Goal: Task Accomplishment & Management: Use online tool/utility

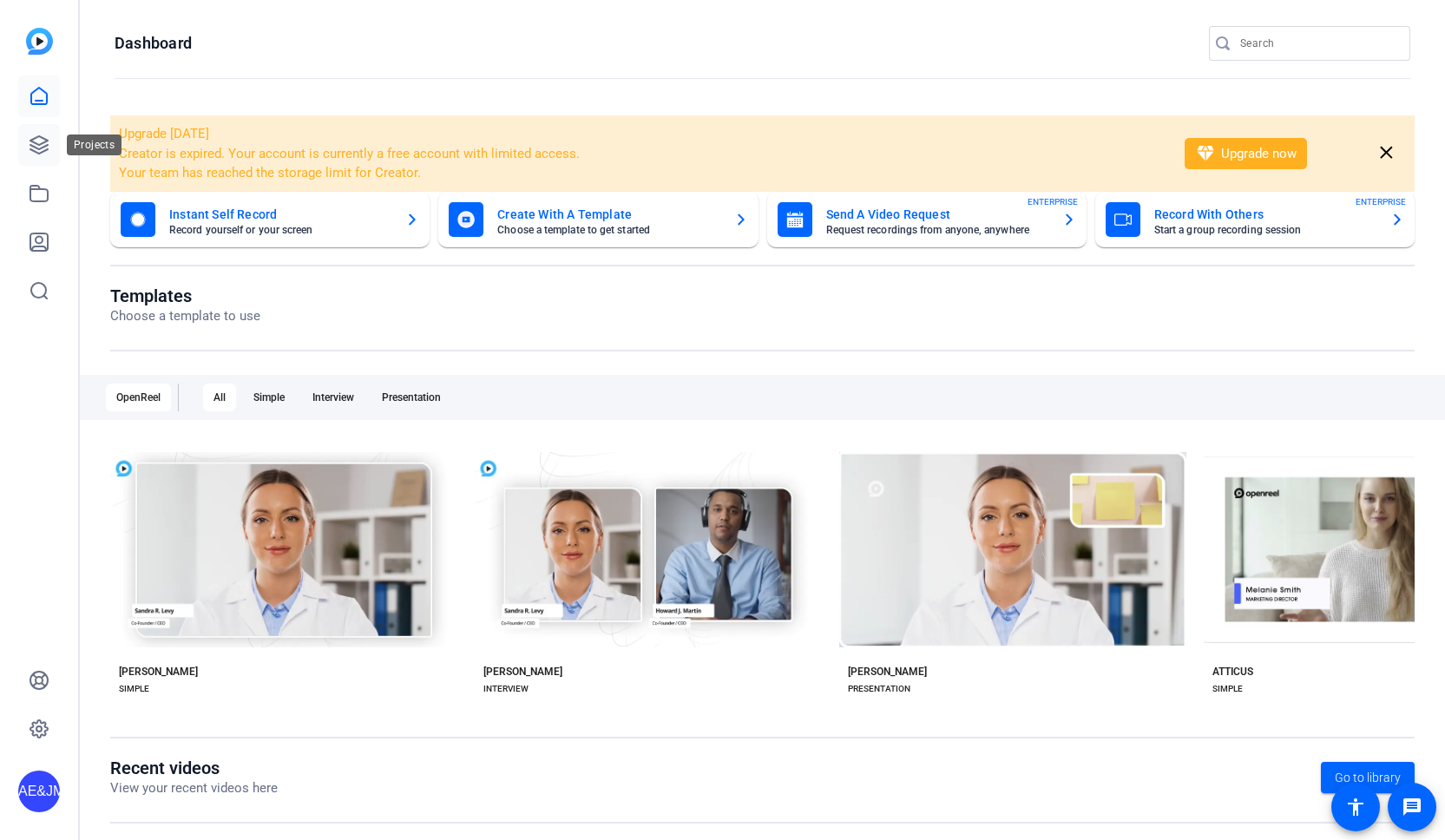
click at [18, 155] on link at bounding box center [38, 145] width 41 height 41
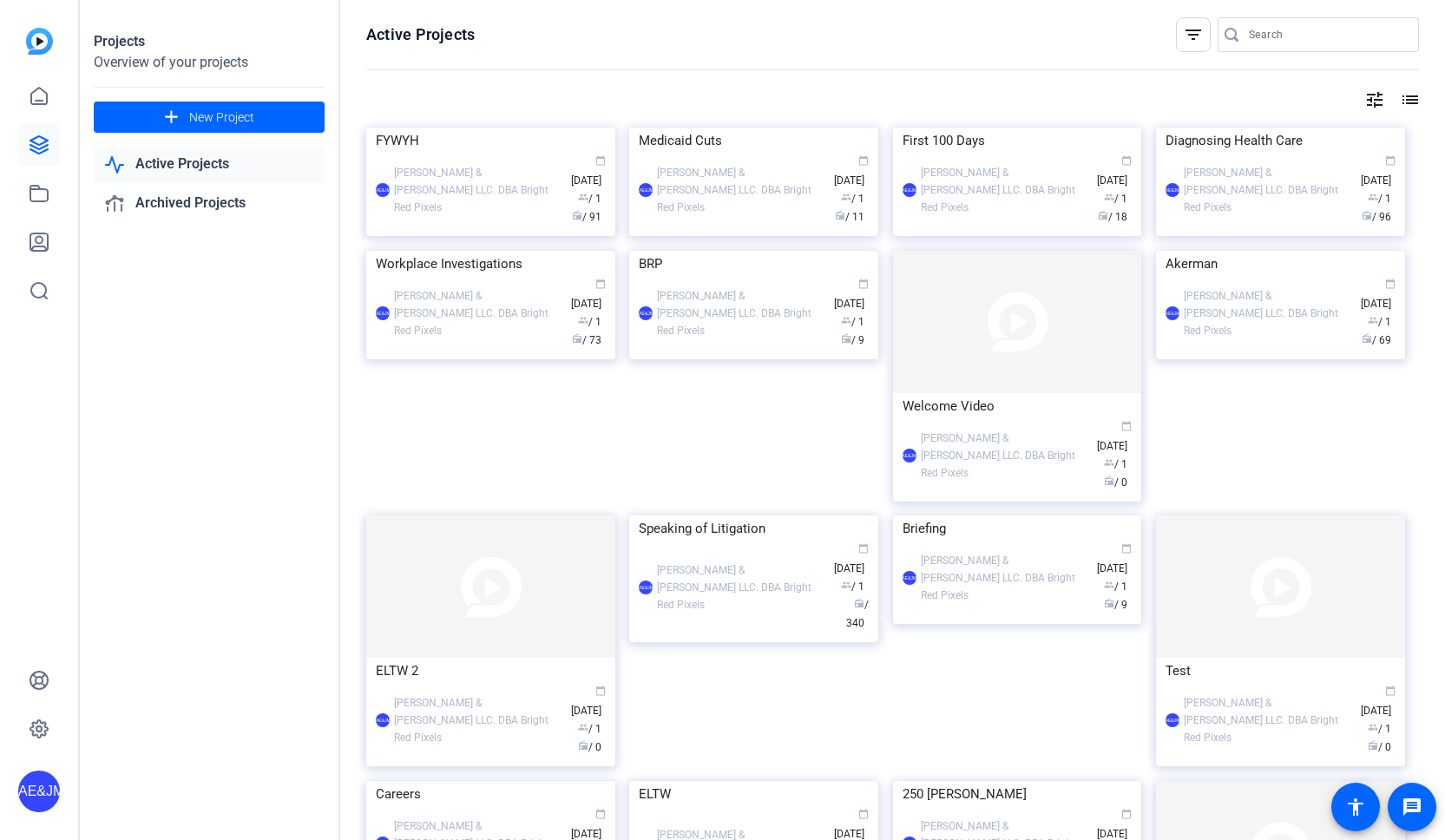
click at [476, 154] on div "FYWYH" at bounding box center [491, 140] width 230 height 26
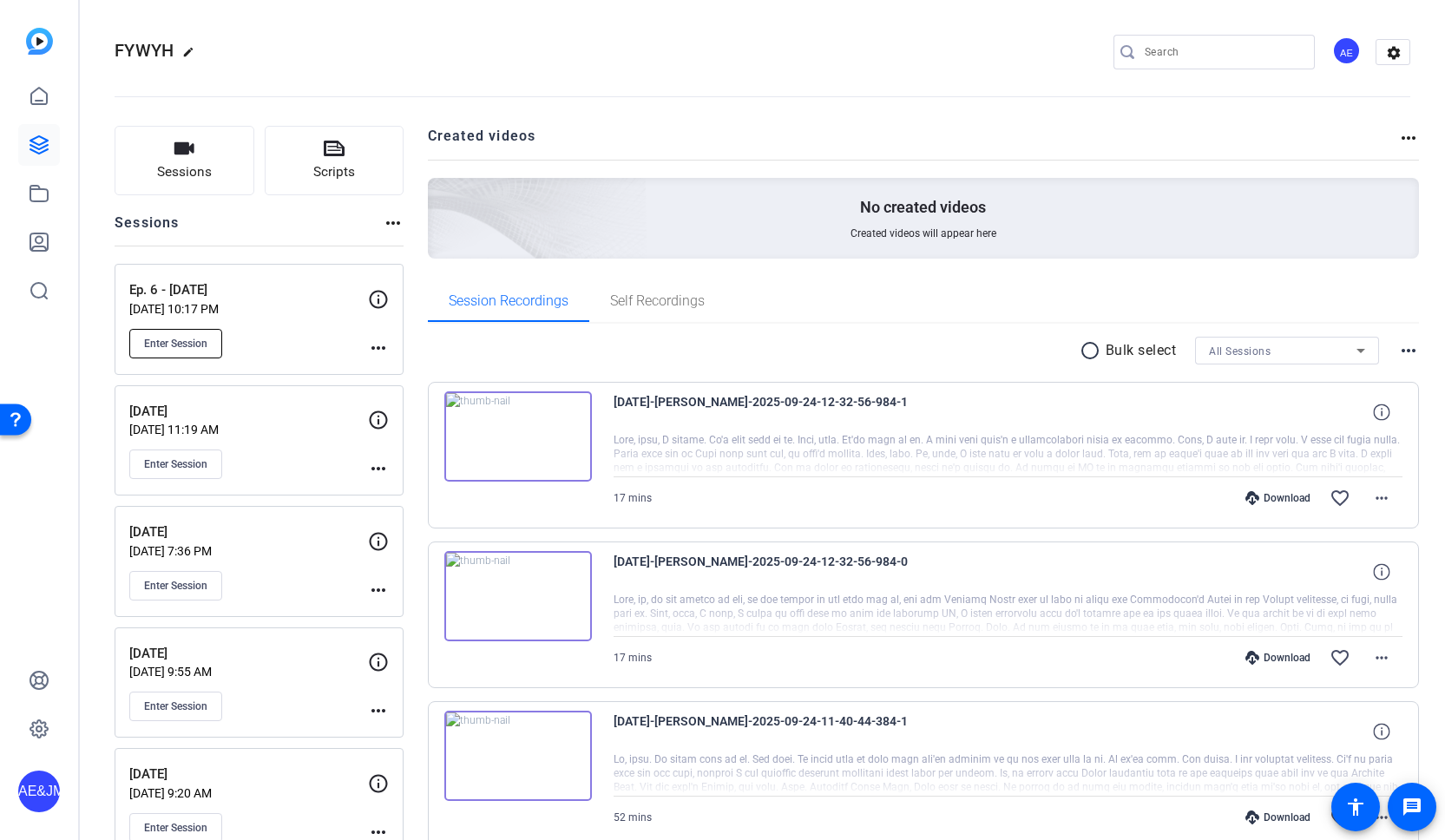
click at [180, 337] on span "Enter Session" at bounding box center [176, 344] width 63 height 14
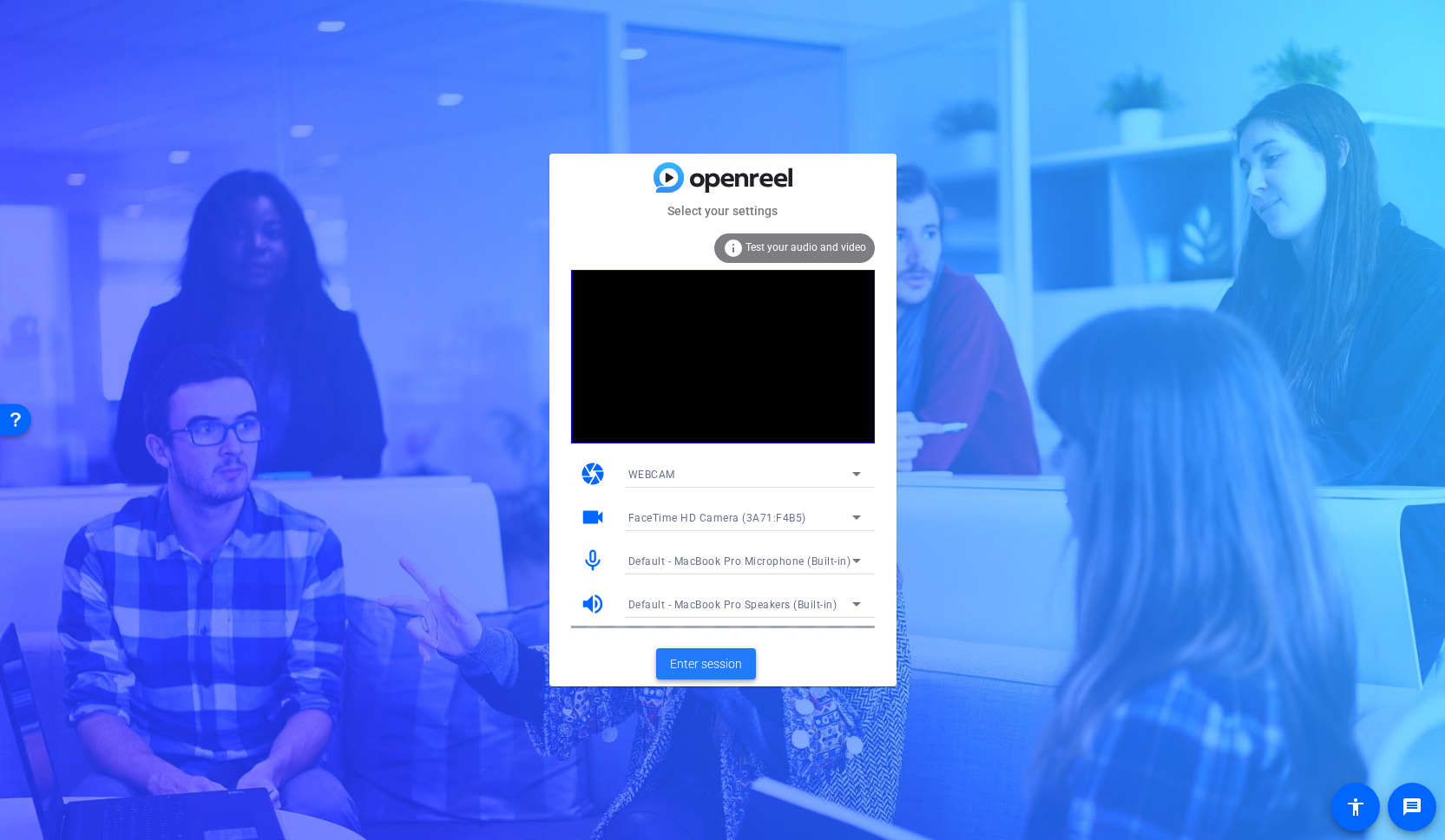
click at [708, 663] on span "Enter session" at bounding box center [706, 664] width 72 height 18
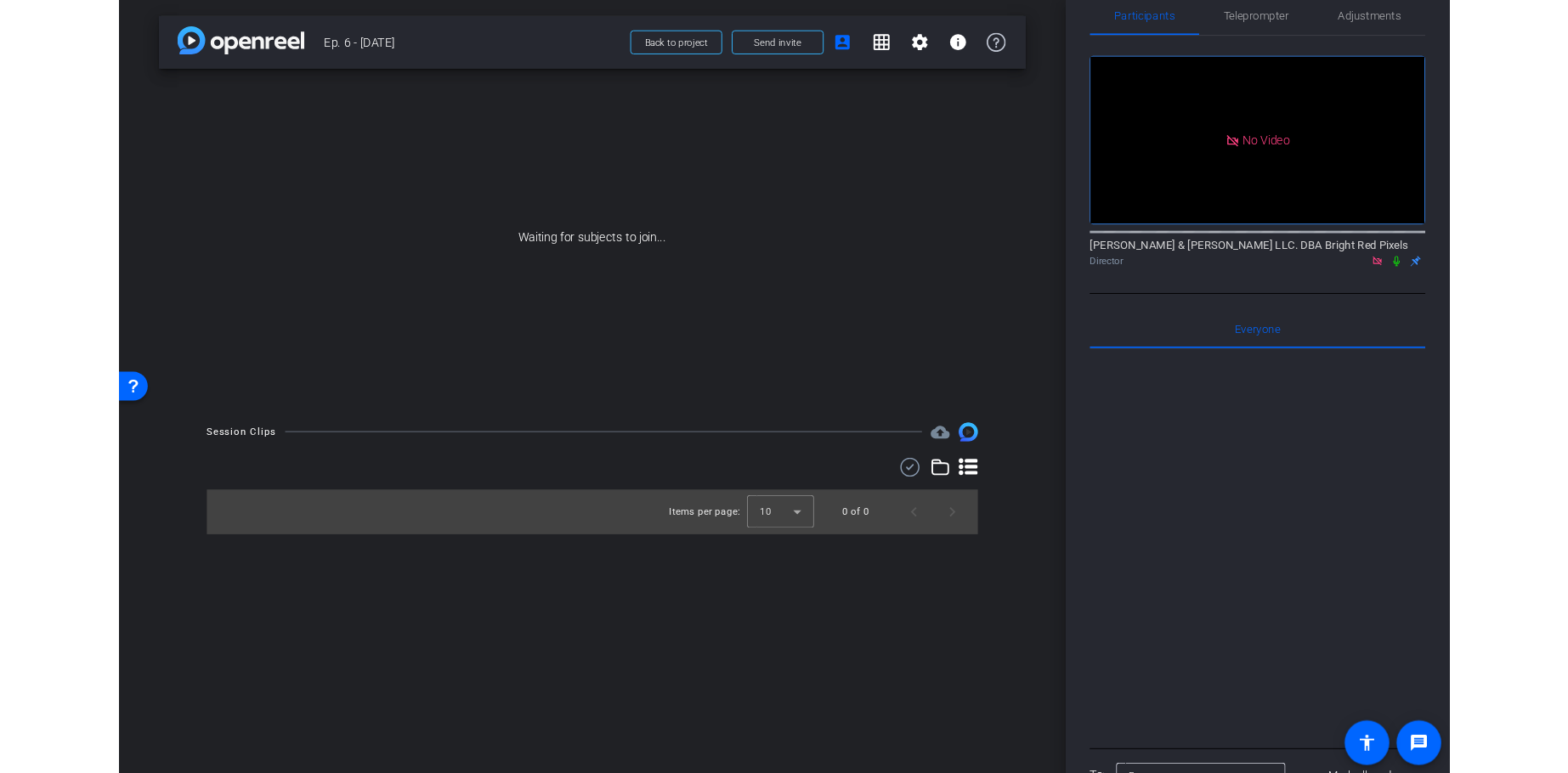
scroll to position [31, 0]
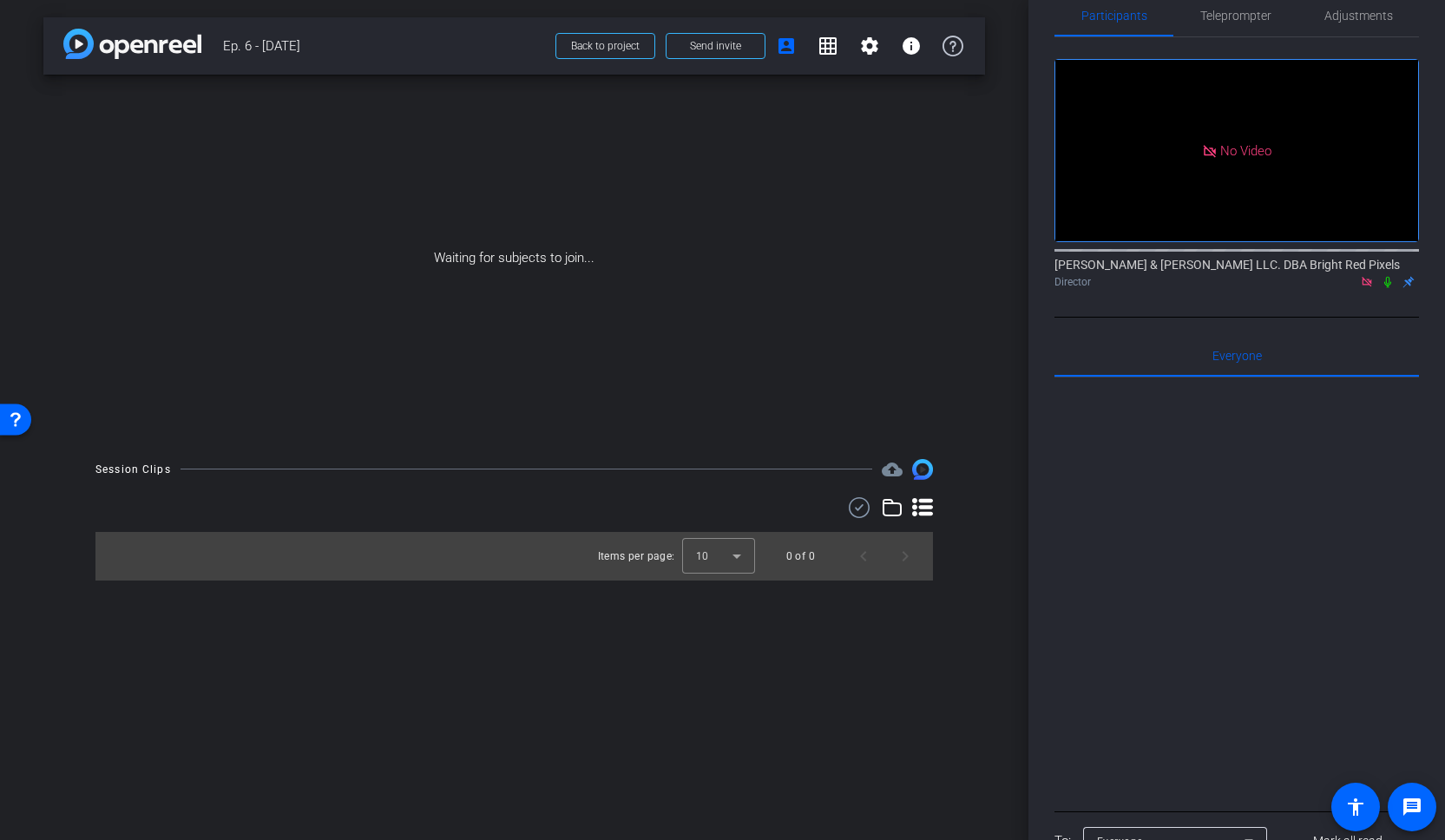
click at [1392, 282] on icon at bounding box center [1388, 282] width 14 height 12
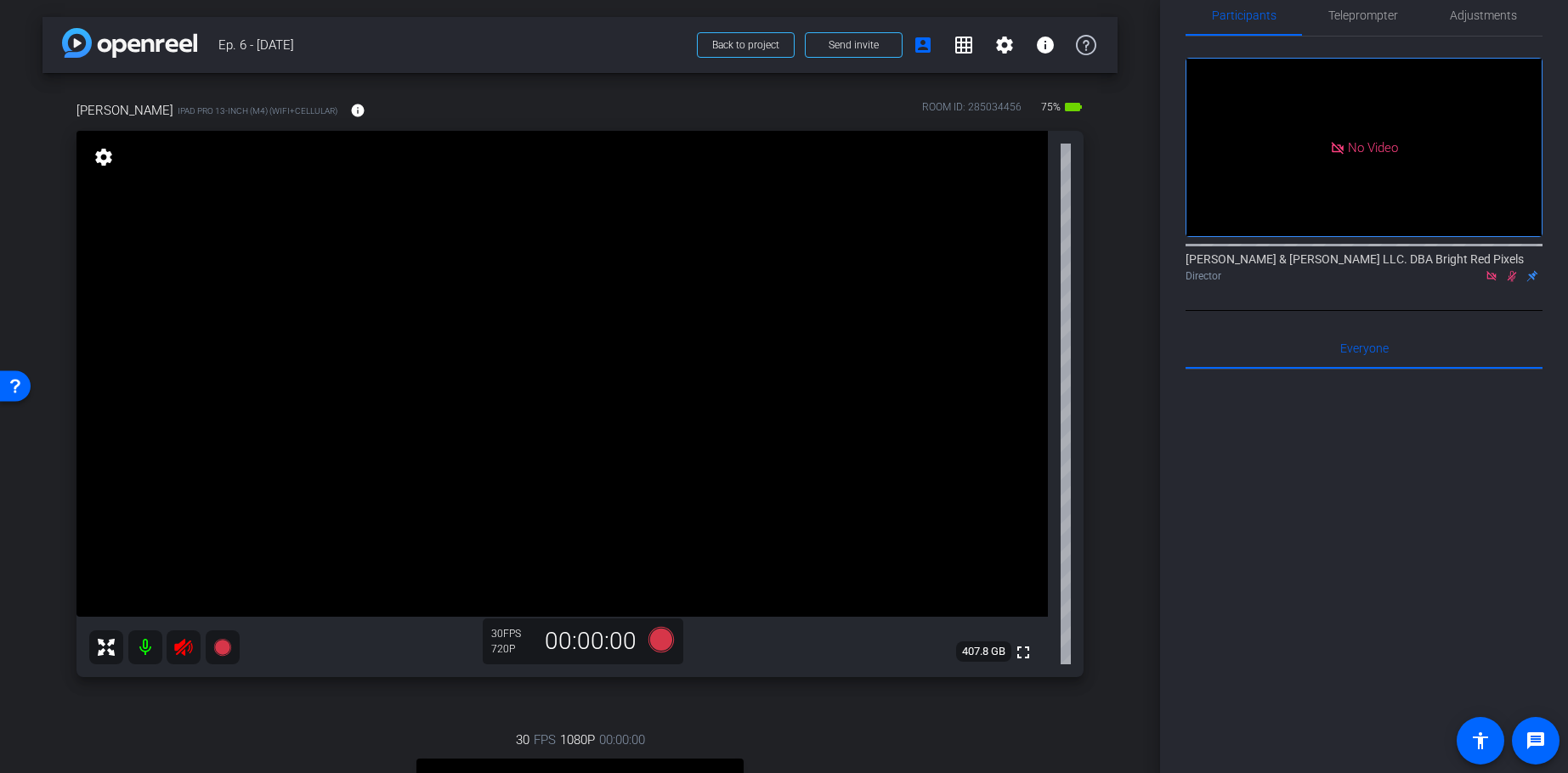
drag, startPoint x: 1472, startPoint y: 307, endPoint x: 1489, endPoint y: 299, distance: 18.8
click at [1414, 289] on div "[PERSON_NAME] & [PERSON_NAME] LLC. DBA Bright Red Pixels Director" at bounding box center [1364, 263] width 357 height 52
click at [1414, 282] on icon at bounding box center [1512, 276] width 14 height 12
click at [180, 648] on icon at bounding box center [183, 647] width 17 height 17
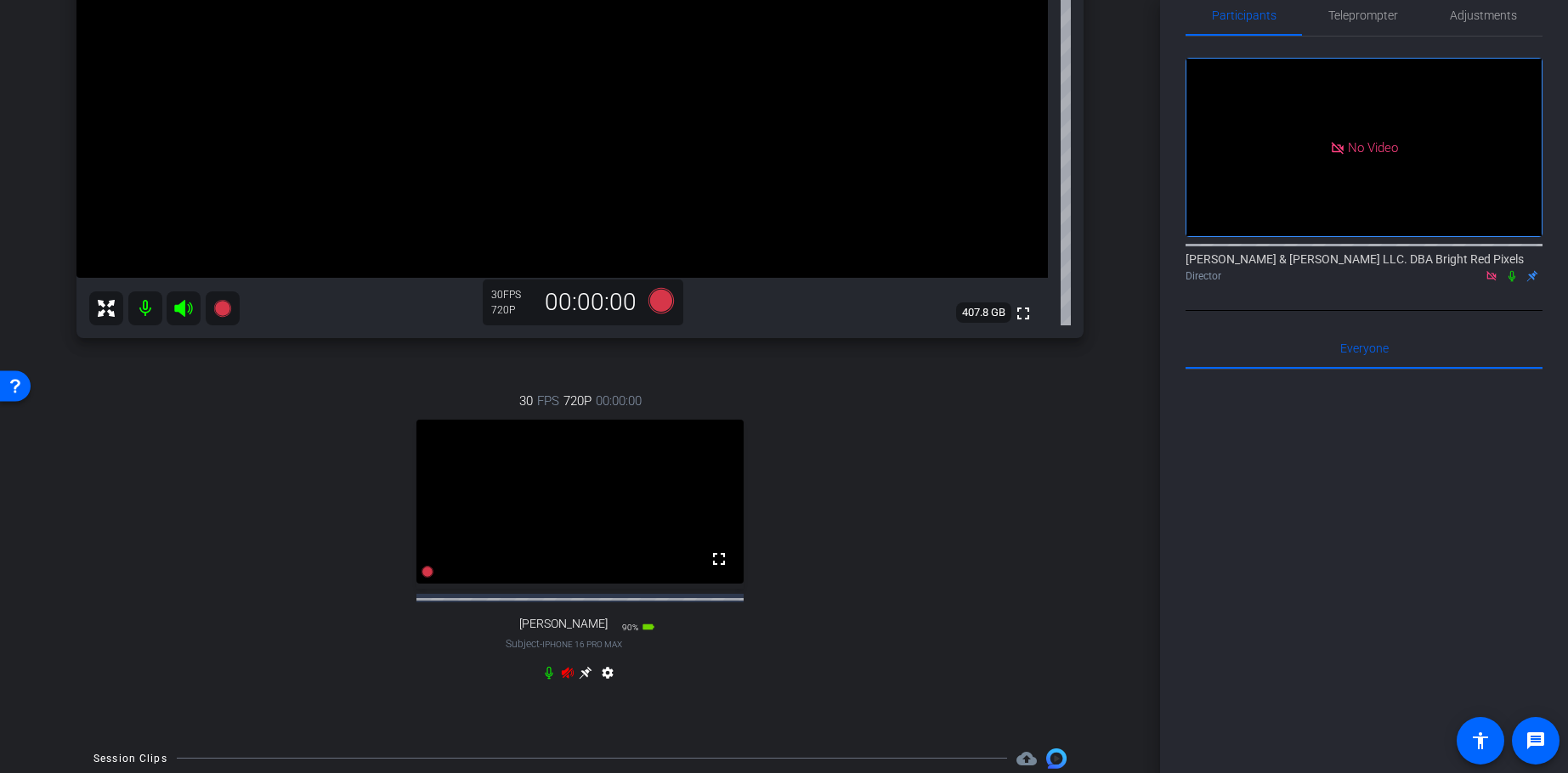
scroll to position [338, 0]
click at [569, 679] on icon at bounding box center [567, 673] width 12 height 11
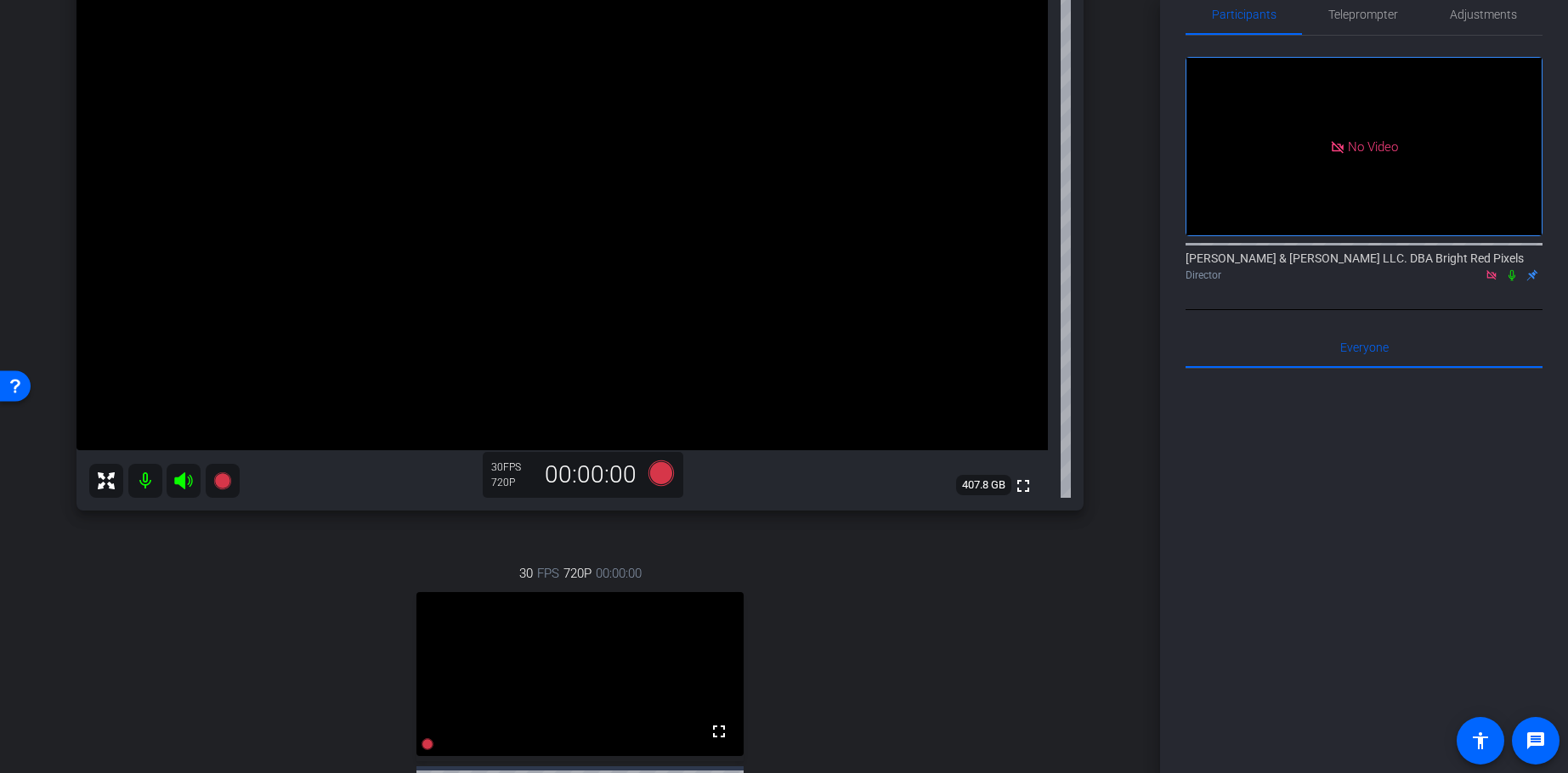
scroll to position [157, 0]
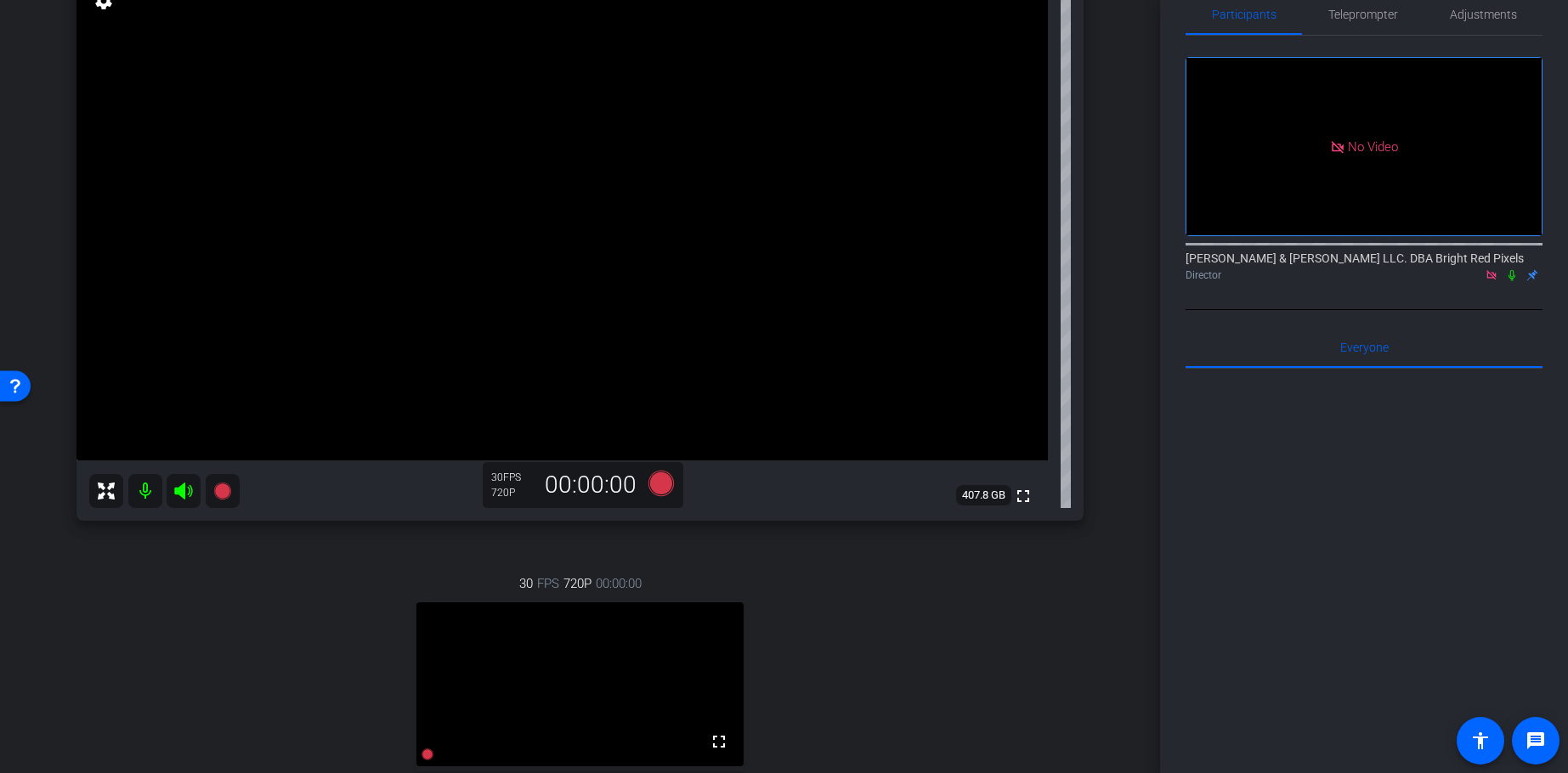
click at [1026, 594] on div "30 FPS 720P 00:00:00 fullscreen [PERSON_NAME] Subject - iPhone 16 Pro Max 90% b…" at bounding box center [580, 721] width 1007 height 351
drag, startPoint x: 994, startPoint y: 601, endPoint x: 984, endPoint y: 603, distance: 10.2
click at [993, 601] on div "30 FPS 720P 00:00:00 fullscreen [PERSON_NAME] Subject - iPhone 16 Pro Max 90% b…" at bounding box center [580, 721] width 1007 height 351
click at [1414, 20] on span "Adjustments" at bounding box center [1483, 14] width 67 height 12
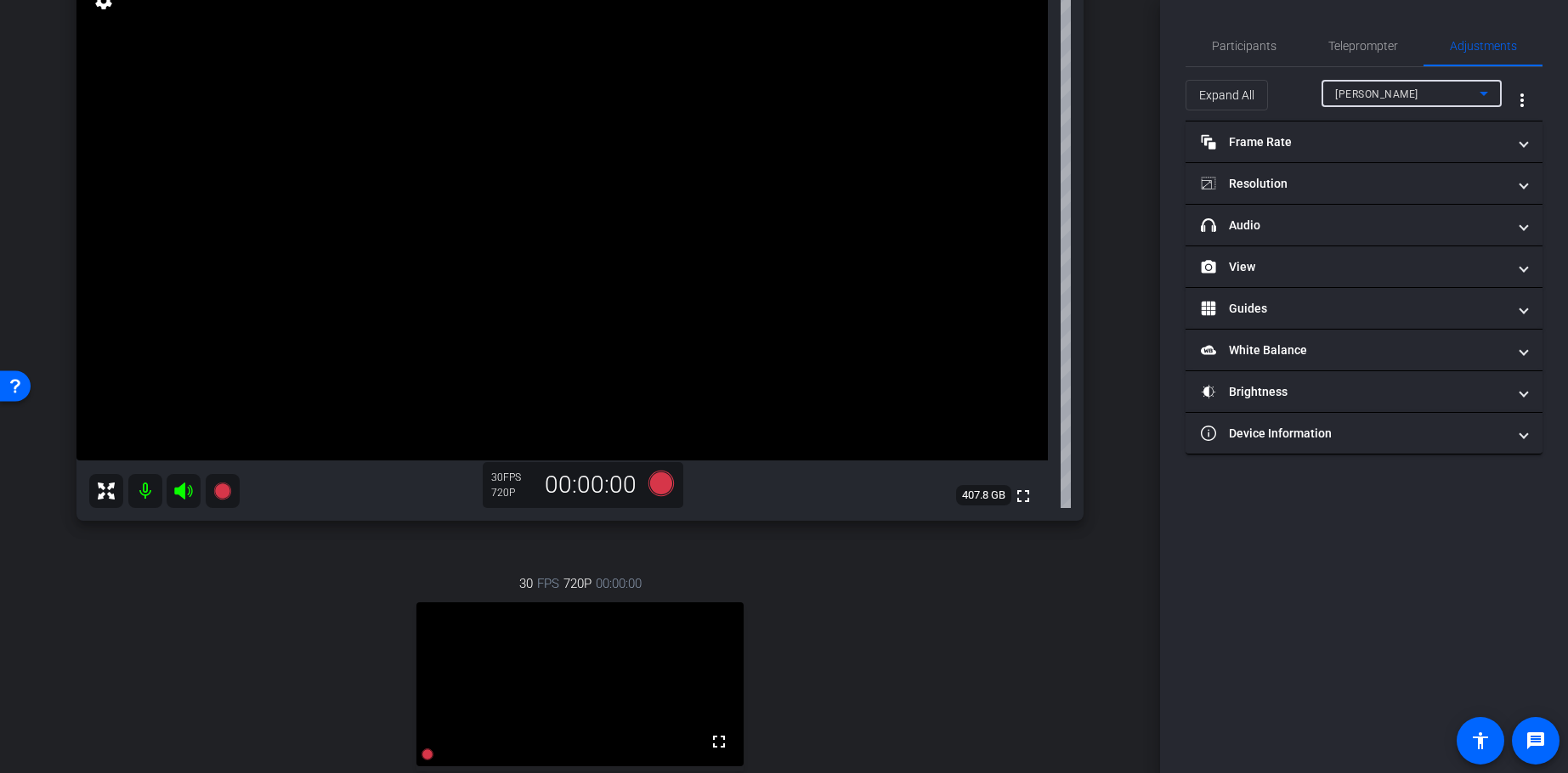
click at [1369, 88] on div "[PERSON_NAME]" at bounding box center [1407, 94] width 144 height 21
click at [1359, 154] on span "[PERSON_NAME]" at bounding box center [1378, 154] width 86 height 20
click at [1308, 233] on mat-panel-title "headphone icon Audio" at bounding box center [1353, 225] width 306 height 17
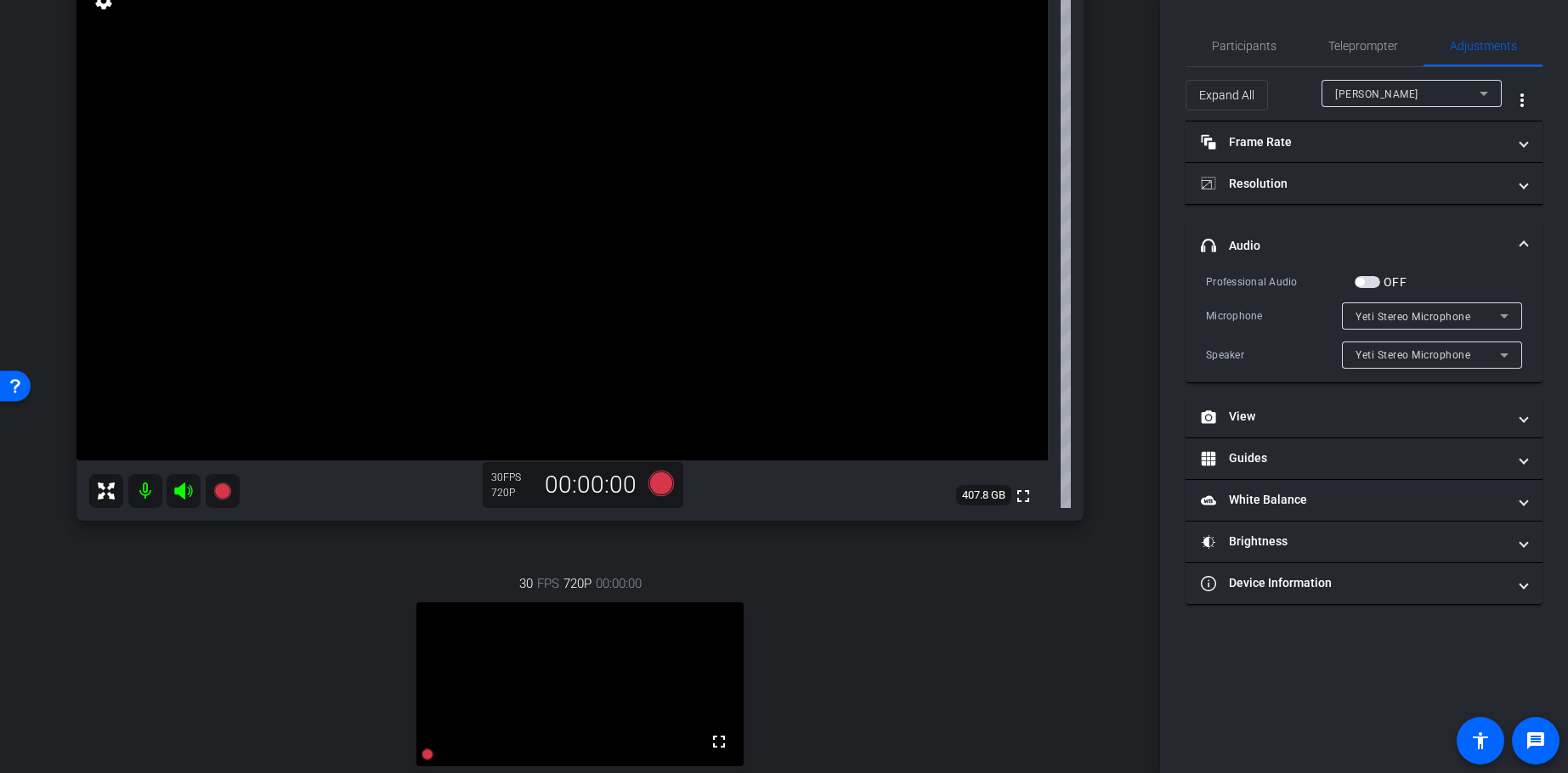
click at [1369, 280] on span "button" at bounding box center [1367, 282] width 25 height 12
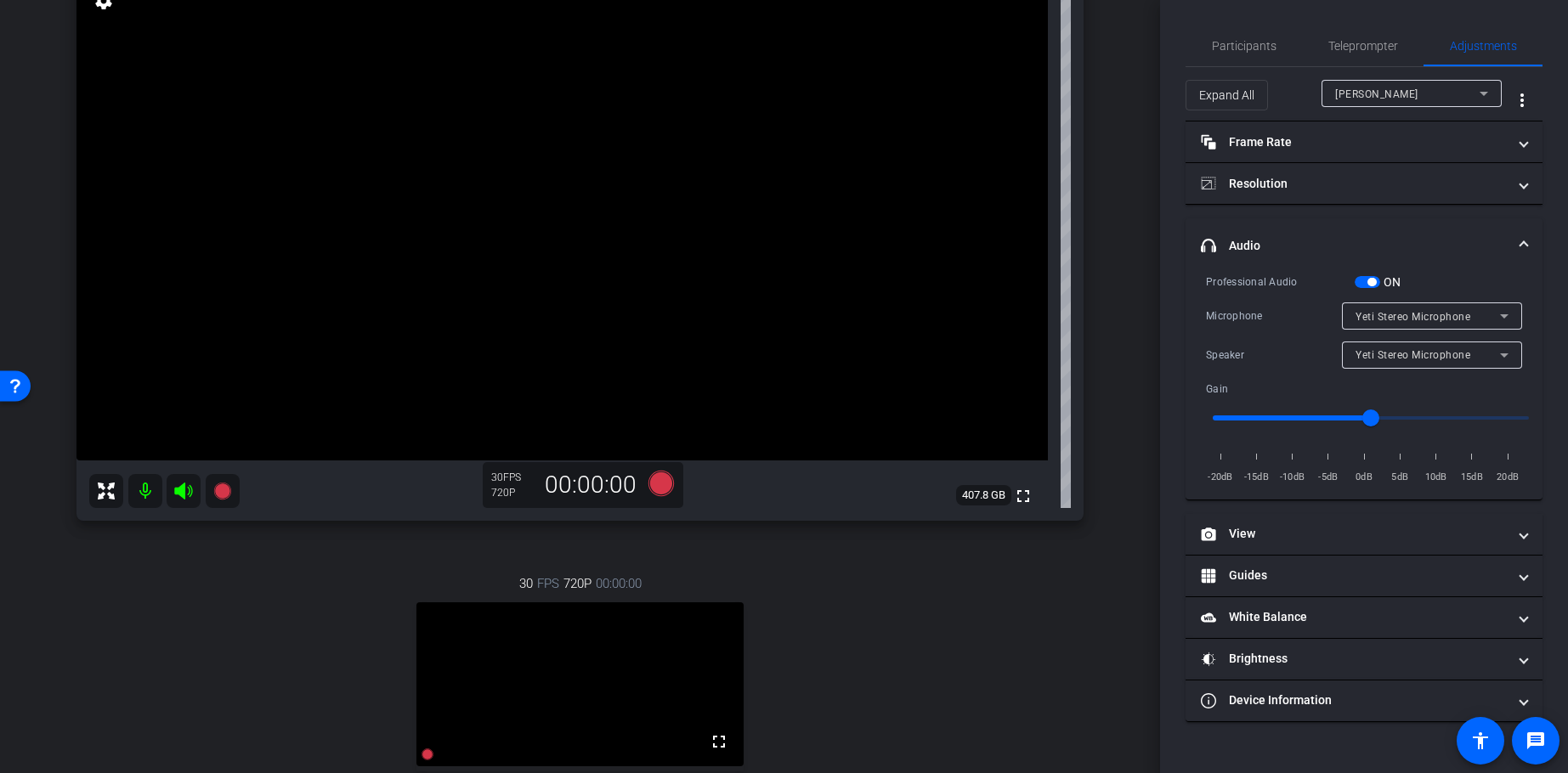
click at [1287, 415] on input "range" at bounding box center [1371, 417] width 352 height 38
click at [1323, 418] on input "range" at bounding box center [1371, 417] width 352 height 38
click at [1349, 418] on input "range" at bounding box center [1371, 417] width 352 height 38
type input "-5"
click at [1330, 416] on input "range" at bounding box center [1371, 417] width 352 height 38
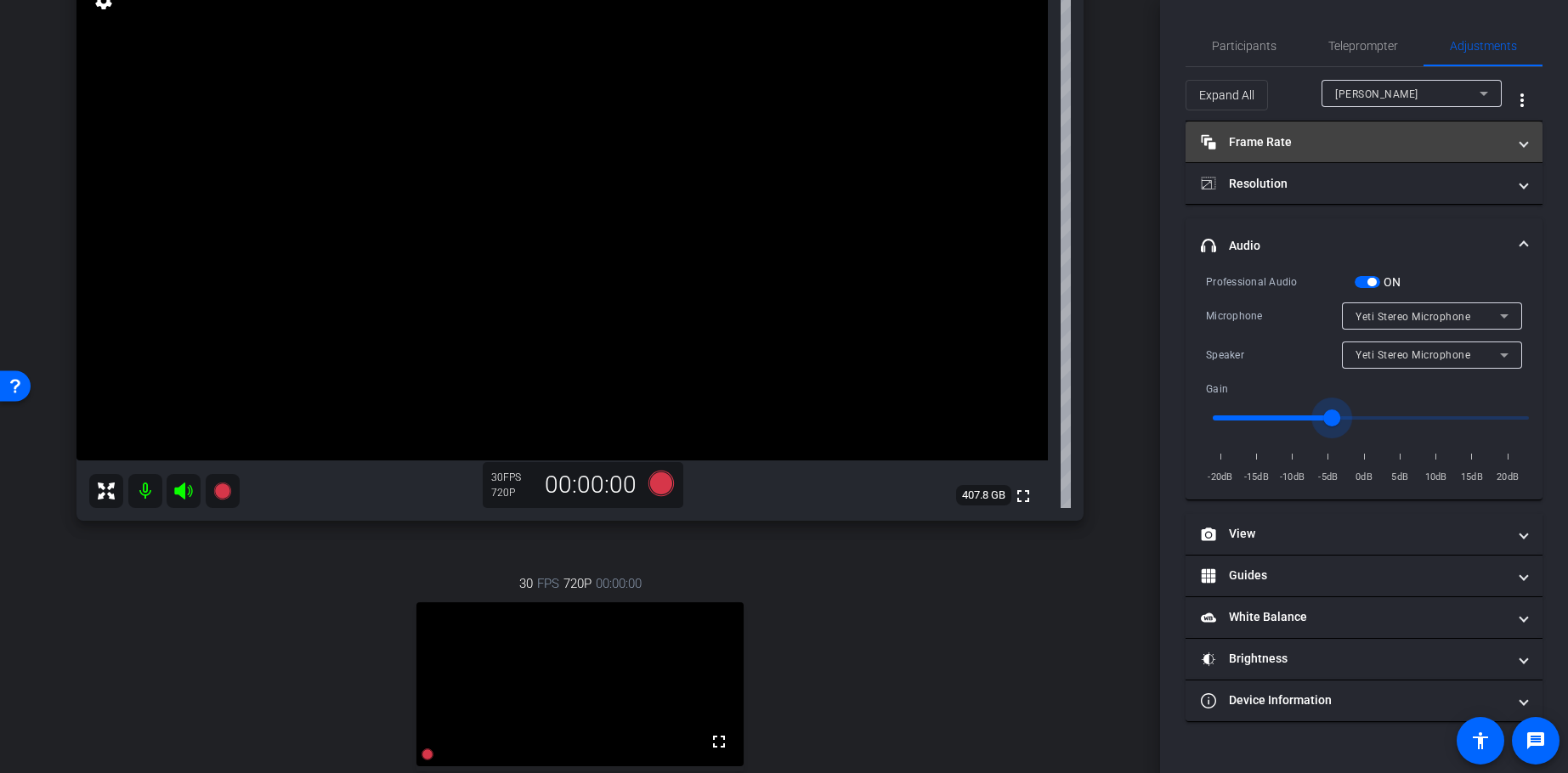
click at [1298, 137] on mat-panel-title "Frame Rate Frame Rate" at bounding box center [1353, 142] width 306 height 17
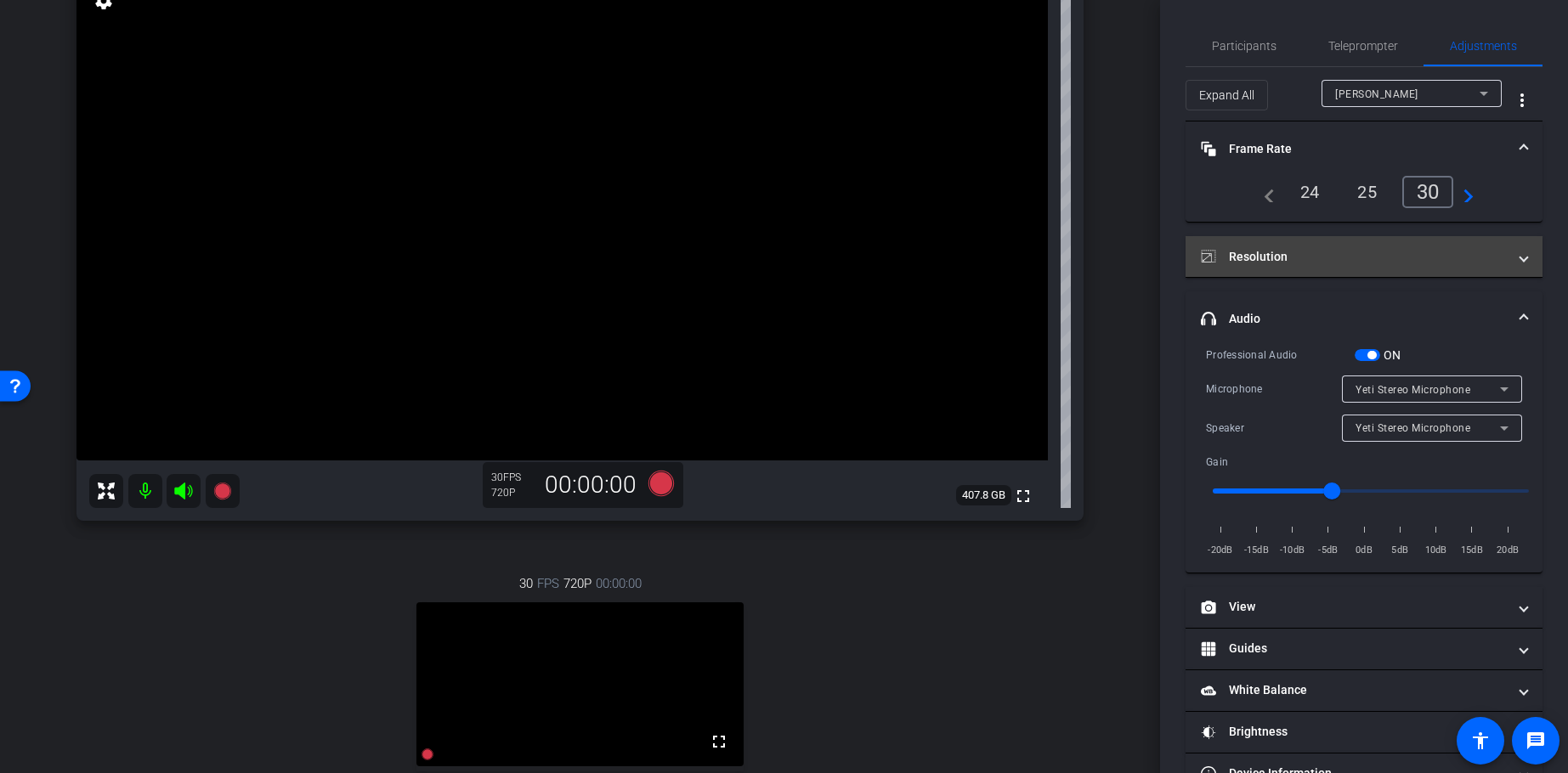
click at [1348, 256] on mat-panel-title "Resolution" at bounding box center [1353, 257] width 306 height 17
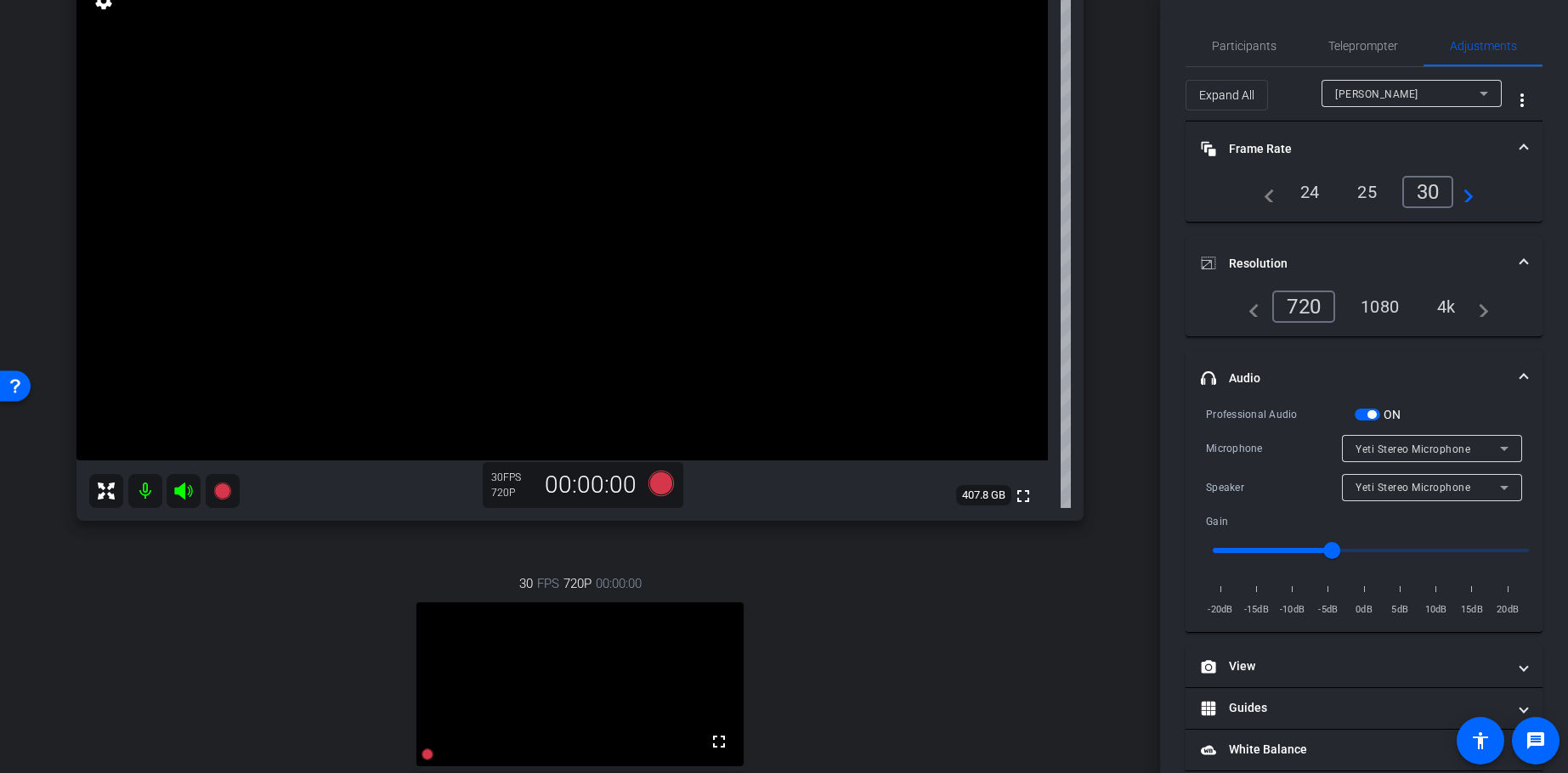
click at [1391, 314] on div "1080" at bounding box center [1379, 306] width 64 height 29
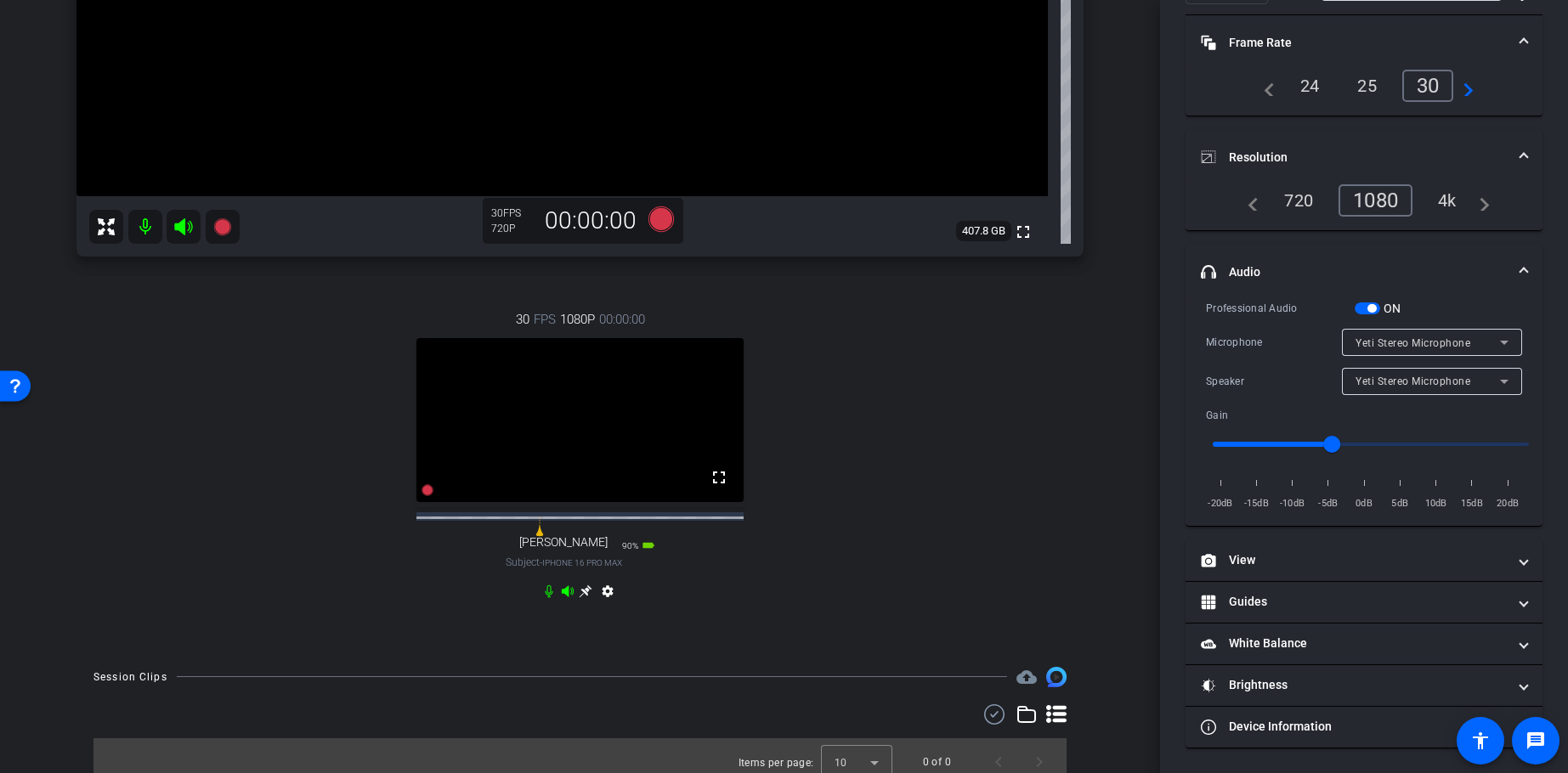
scroll to position [448, 0]
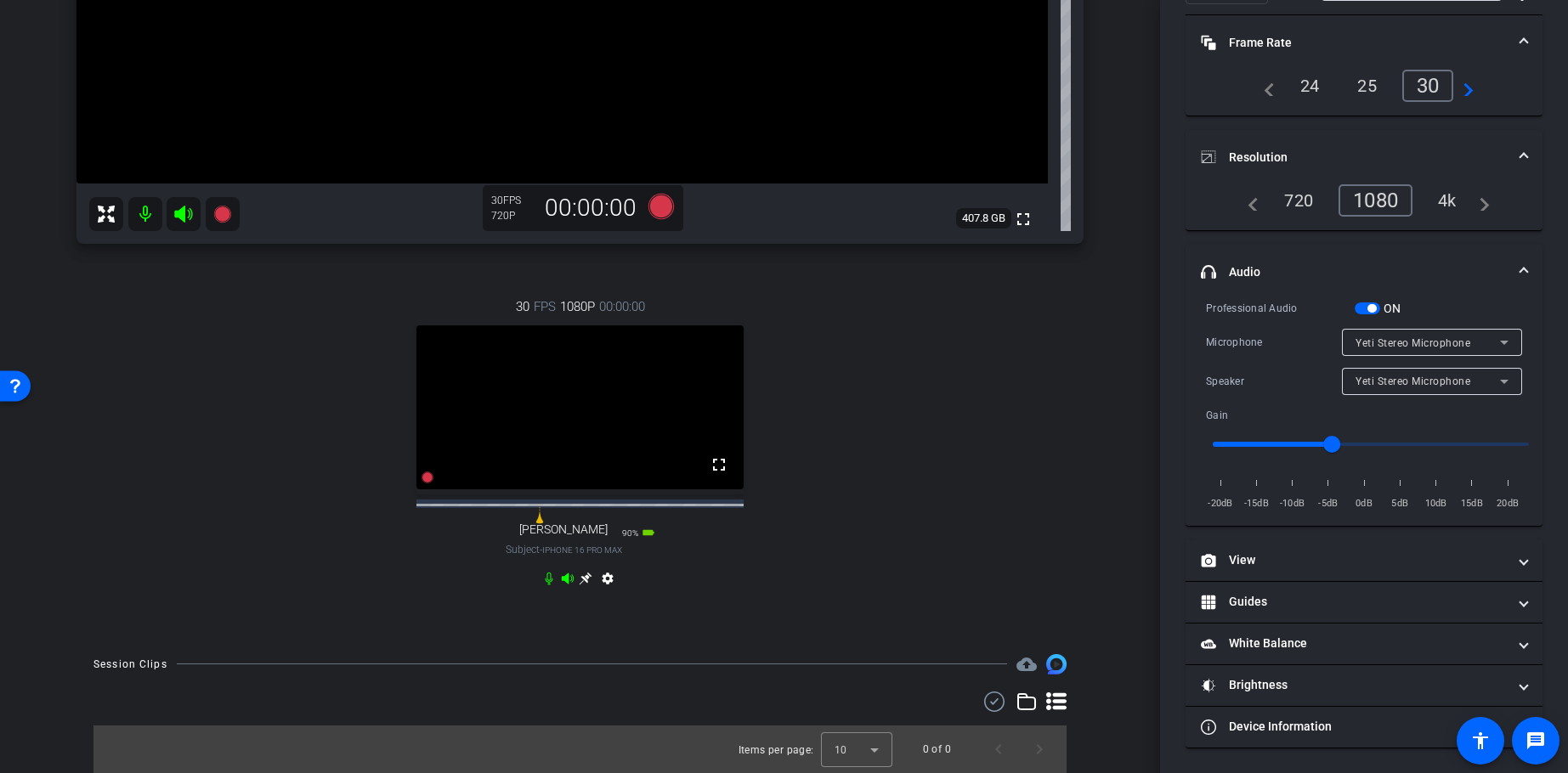
click at [584, 577] on icon at bounding box center [586, 578] width 13 height 13
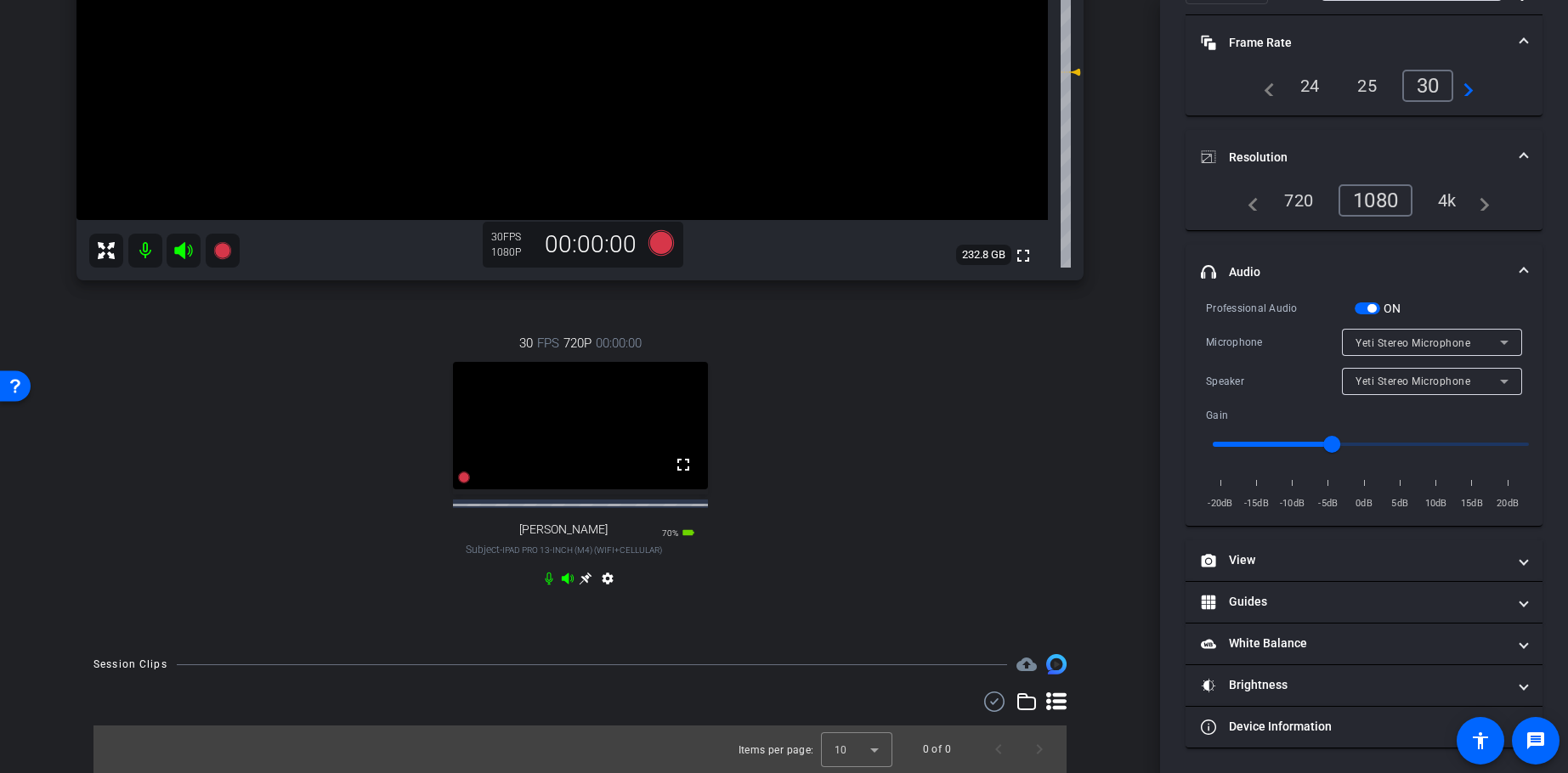
scroll to position [0, 0]
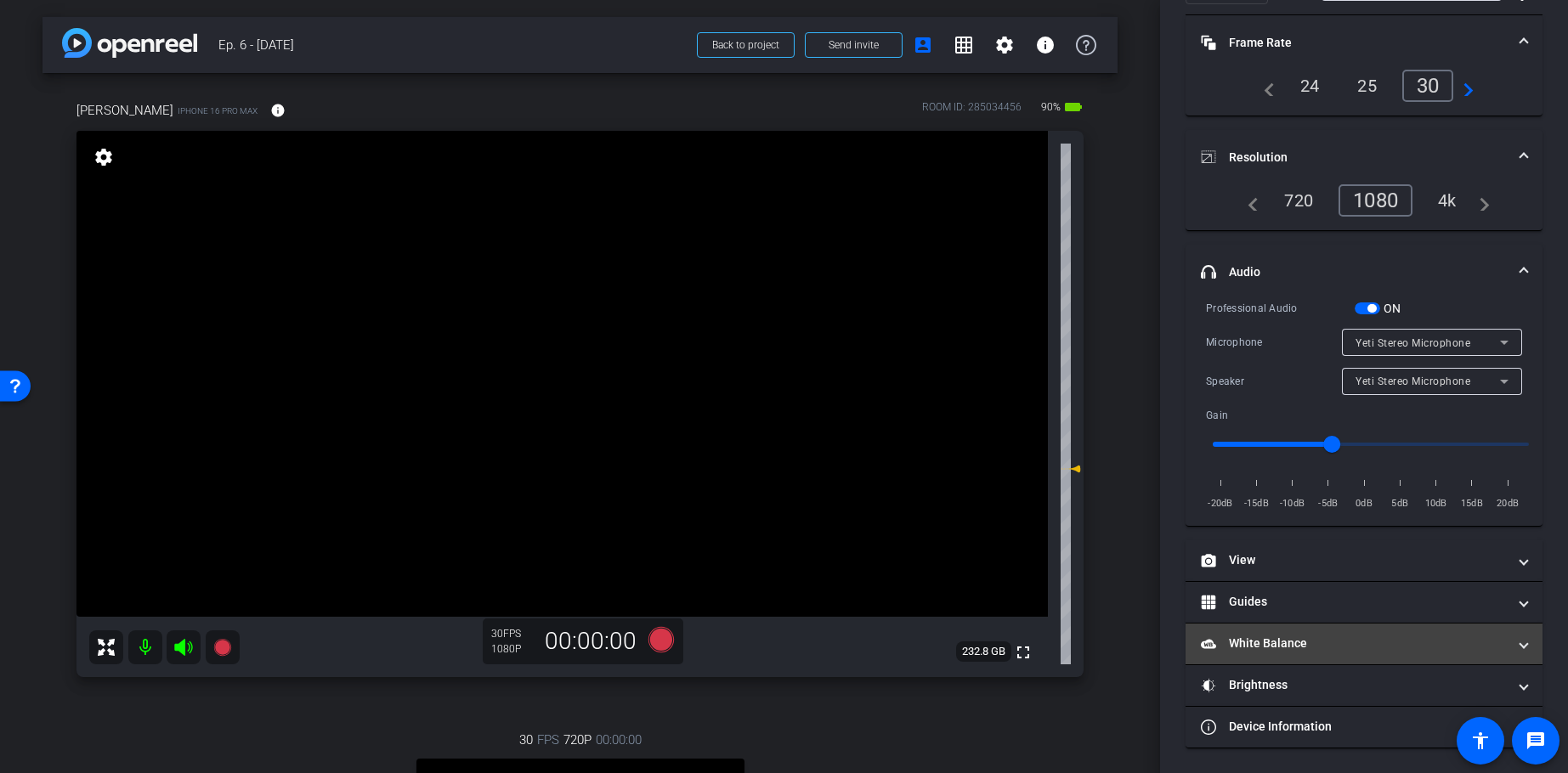
drag, startPoint x: 1238, startPoint y: 643, endPoint x: 1217, endPoint y: 634, distance: 22.8
click at [1238, 644] on mat-panel-title "White Balance White Balance" at bounding box center [1353, 644] width 306 height 17
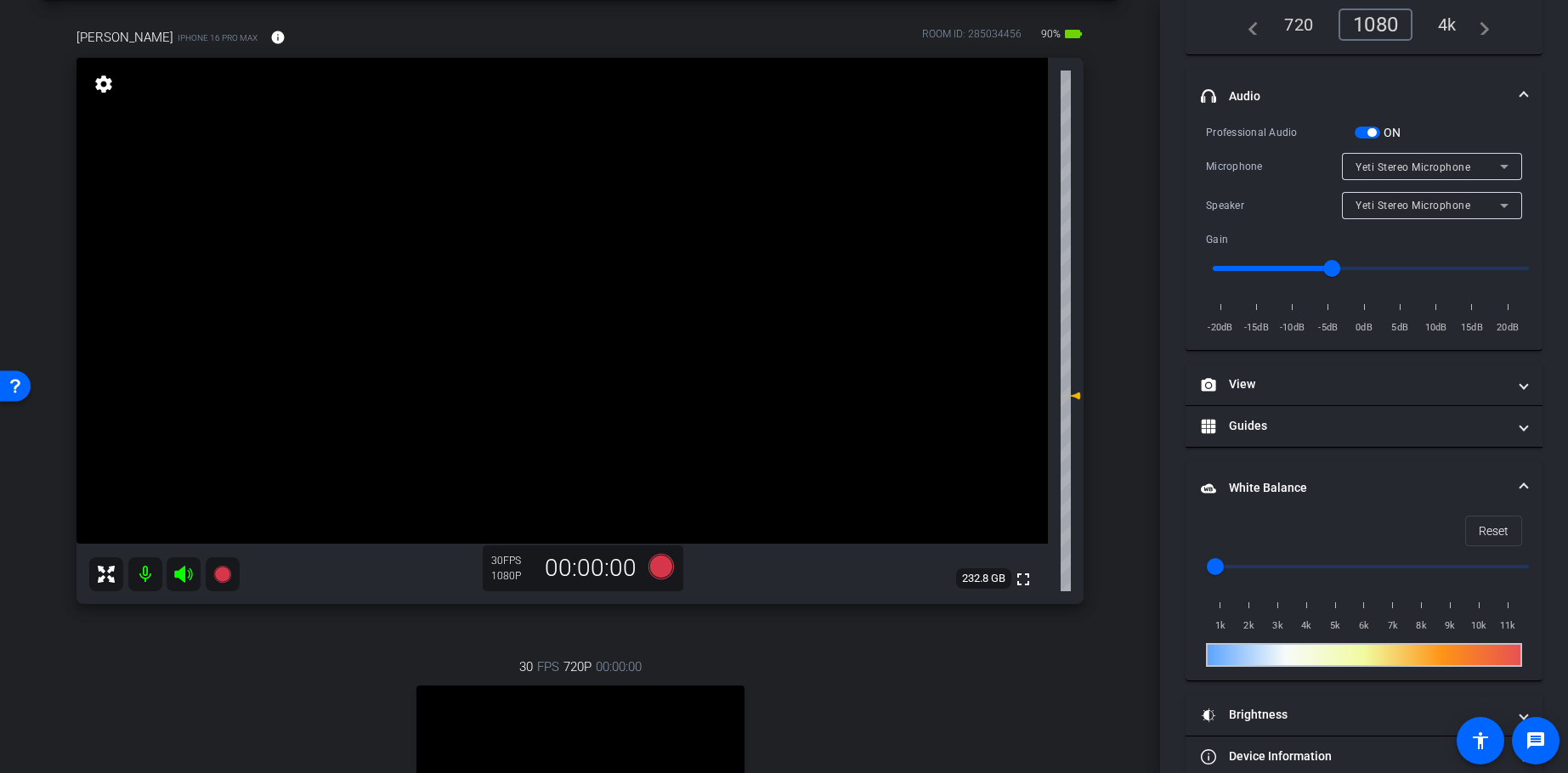
scroll to position [278, 0]
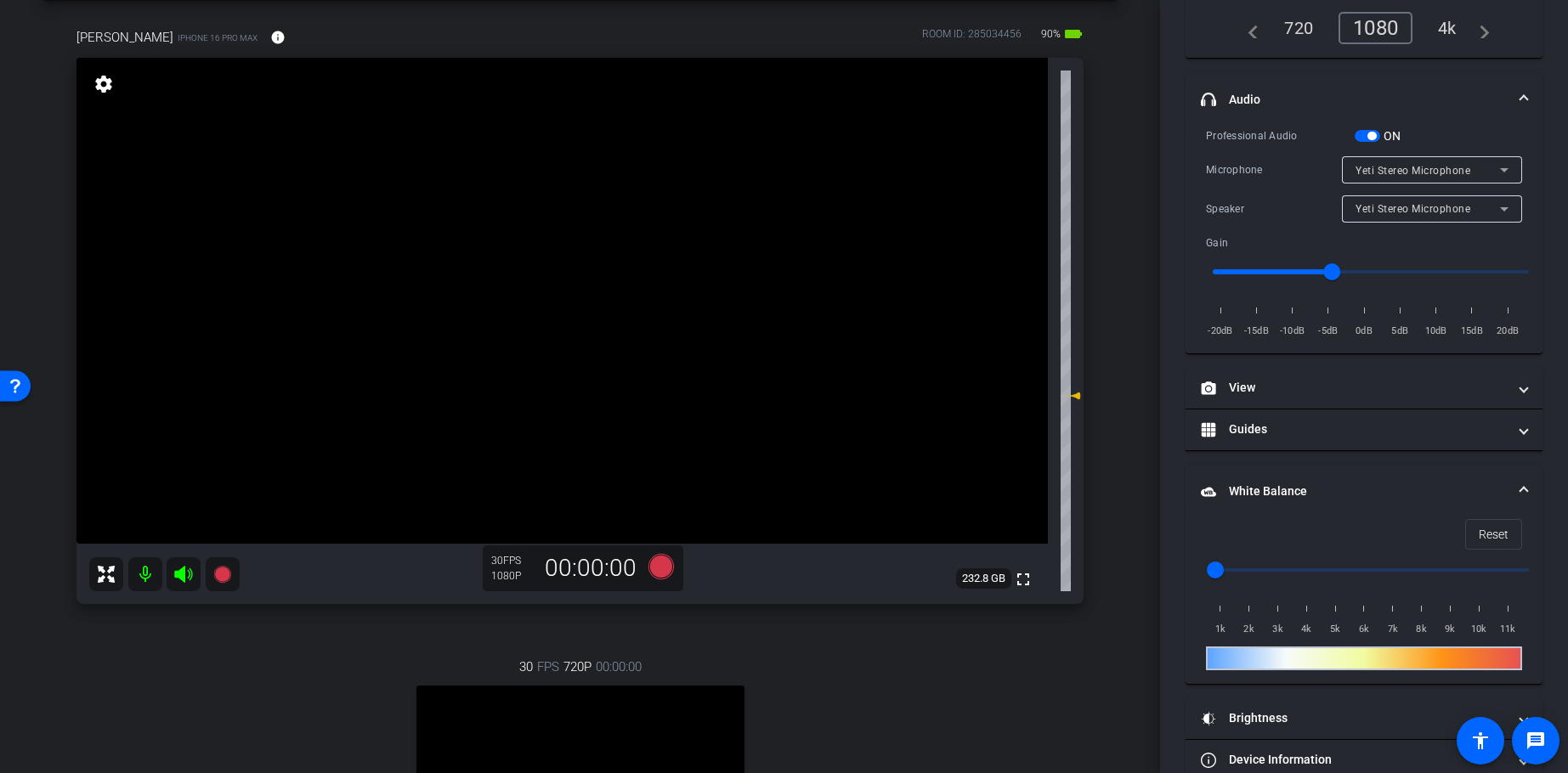
click at [1277, 573] on input "range" at bounding box center [1371, 570] width 352 height 38
click at [1249, 572] on input "range" at bounding box center [1371, 570] width 352 height 38
click at [1333, 503] on mat-expansion-panel-header "White Balance White Balance" at bounding box center [1364, 492] width 357 height 54
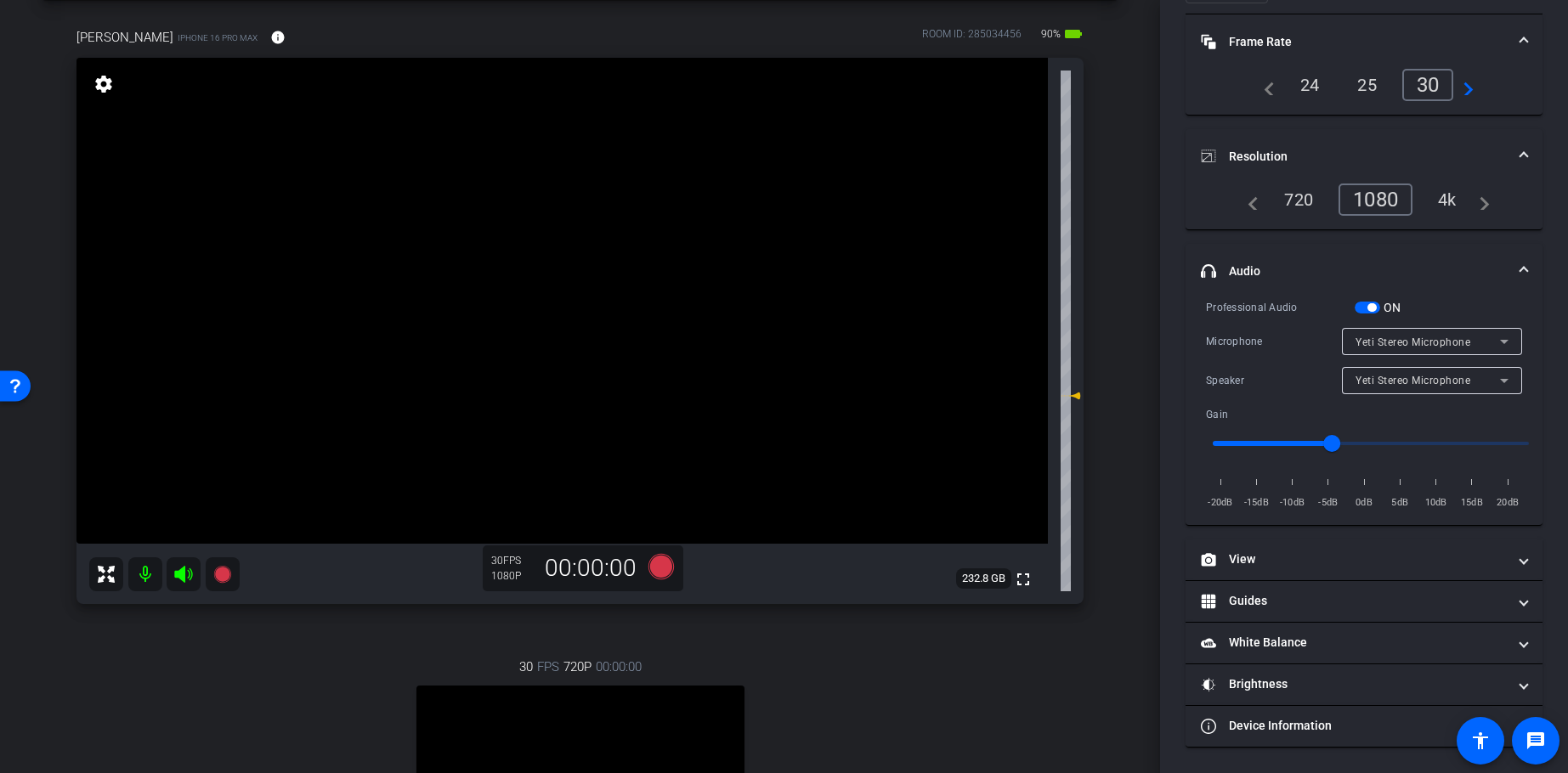
scroll to position [106, 0]
click at [1277, 682] on mat-panel-title "Brightness" at bounding box center [1353, 685] width 306 height 17
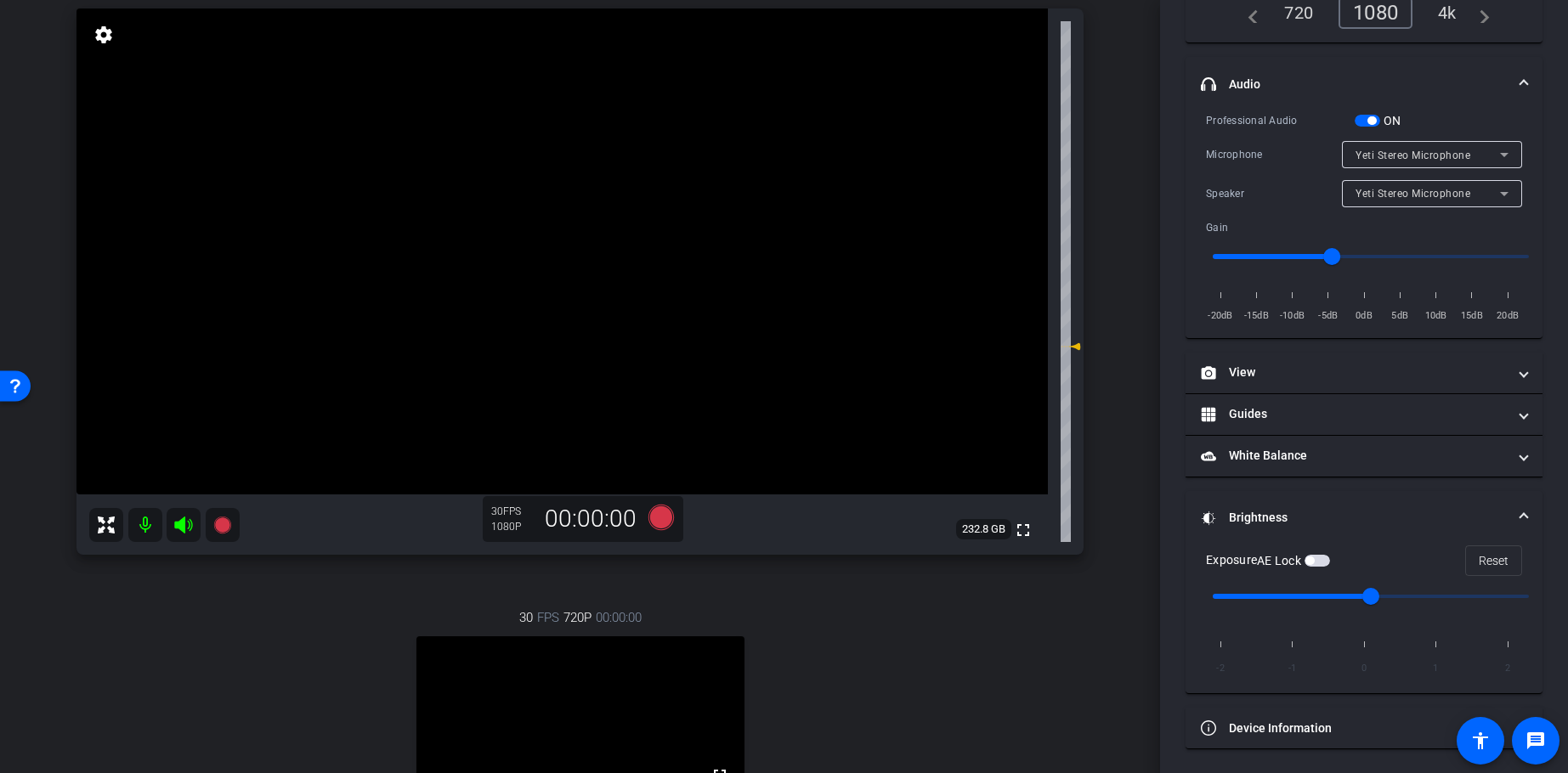
scroll to position [0, 0]
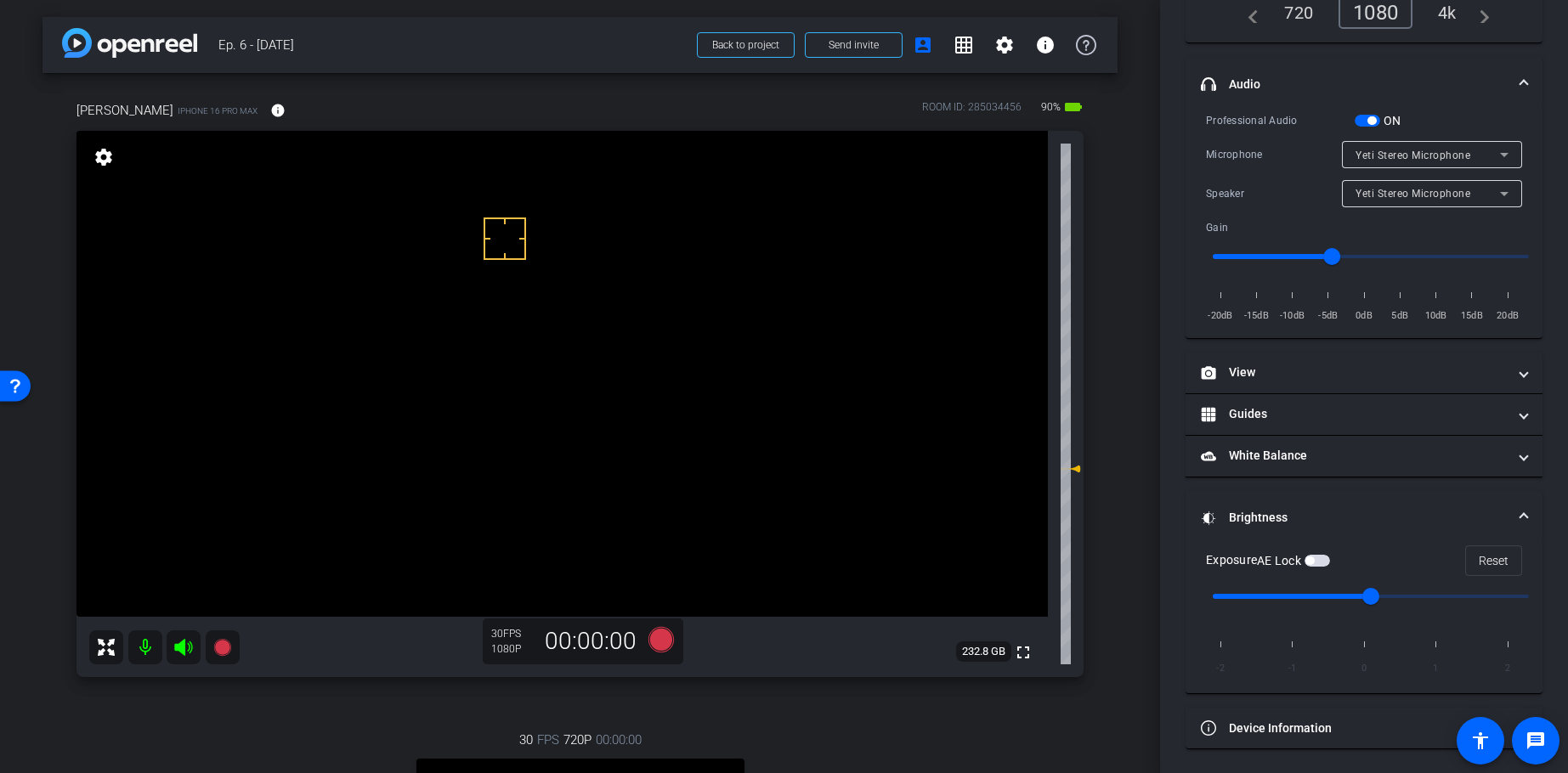
click at [1322, 560] on span "button" at bounding box center [1318, 560] width 25 height 12
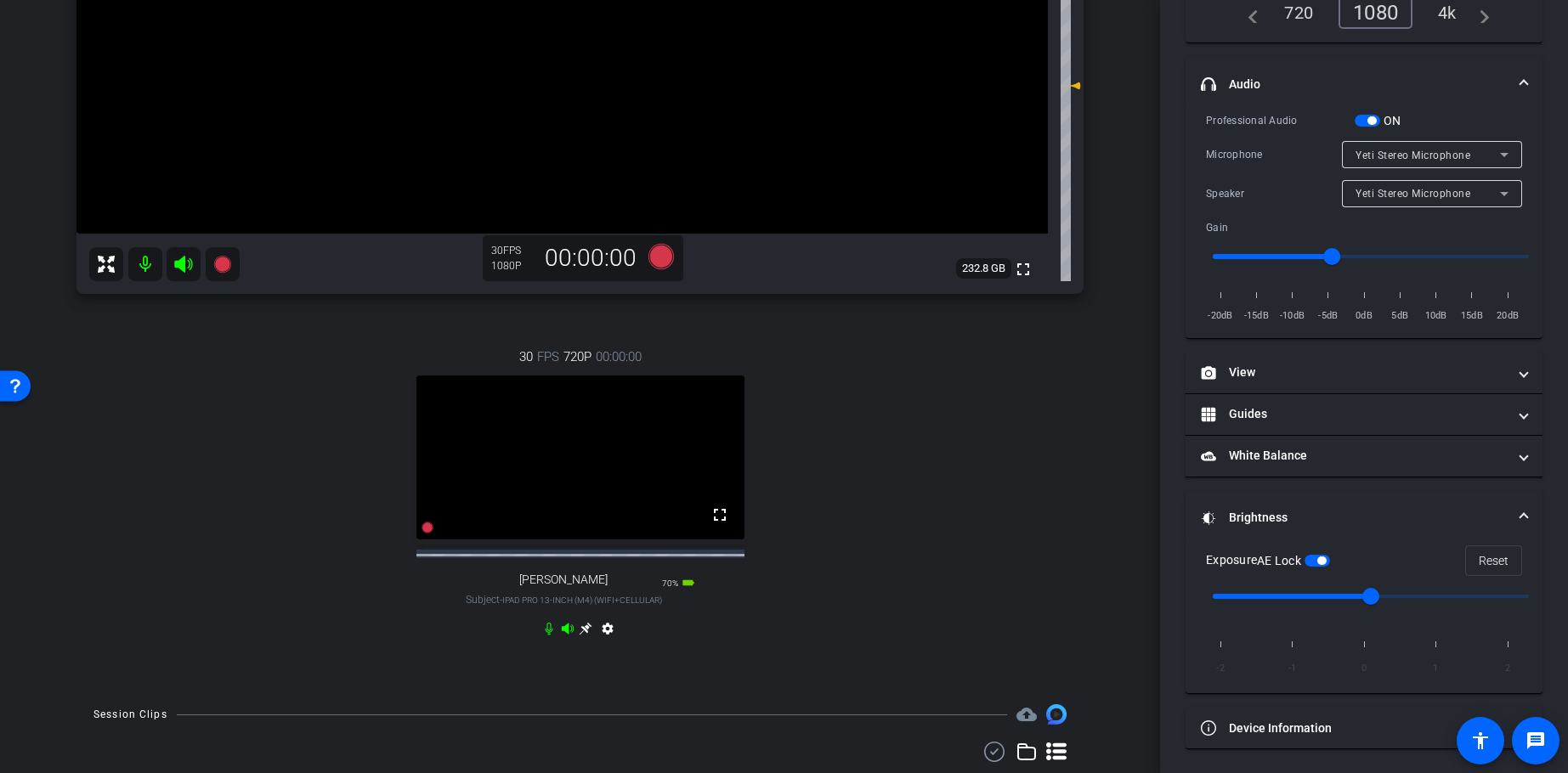
scroll to position [448, 0]
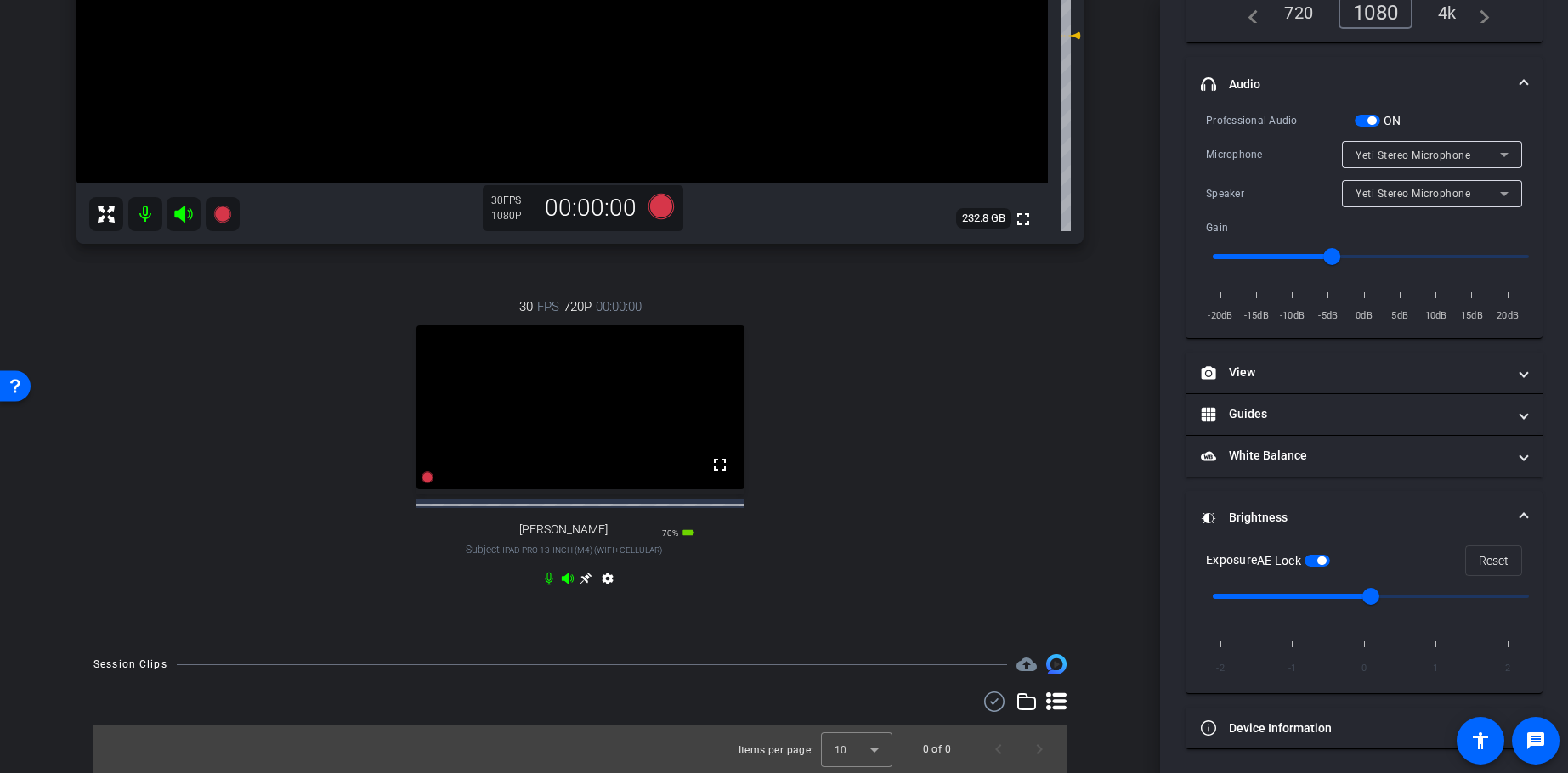
click at [587, 575] on icon at bounding box center [586, 579] width 13 height 13
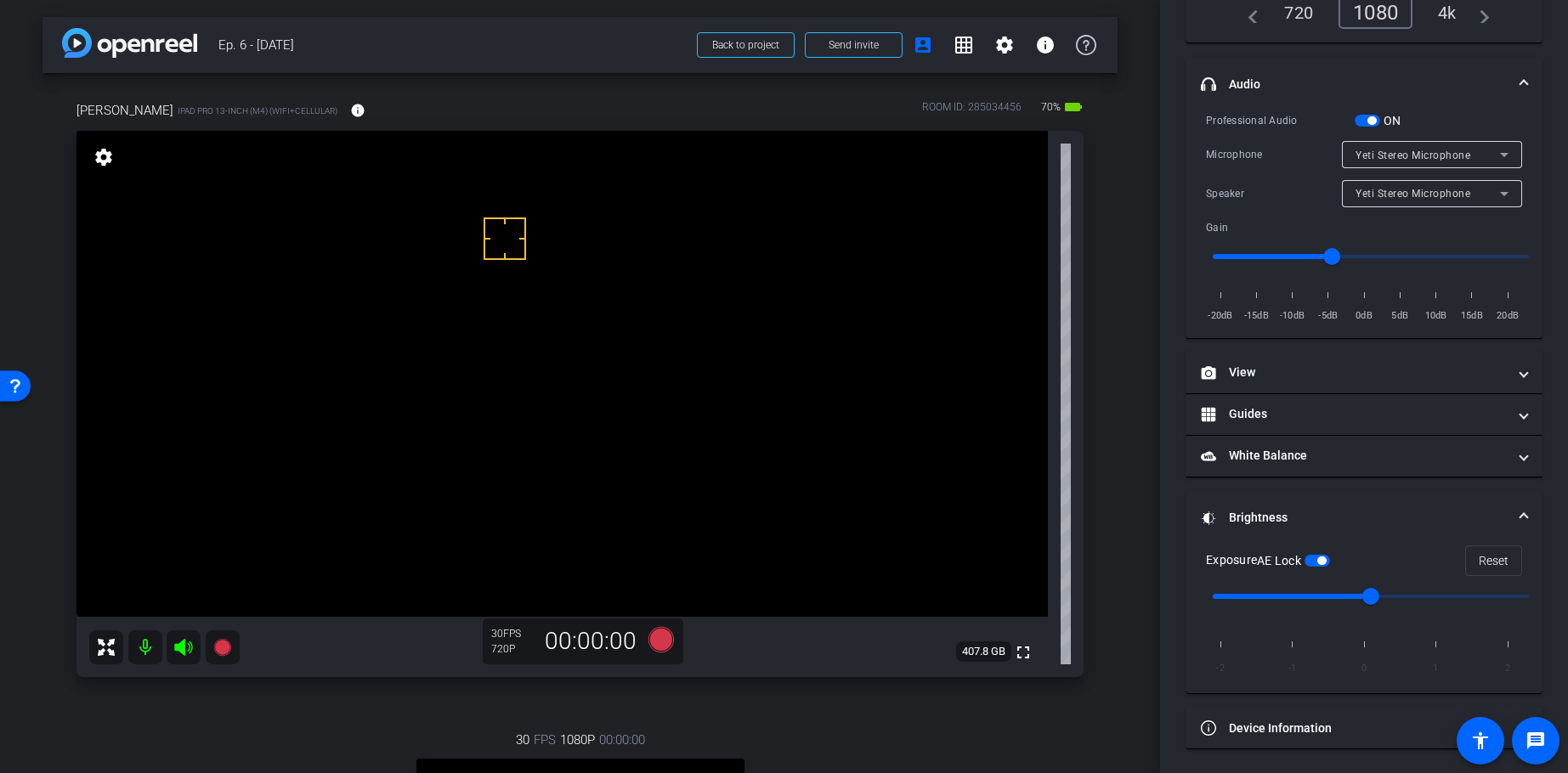
scroll to position [0, 0]
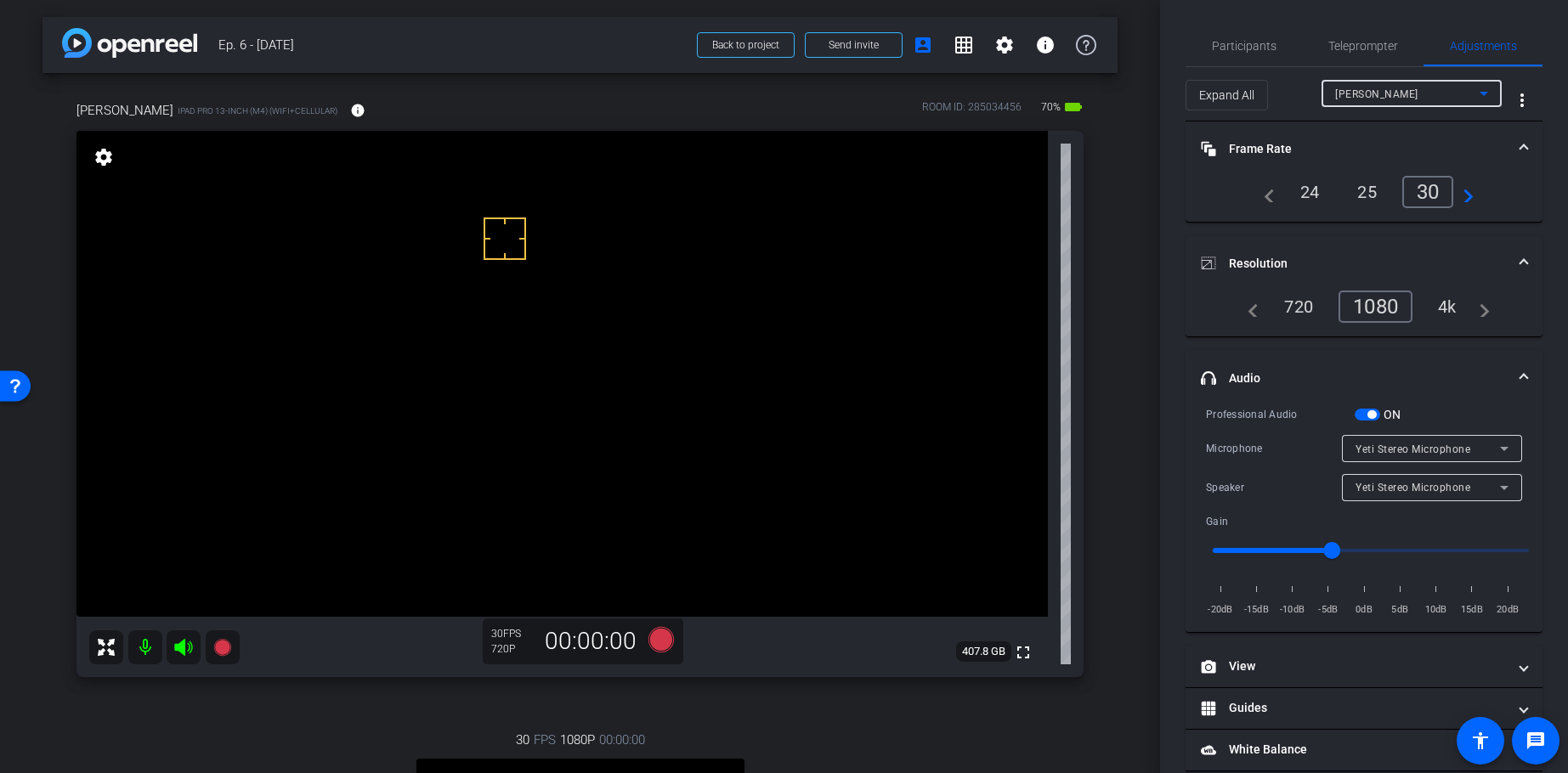
click at [1362, 96] on span "[PERSON_NAME]" at bounding box center [1377, 94] width 83 height 12
click at [1359, 121] on mat-option "[PERSON_NAME]" at bounding box center [1411, 128] width 180 height 27
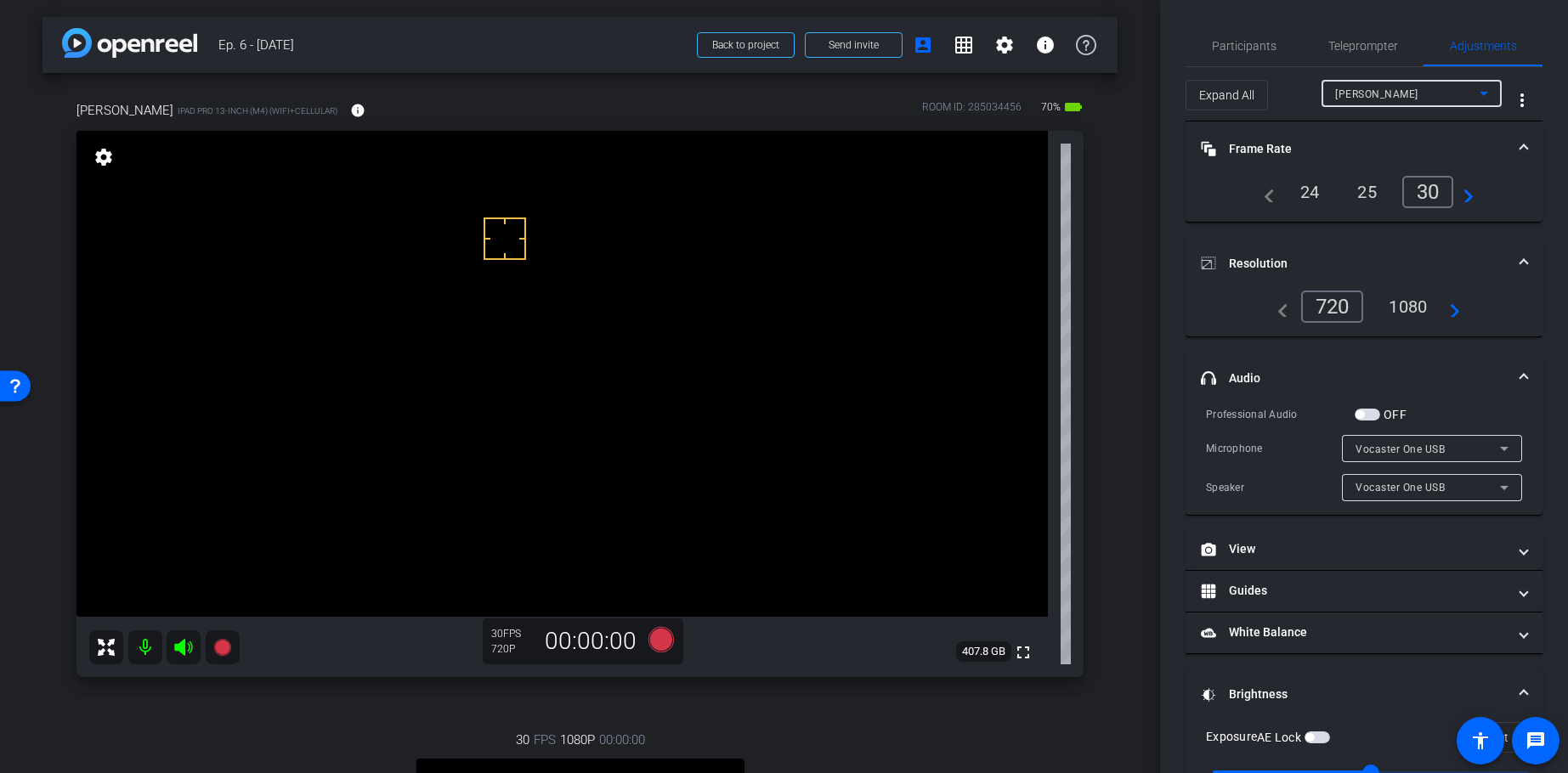
click at [1410, 301] on div "1080" at bounding box center [1408, 306] width 64 height 29
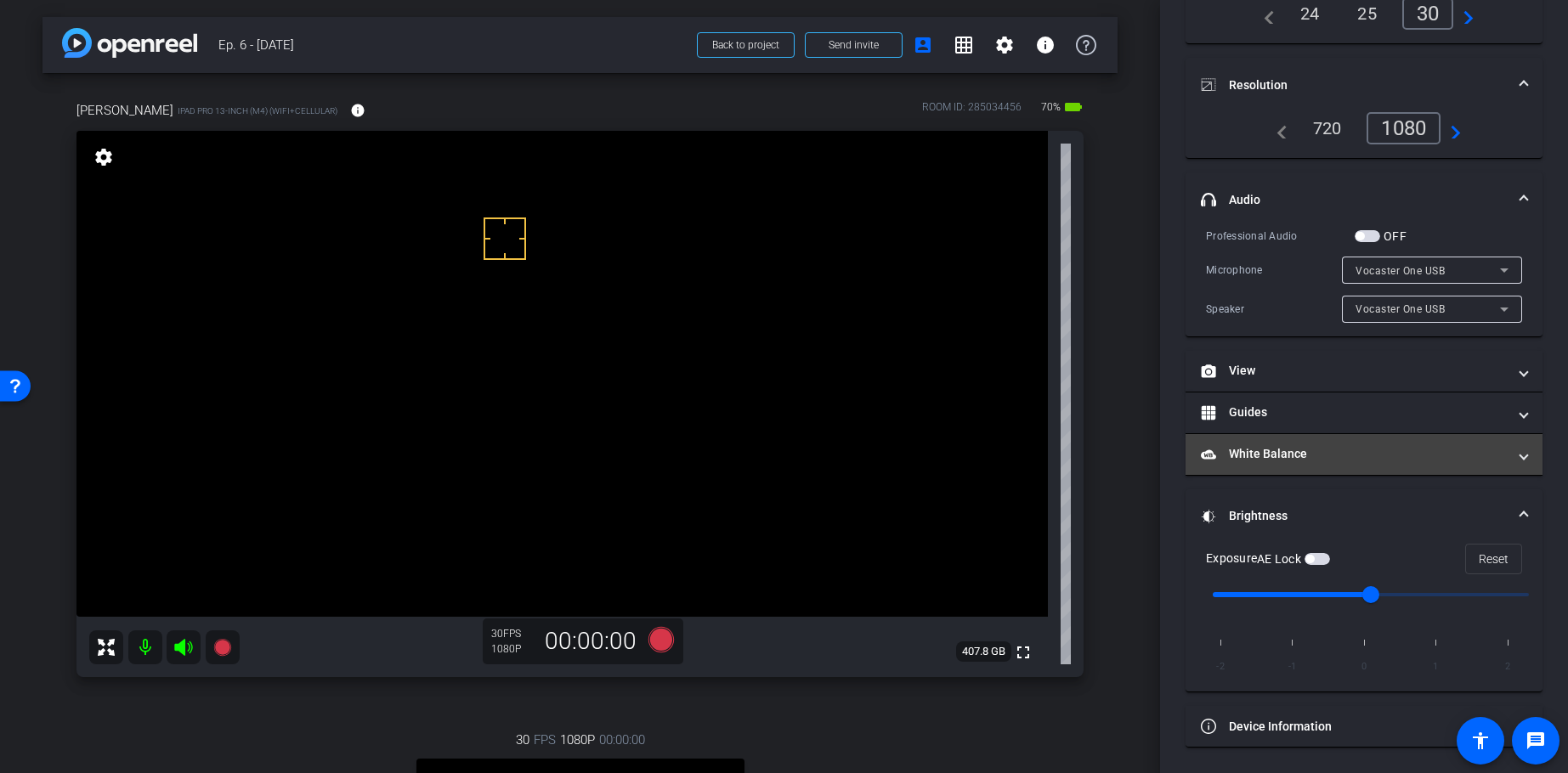
click at [1268, 440] on mat-expansion-panel-header "White Balance White Balance" at bounding box center [1364, 454] width 357 height 41
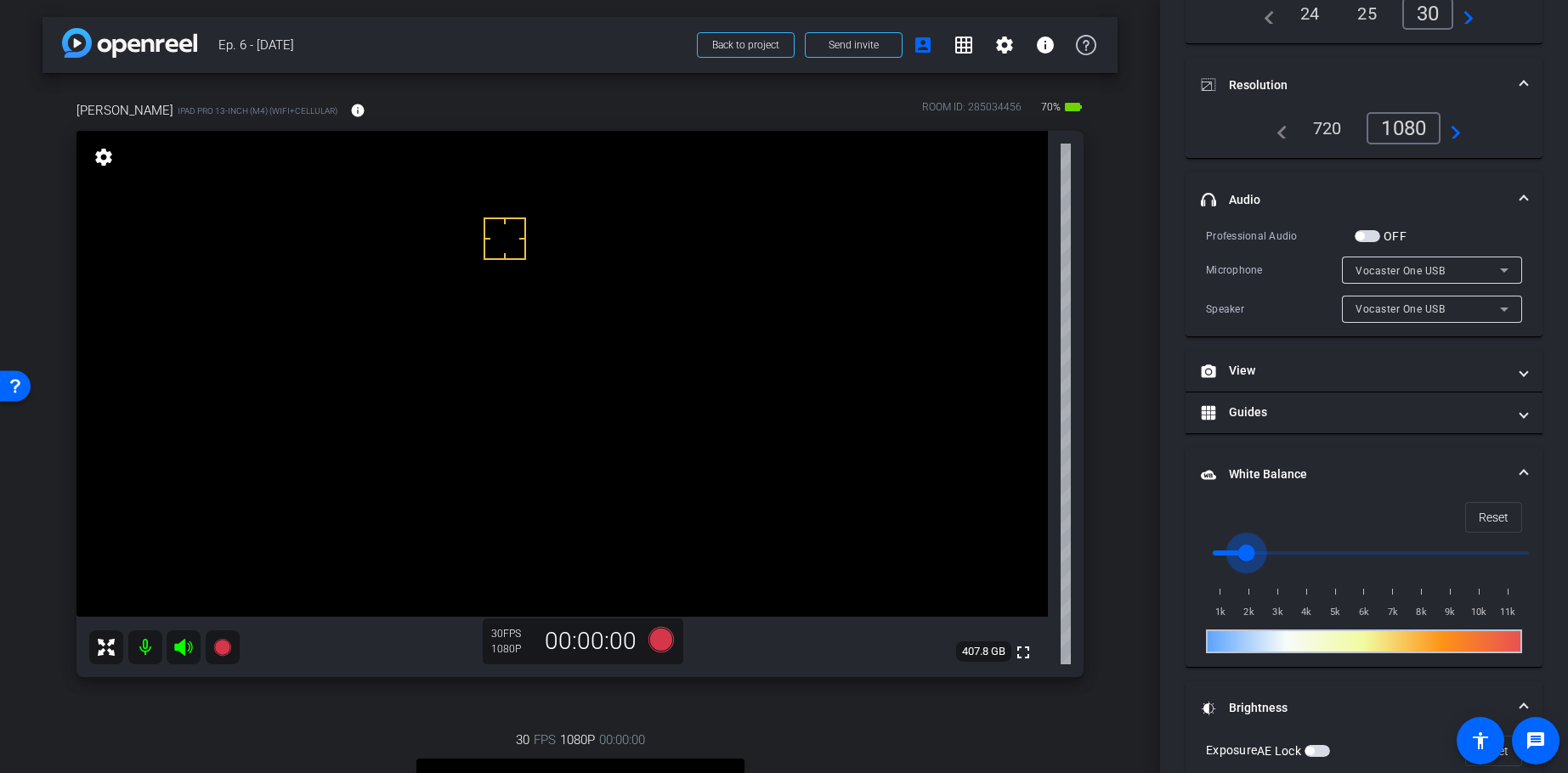
click at [1249, 544] on input "range" at bounding box center [1371, 553] width 352 height 38
click at [1270, 549] on input "range" at bounding box center [1371, 553] width 352 height 38
click at [1254, 549] on input "range" at bounding box center [1371, 553] width 352 height 38
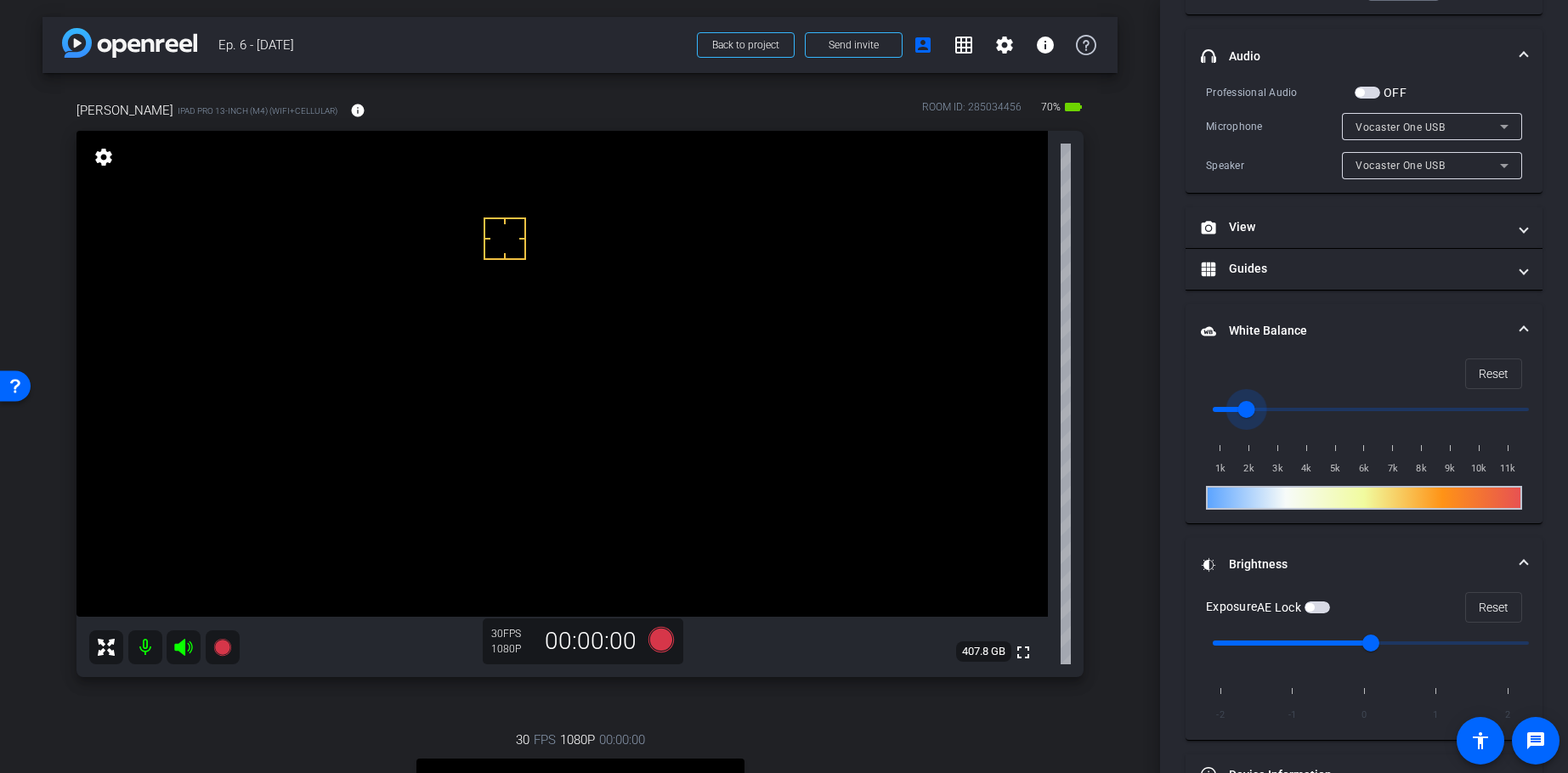
scroll to position [339, 0]
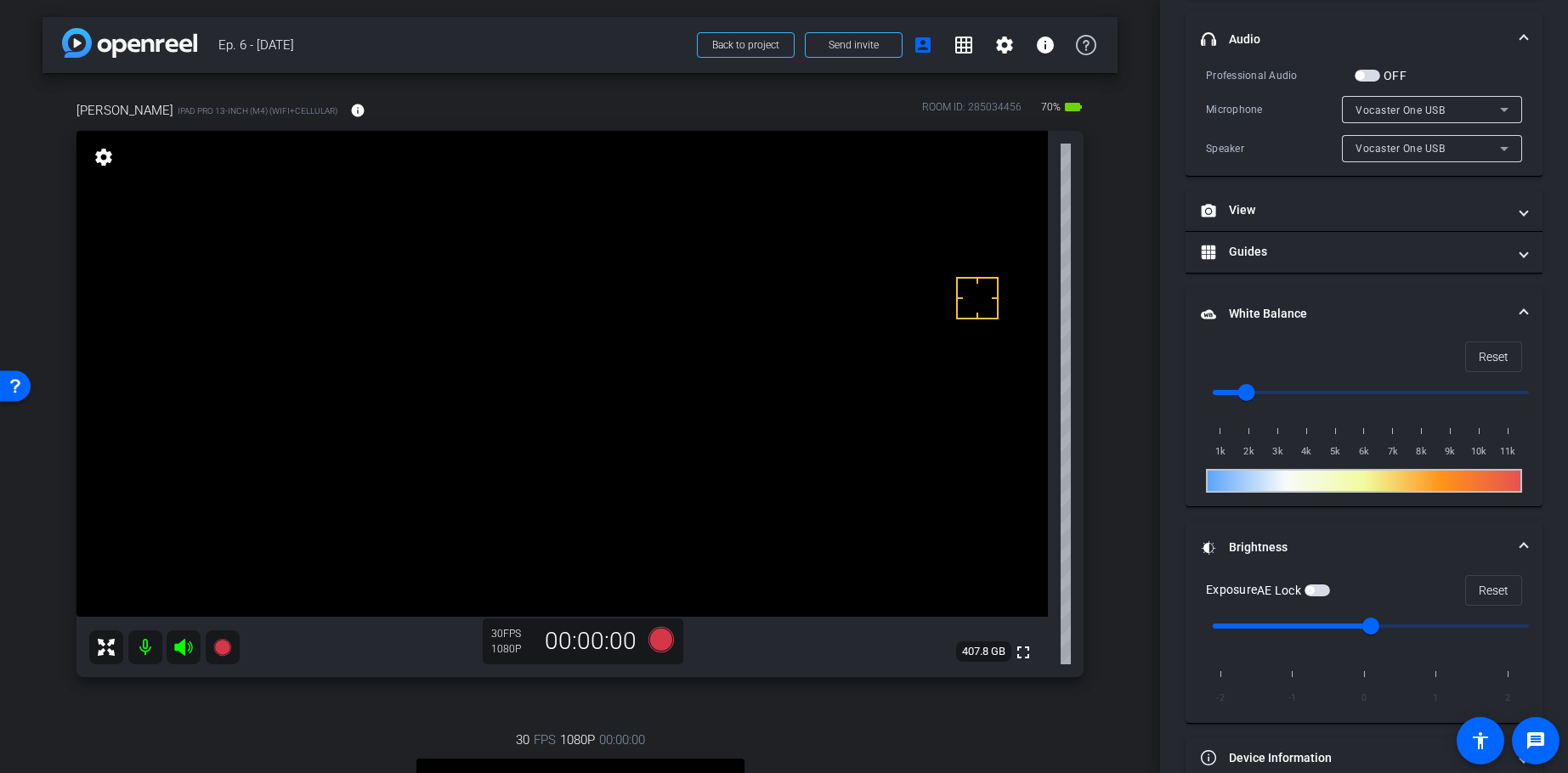
click at [1314, 591] on span "button" at bounding box center [1310, 590] width 9 height 9
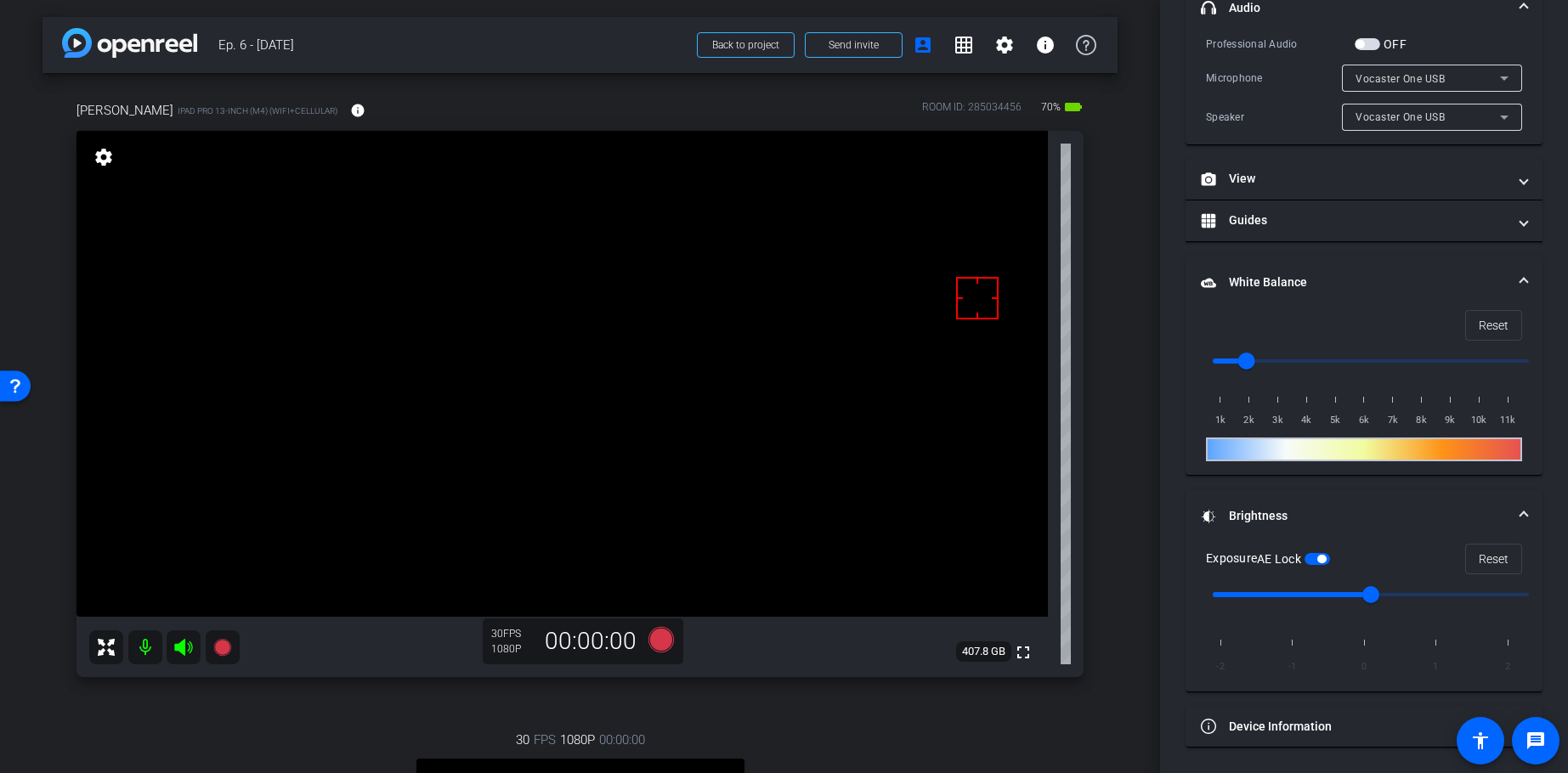
scroll to position [340, 0]
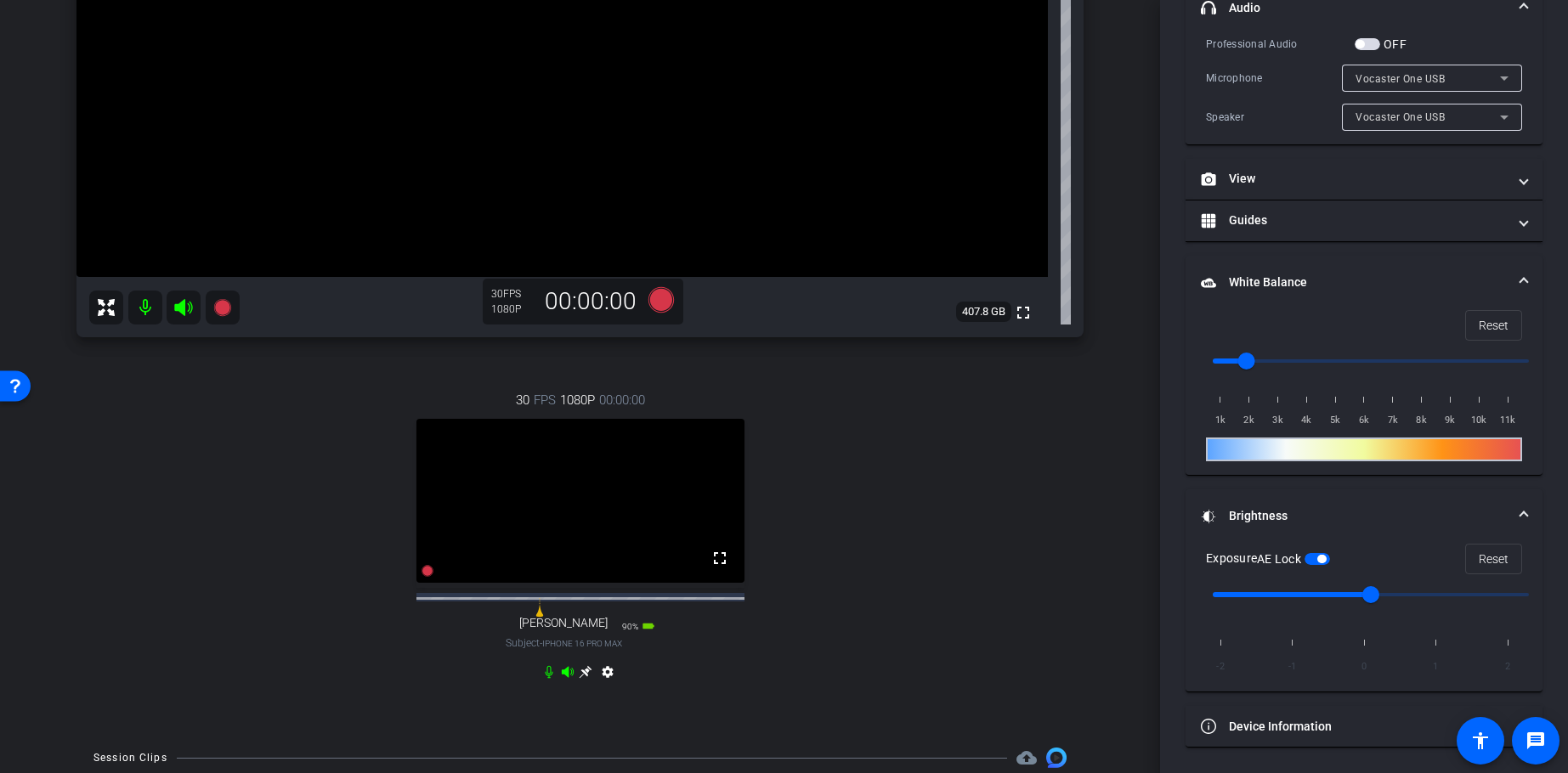
drag, startPoint x: 588, startPoint y: 684, endPoint x: 613, endPoint y: 671, distance: 28.2
click at [589, 679] on icon at bounding box center [586, 672] width 14 height 14
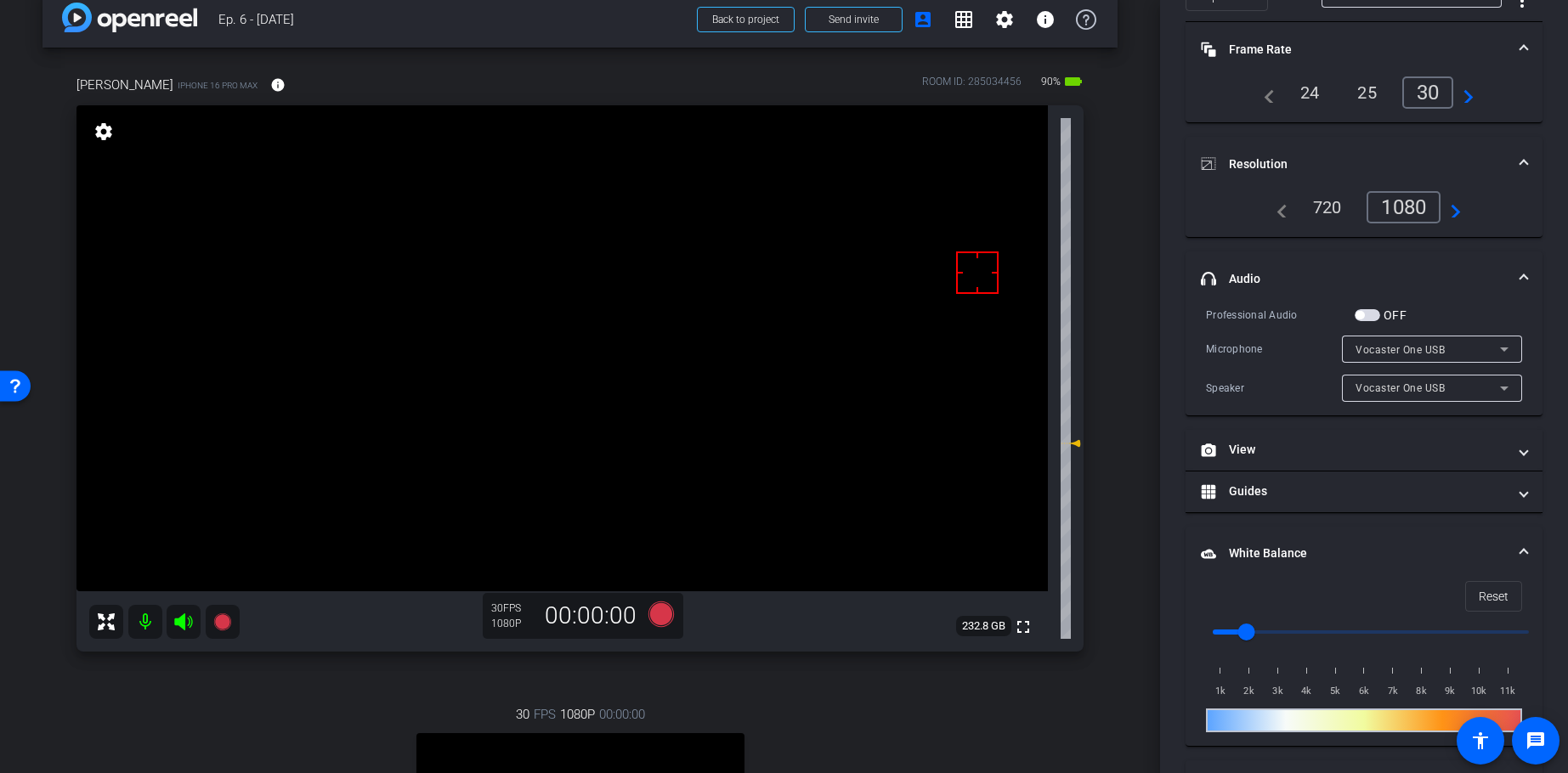
scroll to position [0, 0]
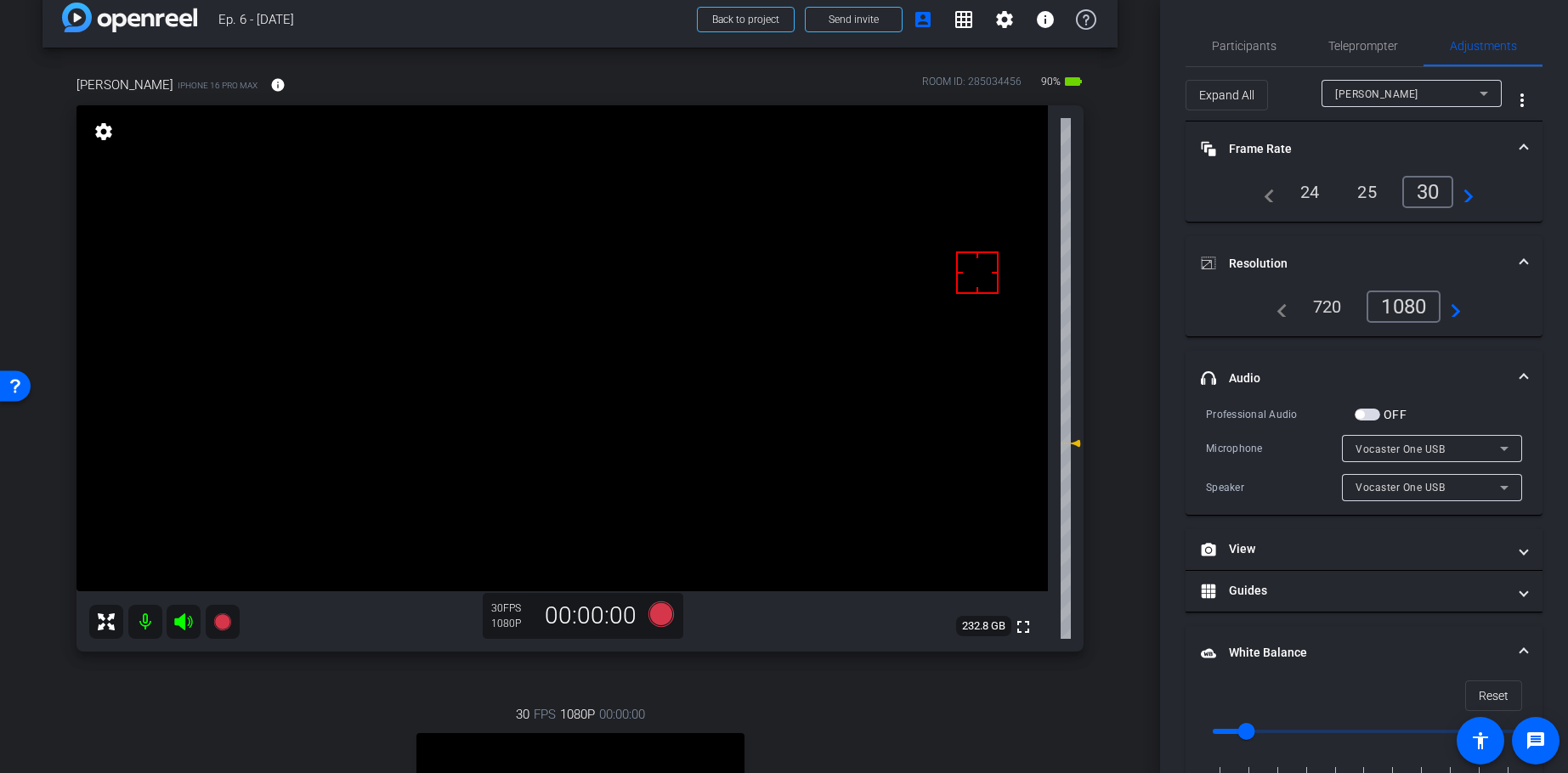
click at [1376, 101] on div "[PERSON_NAME]" at bounding box center [1407, 94] width 144 height 21
click at [1365, 153] on span "[PERSON_NAME]" at bounding box center [1378, 154] width 86 height 20
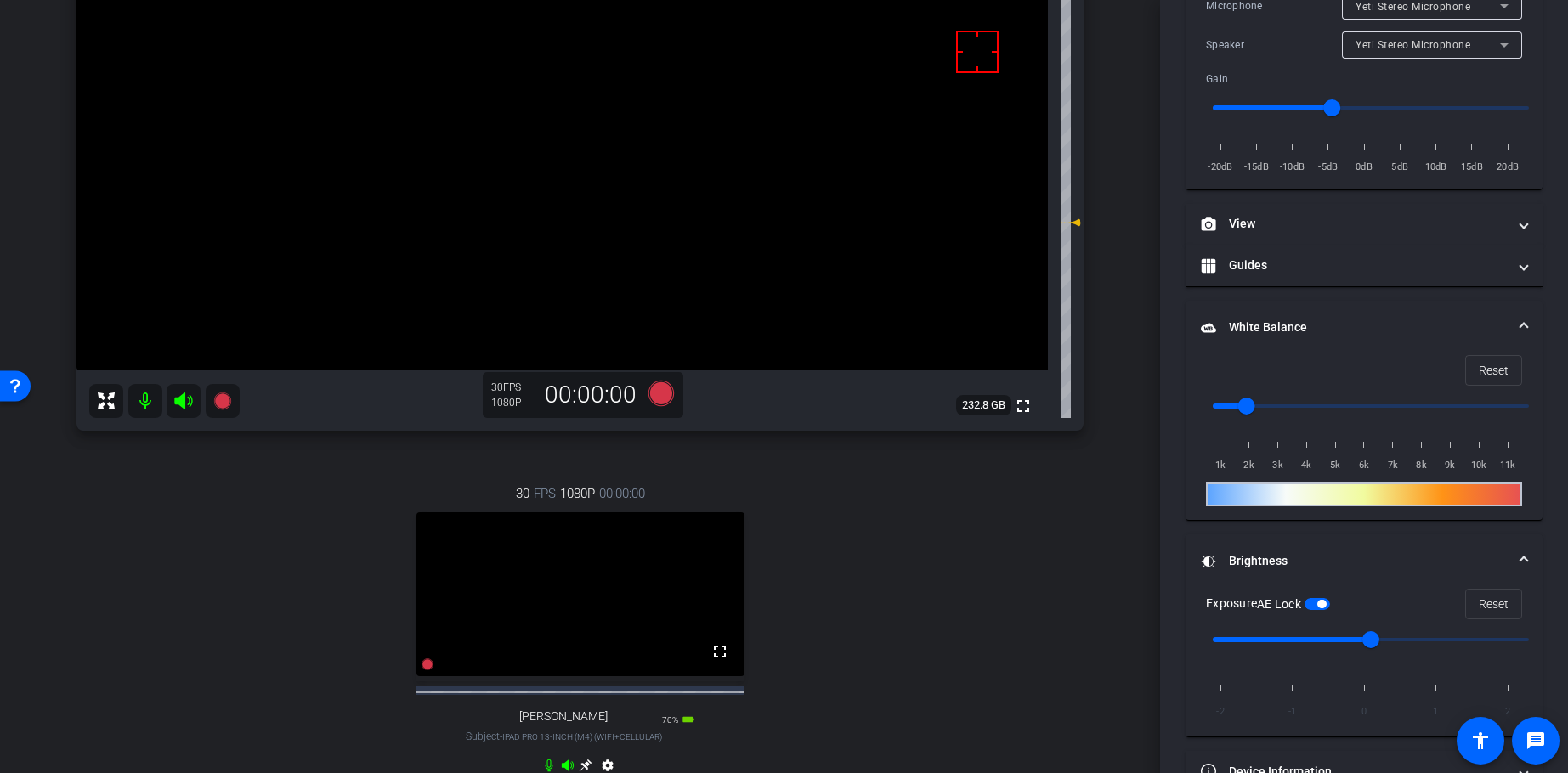
scroll to position [48, 0]
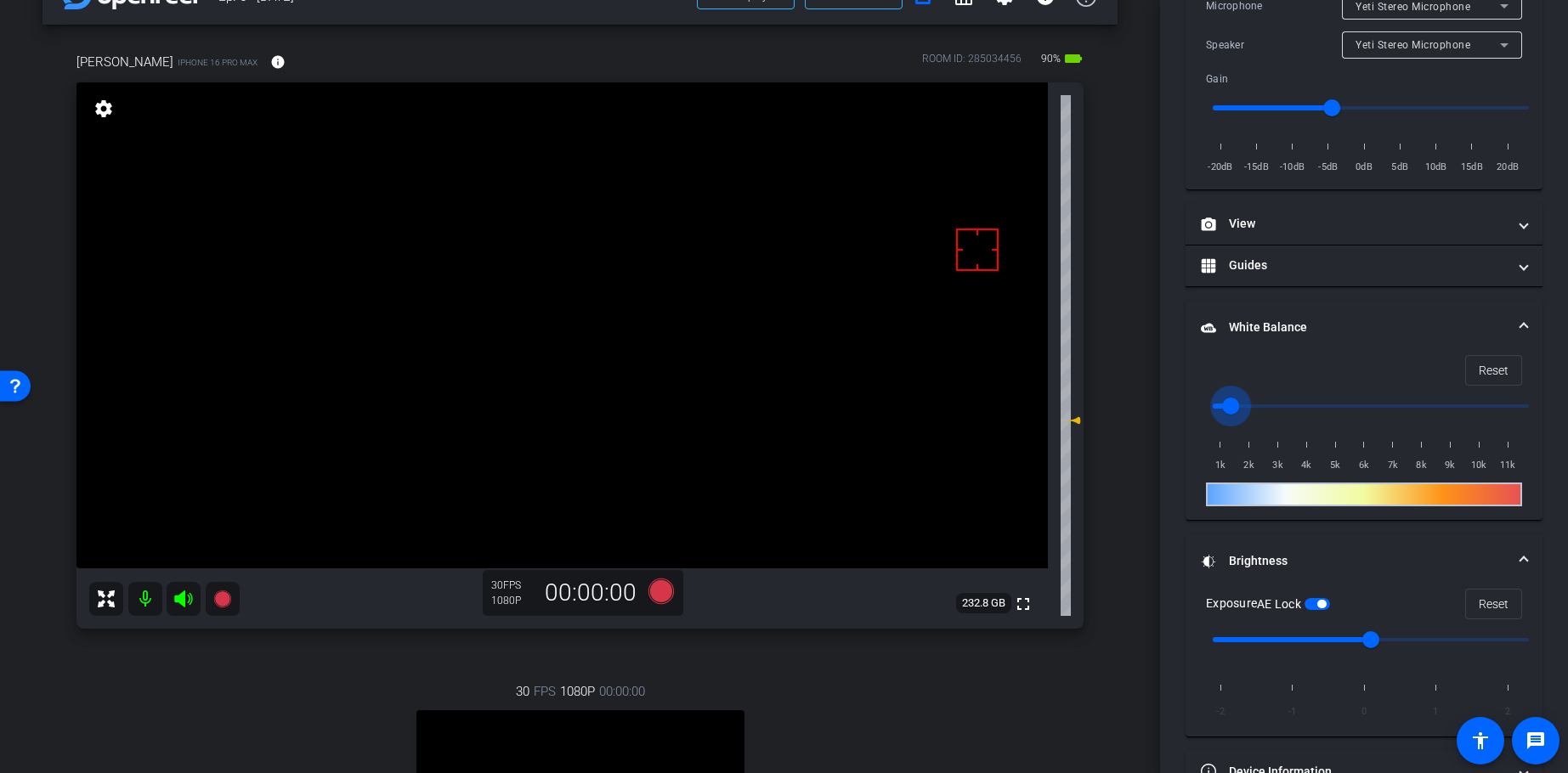
click at [1237, 405] on input "range" at bounding box center [1371, 406] width 352 height 38
type input "2000"
click at [1242, 405] on input "range" at bounding box center [1371, 406] width 352 height 38
click at [1323, 601] on span "button" at bounding box center [1318, 604] width 25 height 12
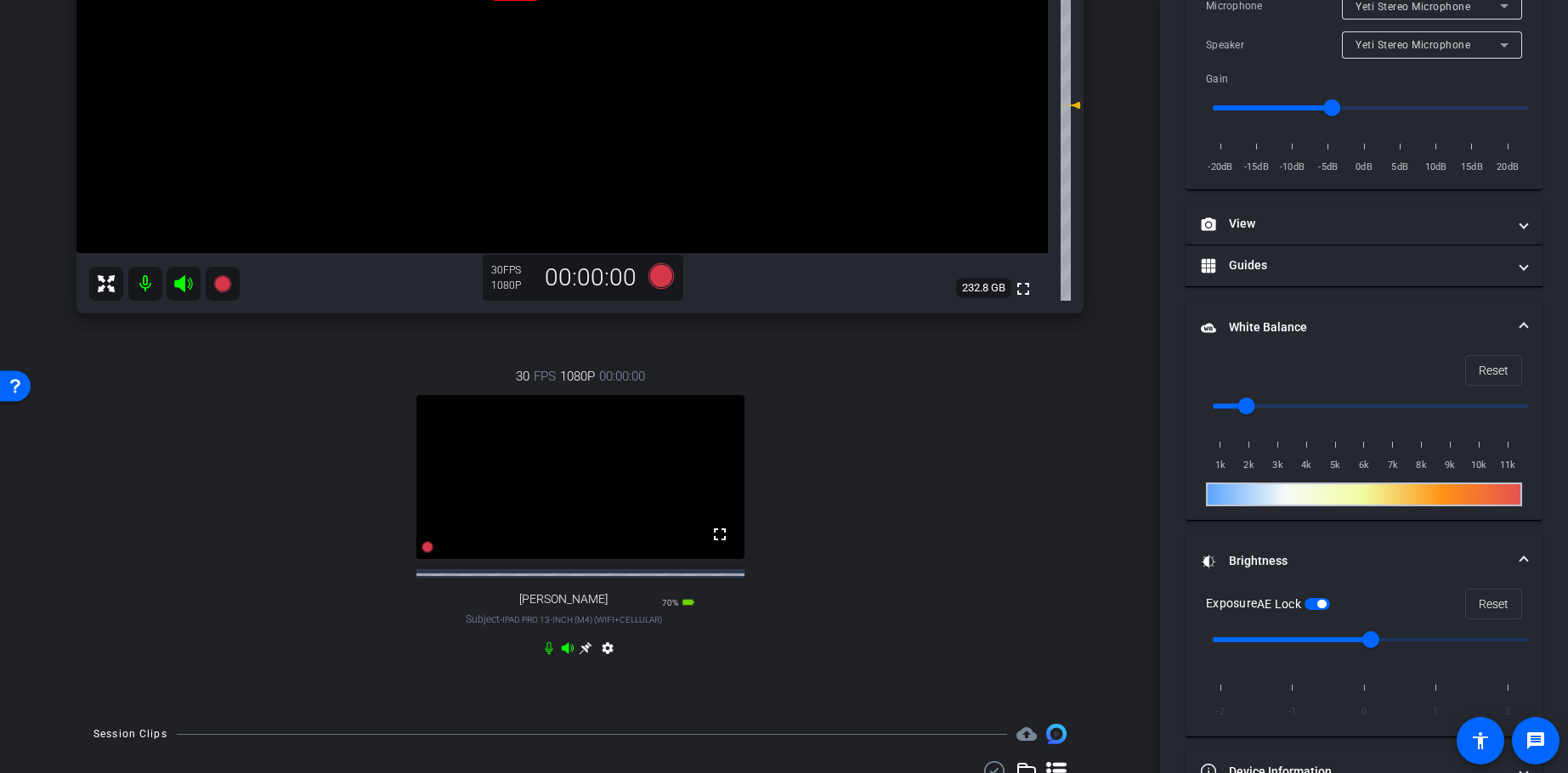
scroll to position [280, 0]
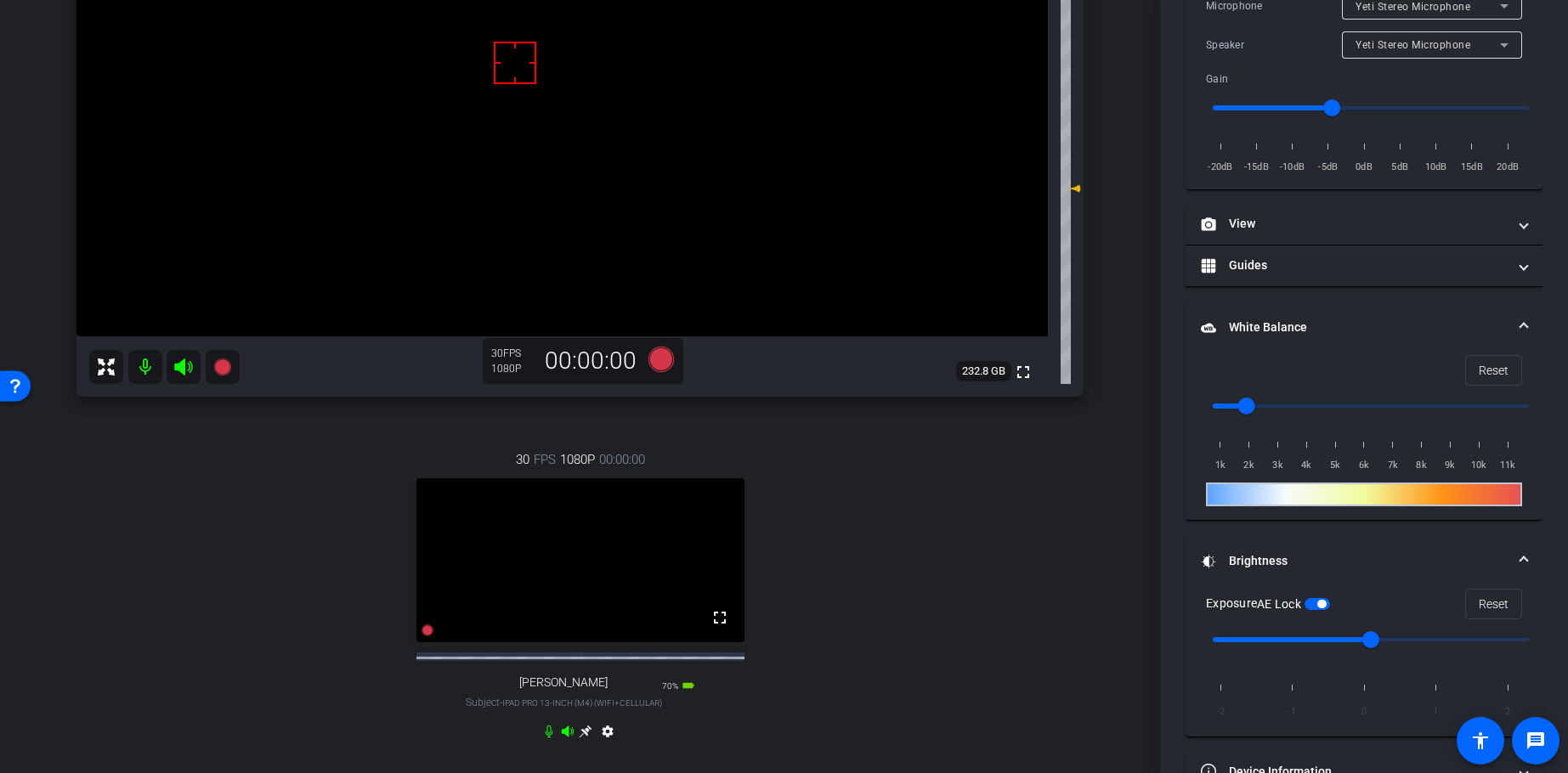
click at [933, 665] on div "30 FPS 1080P 00:00:00 fullscreen [PERSON_NAME] Subject - iPad Pro 13-inch (M4) …" at bounding box center [580, 597] width 1007 height 351
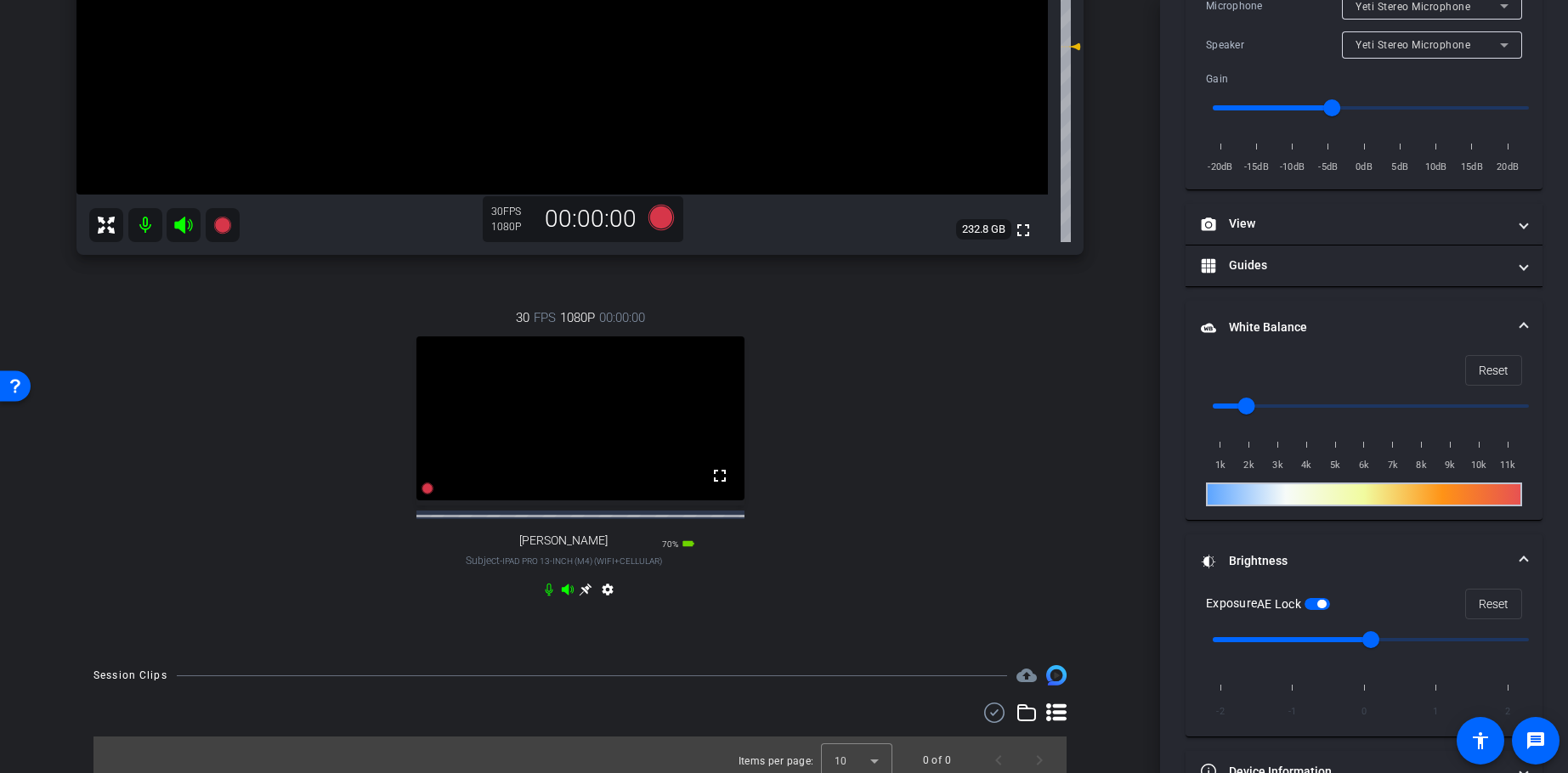
scroll to position [421, 0]
click at [587, 597] on icon at bounding box center [586, 590] width 14 height 14
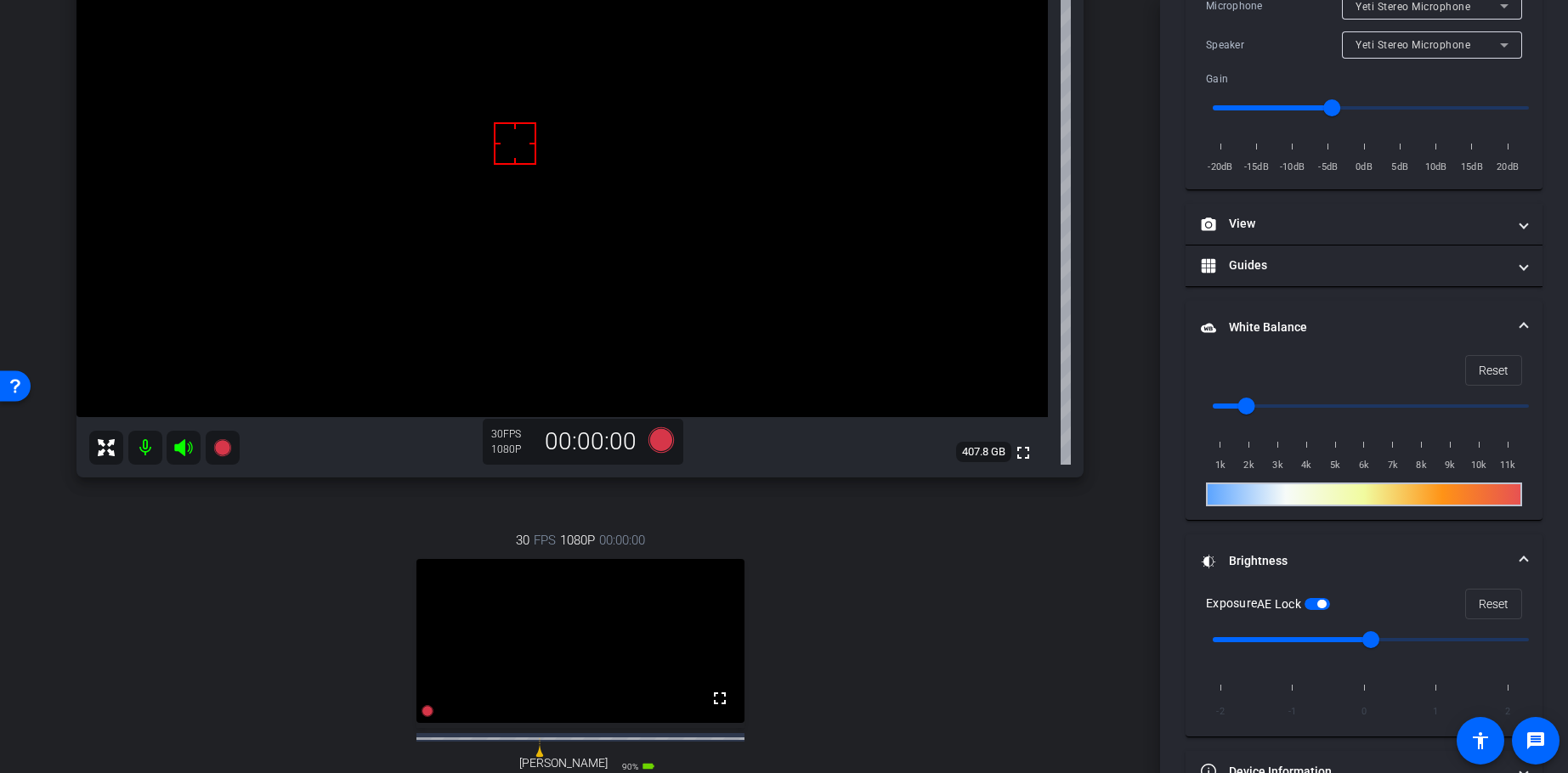
scroll to position [413, 0]
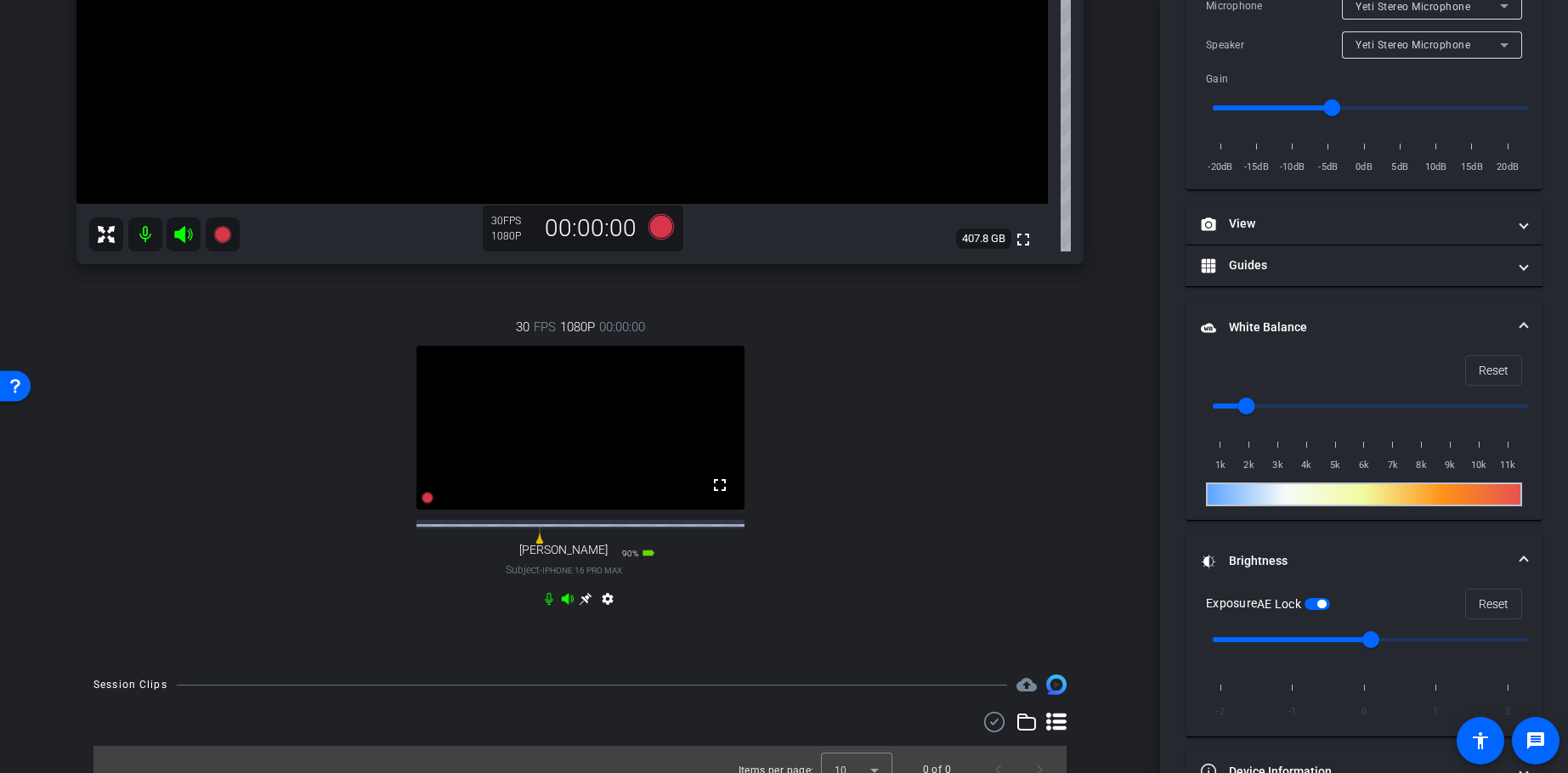
drag, startPoint x: 584, startPoint y: 616, endPoint x: 665, endPoint y: 619, distance: 81.1
click at [584, 606] on icon at bounding box center [586, 599] width 13 height 13
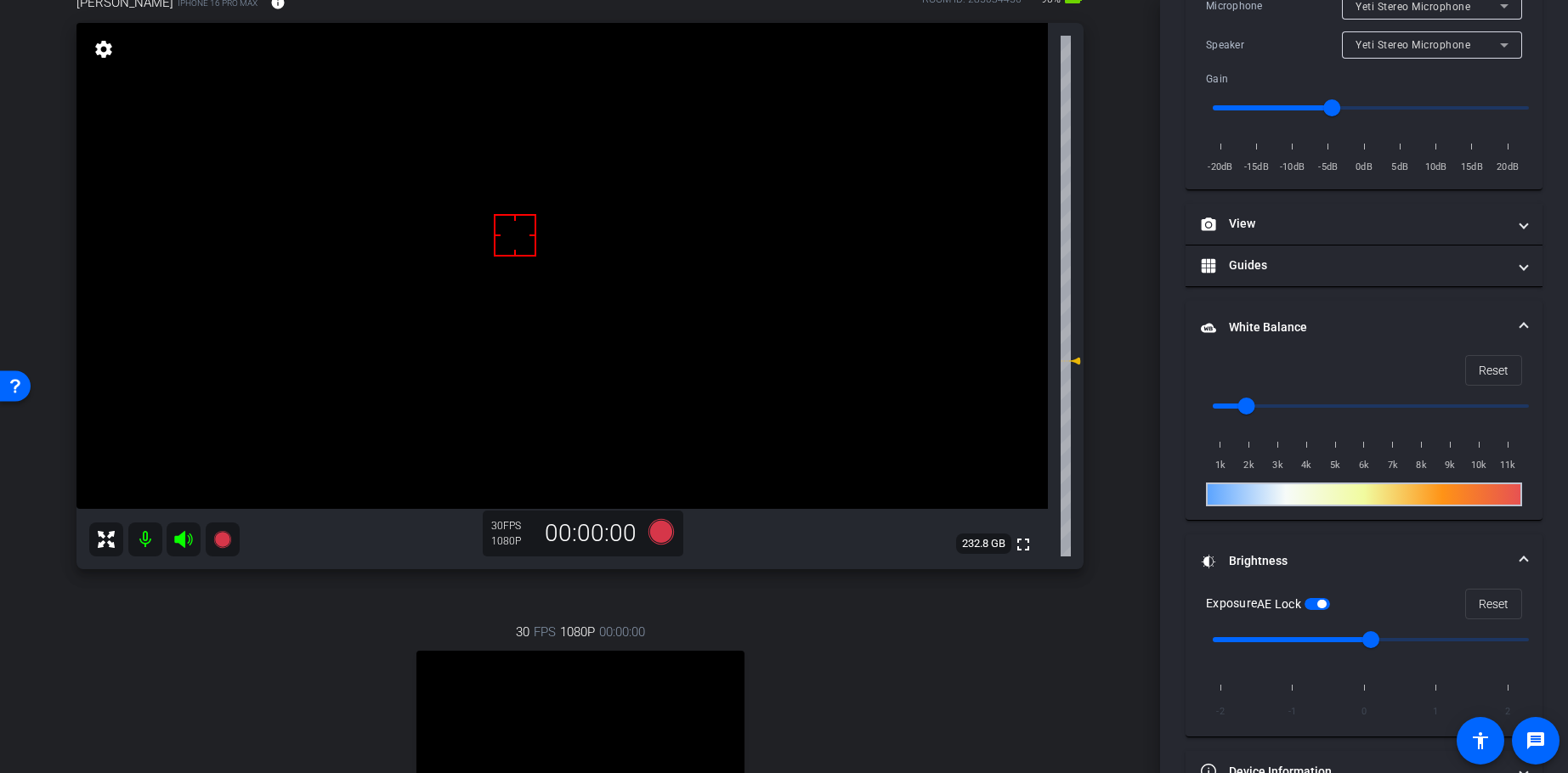
scroll to position [243, 0]
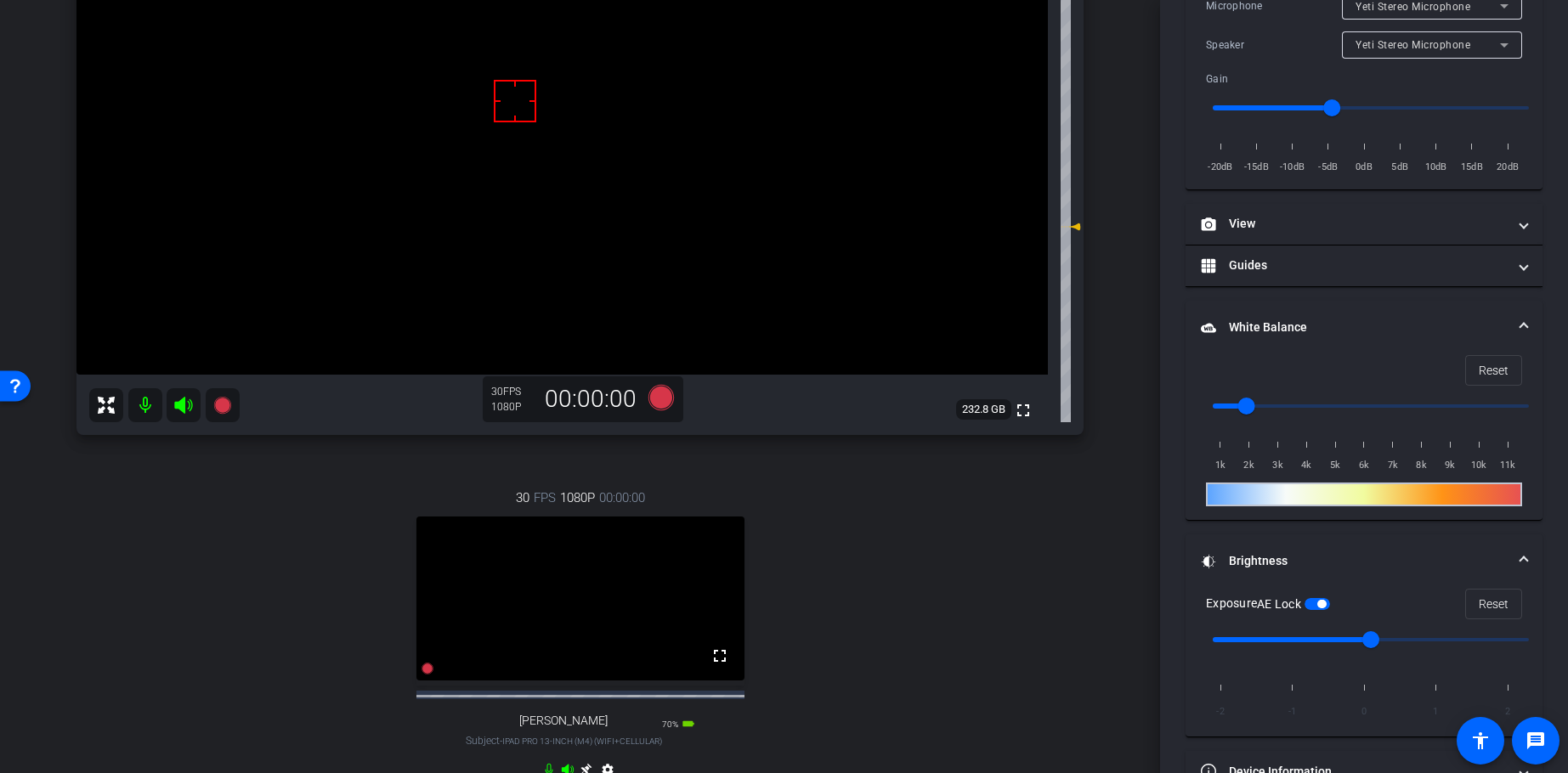
click at [911, 621] on div "30 FPS 1080P 00:00:00 fullscreen [PERSON_NAME] Subject - iPad Pro 13-inch (M4) …" at bounding box center [580, 636] width 1007 height 351
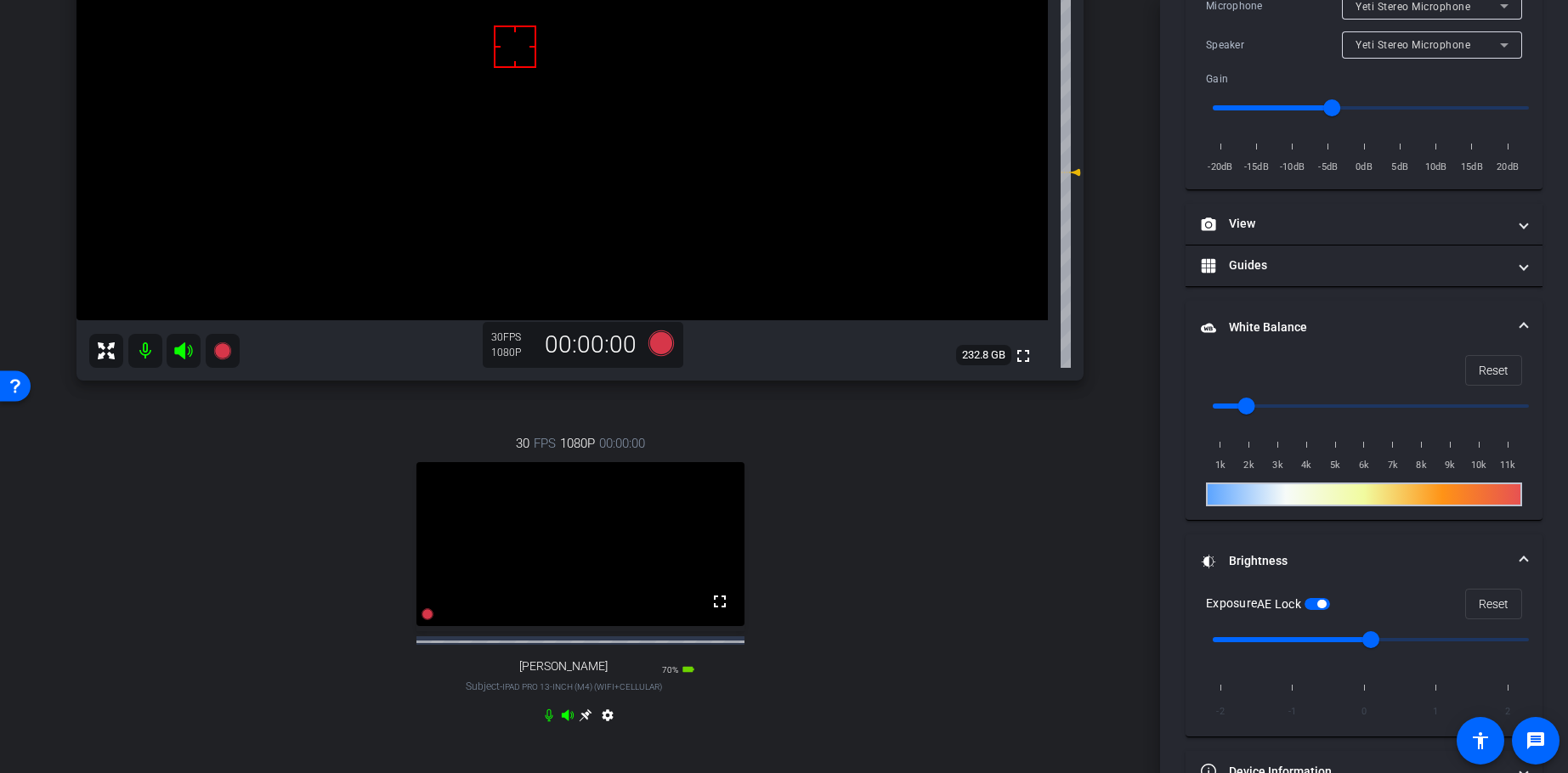
scroll to position [293, 0]
click at [919, 567] on div "30 FPS 1080P 00:00:00 fullscreen [PERSON_NAME] Subject - iPad Pro 13-inch (M4) …" at bounding box center [580, 585] width 1007 height 351
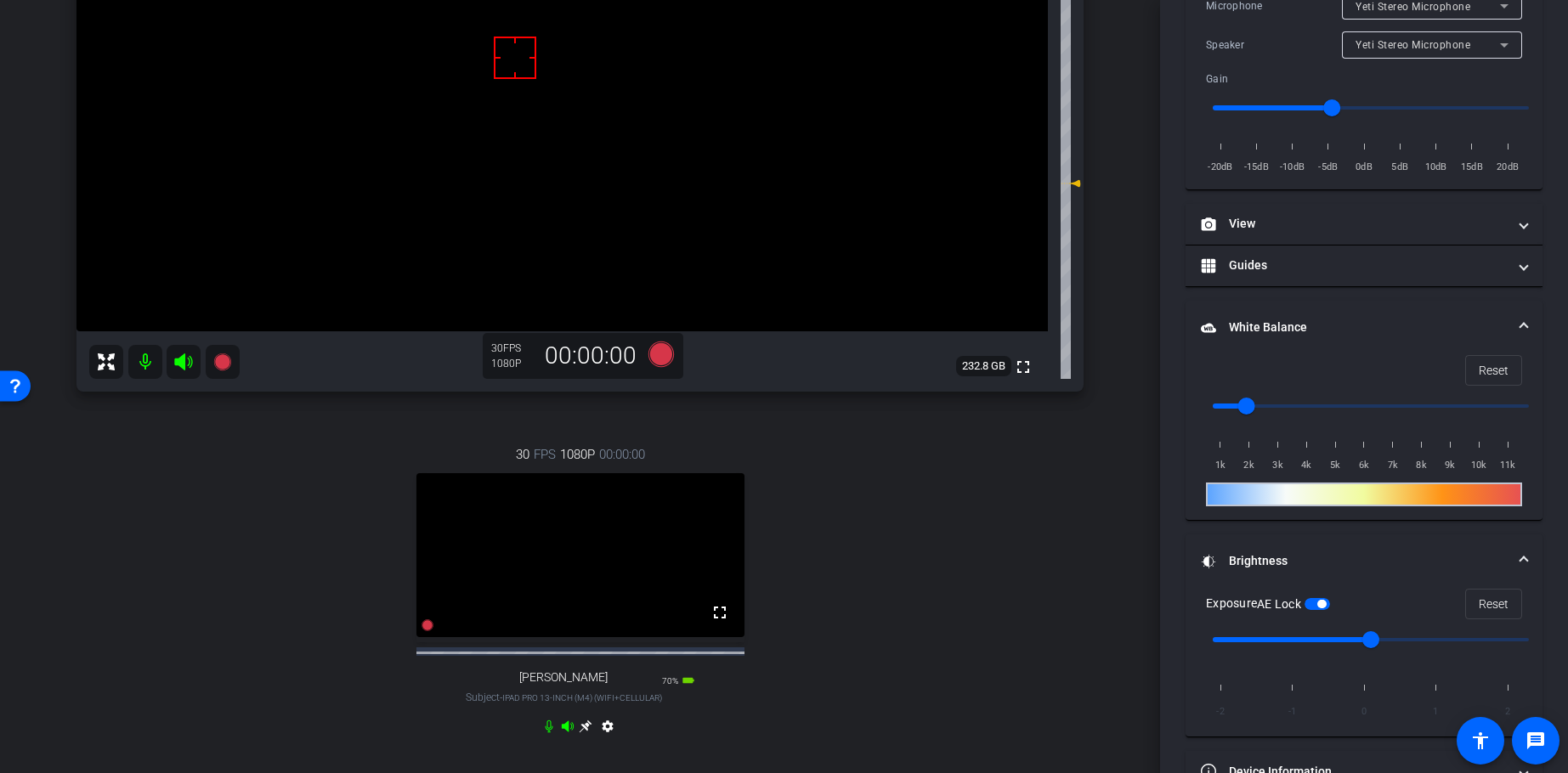
scroll to position [306, 0]
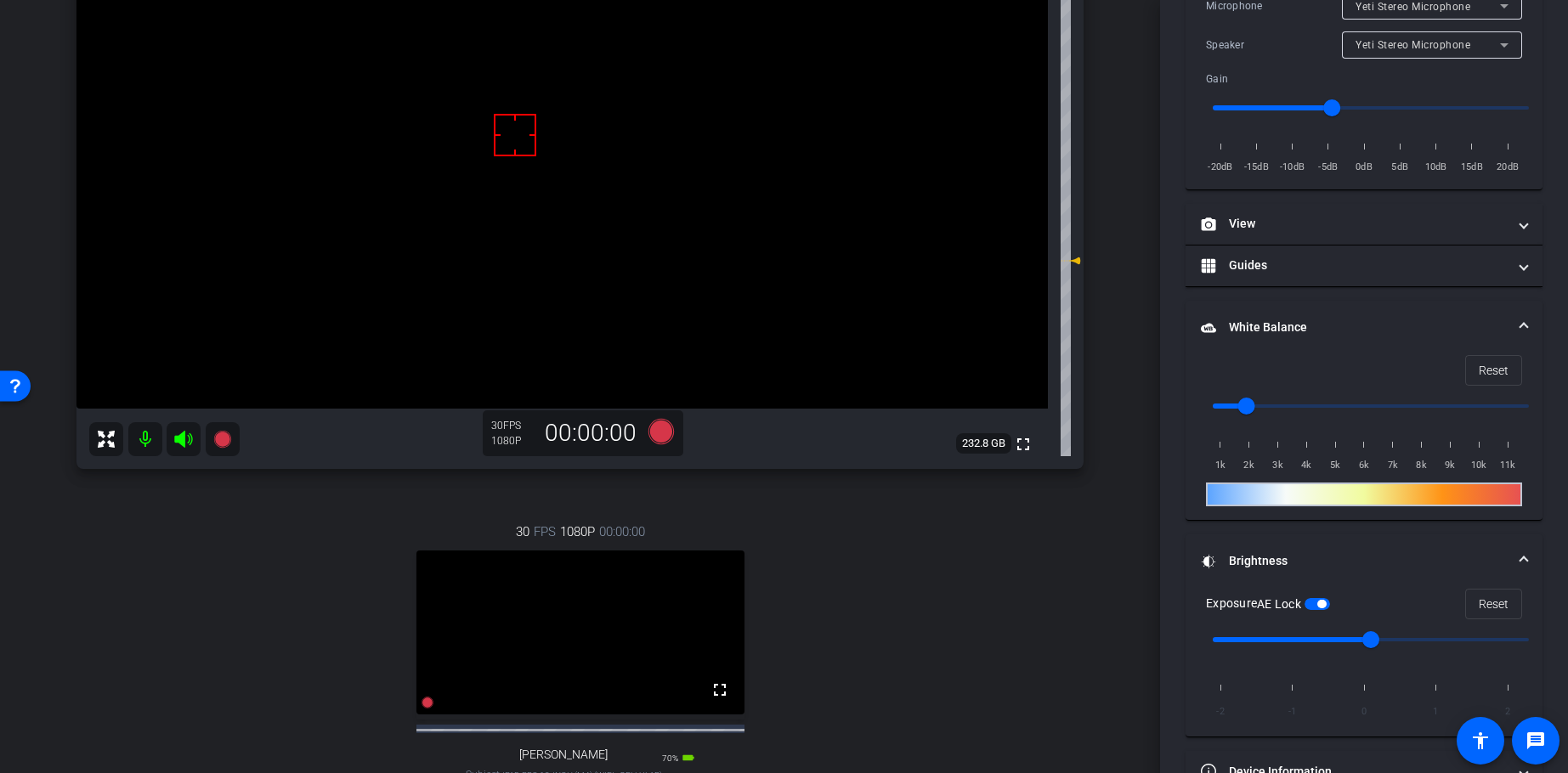
click at [1133, 166] on div "arrow_back Ep. 6 - [DATE] Back to project Send invite account_box grid_on setti…" at bounding box center [580, 179] width 1160 height 773
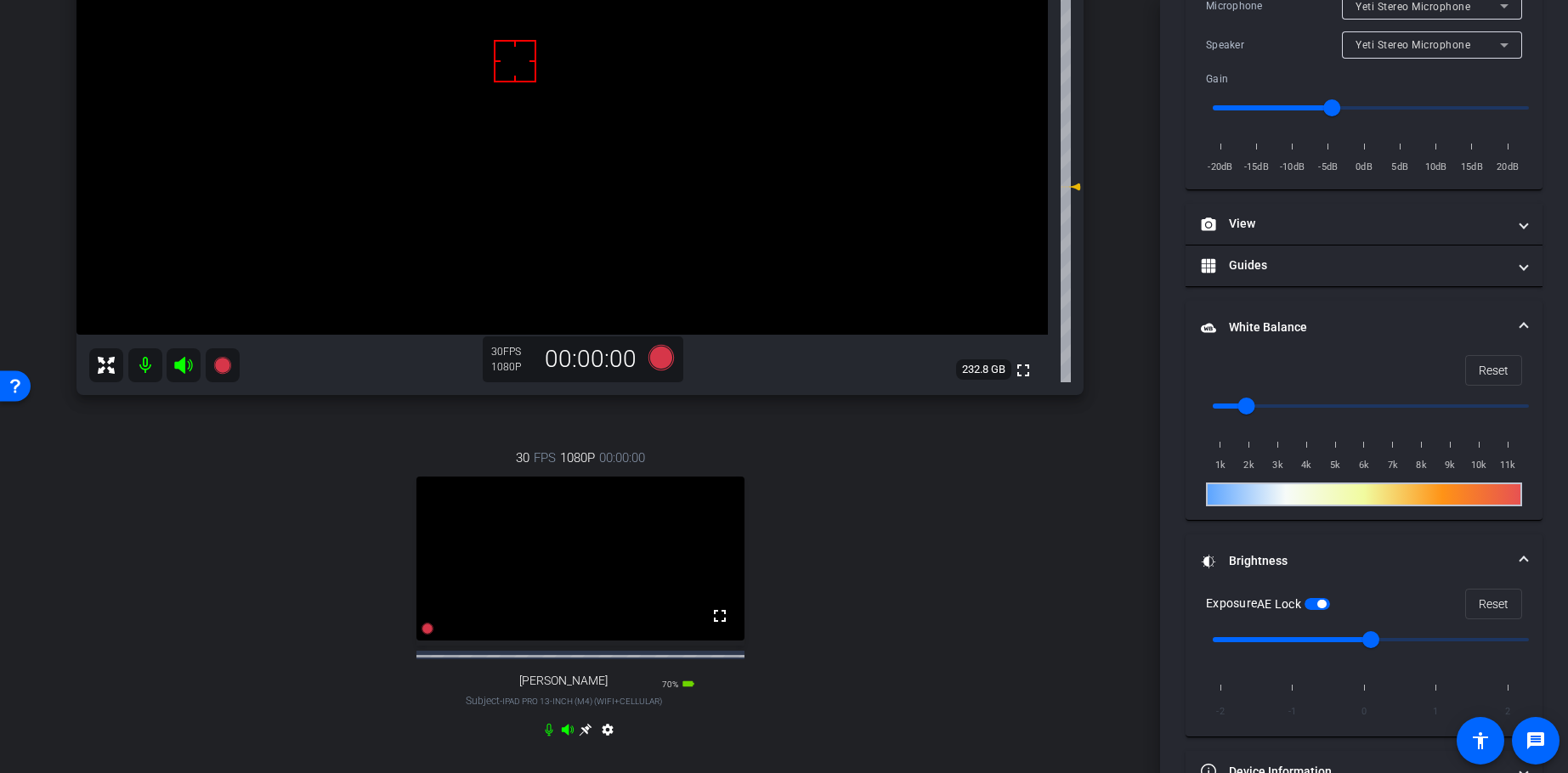
scroll to position [155, 0]
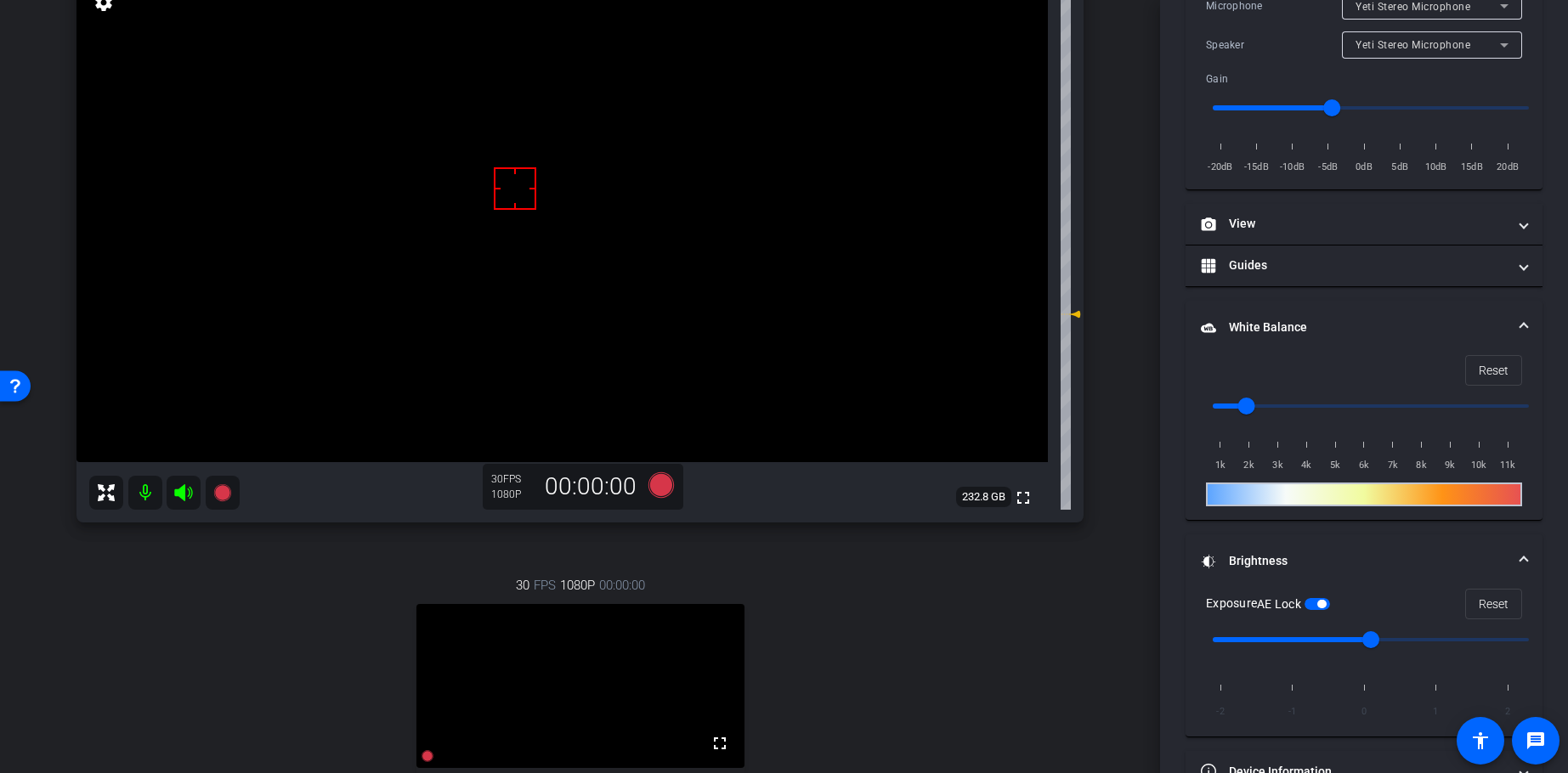
click at [1108, 348] on div "[PERSON_NAME] iPhone 16 Pro Max info ROOM ID: 285034456 85% battery_std fullscr…" at bounding box center [580, 417] width 1075 height 997
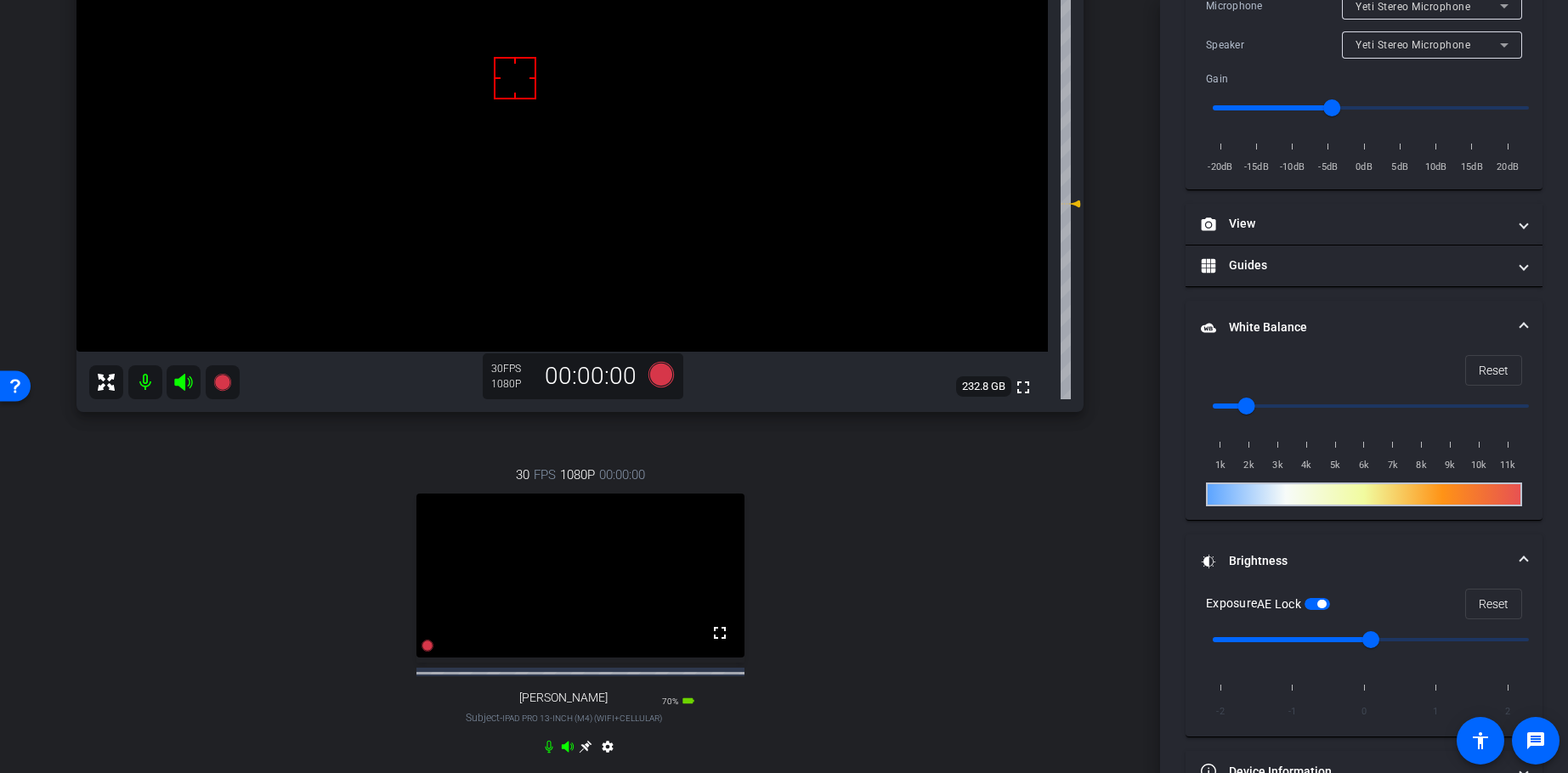
scroll to position [0, 0]
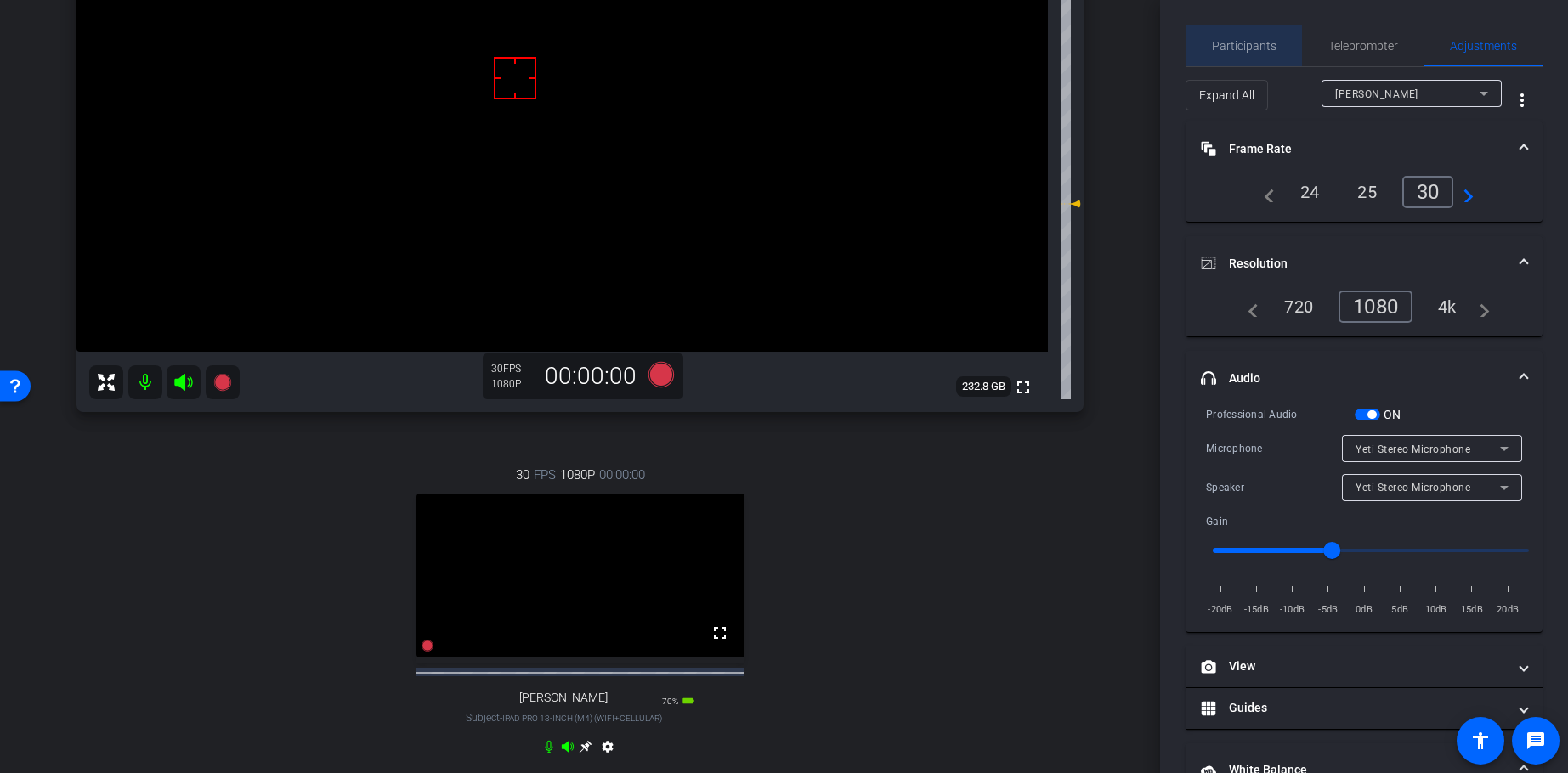
click at [1250, 52] on span "Participants" at bounding box center [1244, 45] width 65 height 12
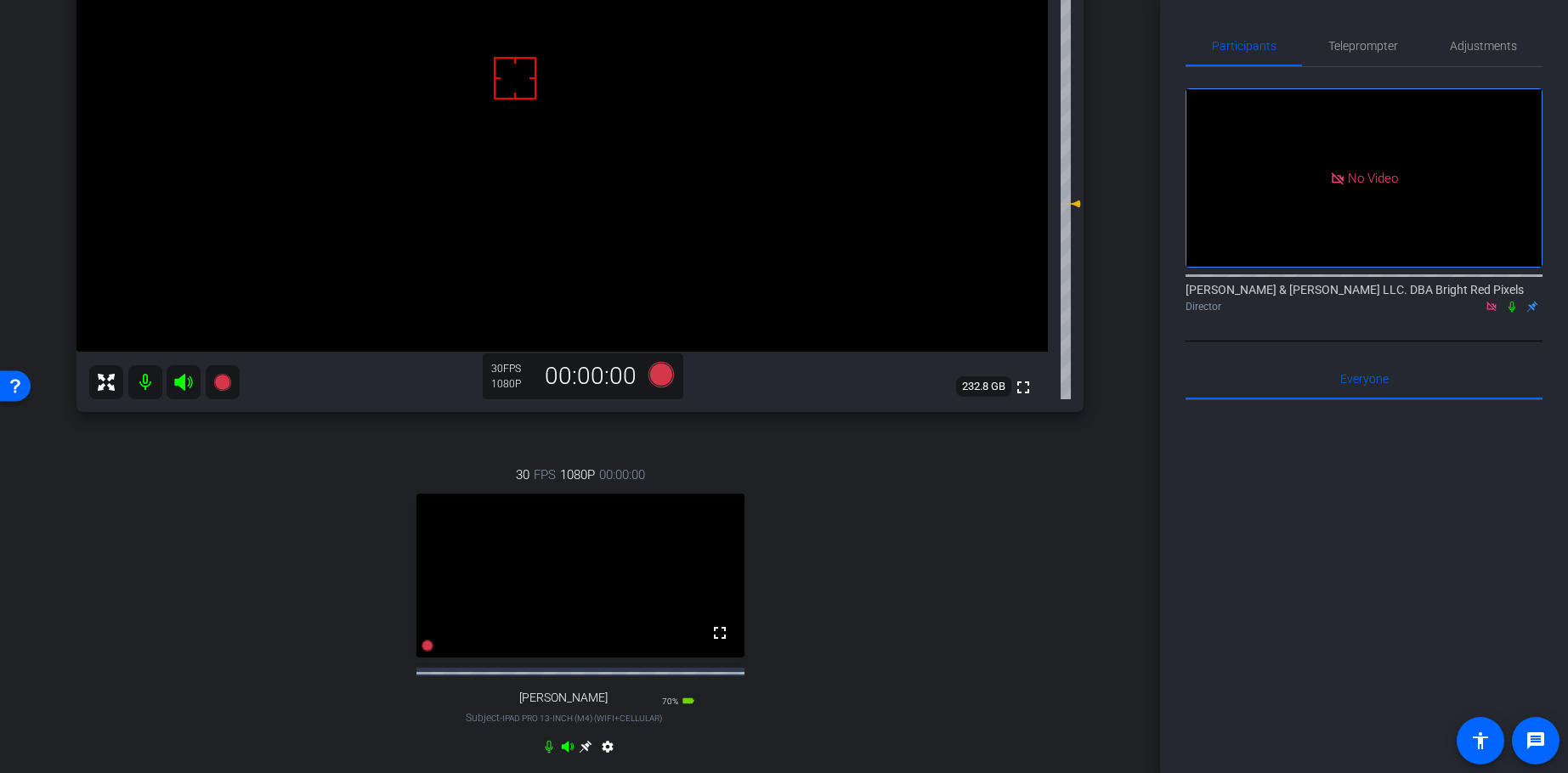
click at [1129, 105] on div "arrow_back Ep. 6 - [DATE] Back to project Send invite account_box grid_on setti…" at bounding box center [580, 122] width 1160 height 773
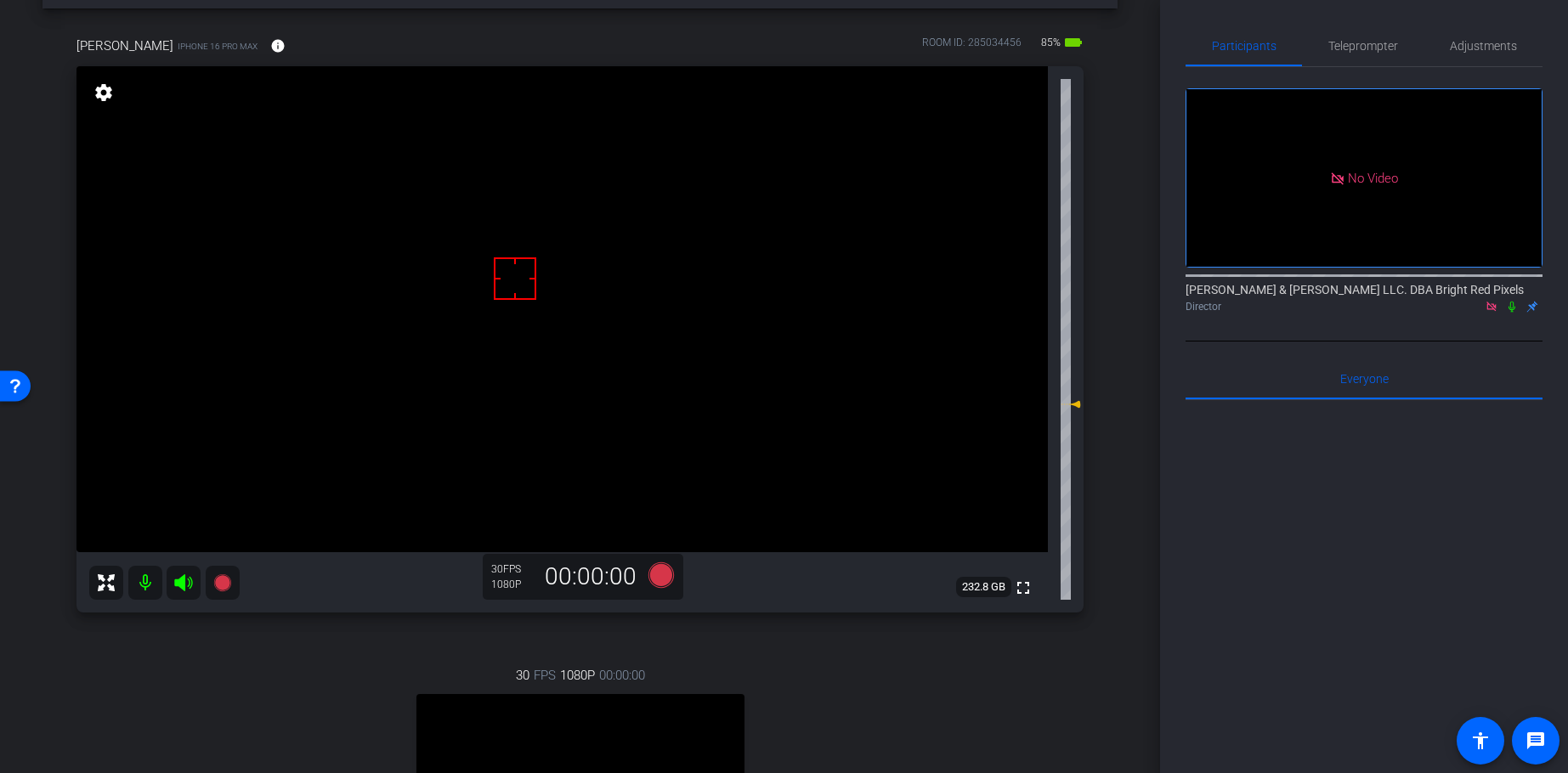
scroll to position [78, 0]
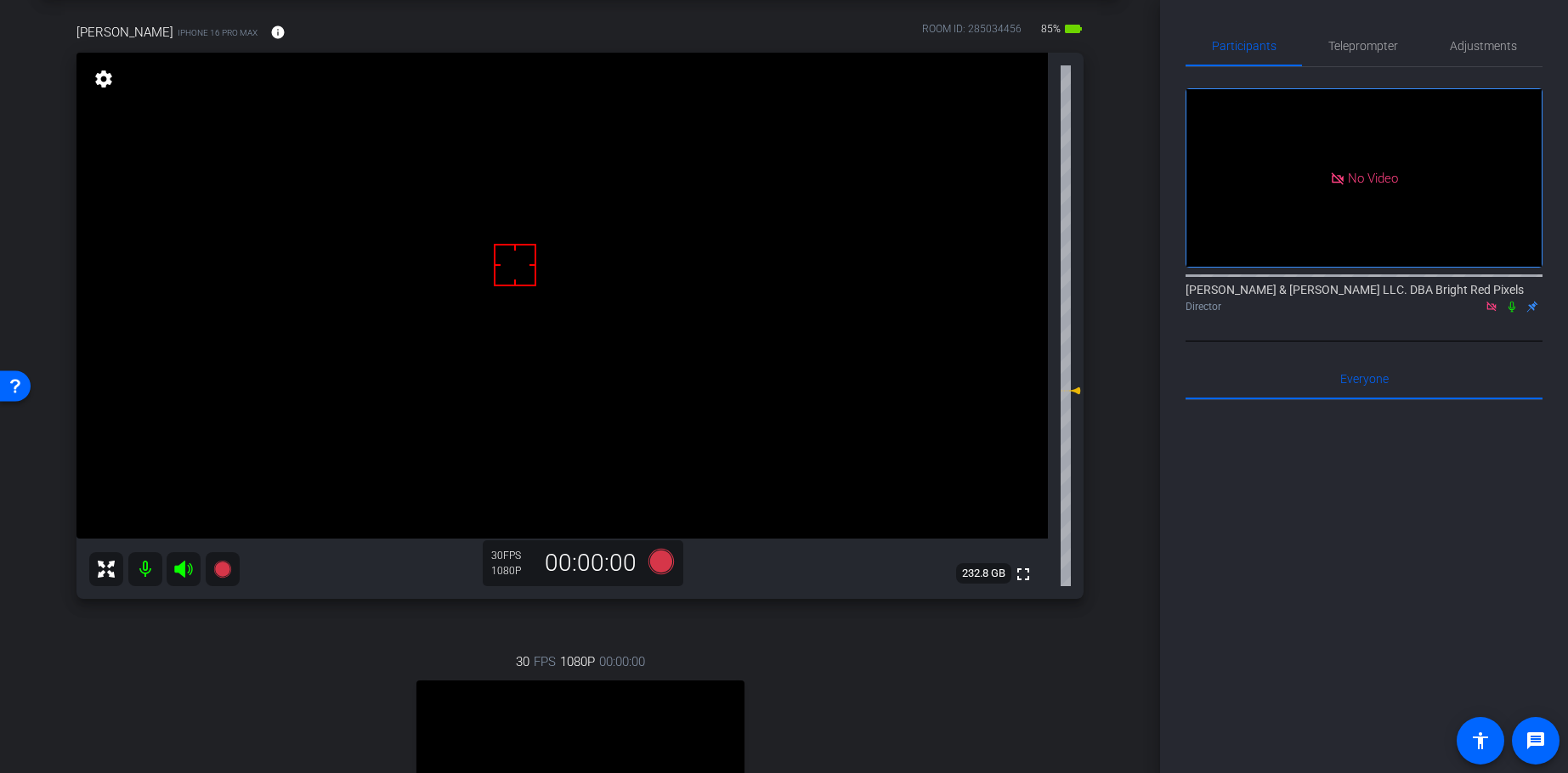
click at [1126, 106] on div "arrow_back Ep. 6 - [DATE] Back to project Send invite account_box grid_on setti…" at bounding box center [580, 308] width 1160 height 773
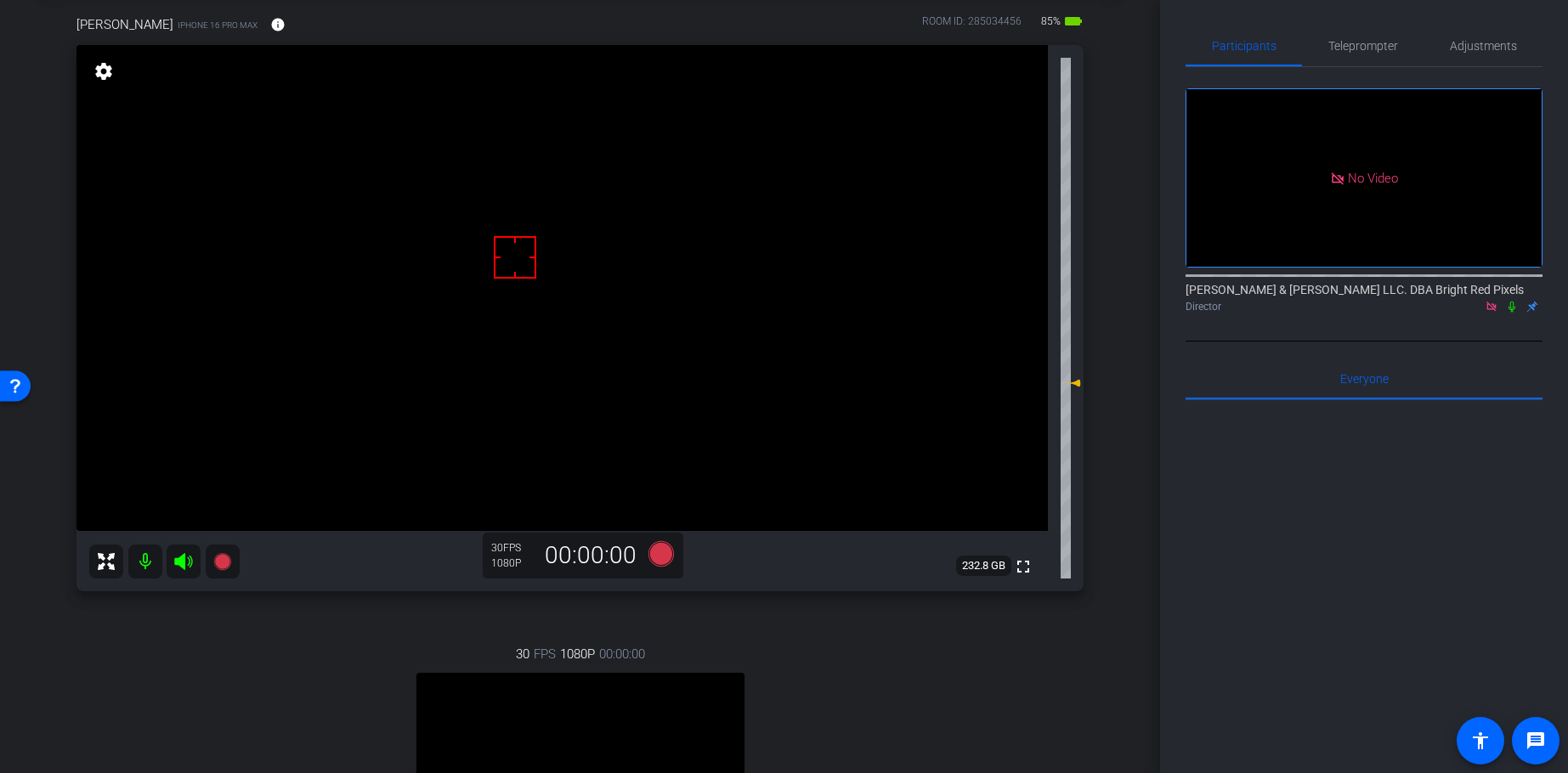
scroll to position [84, 0]
click at [1123, 112] on div "arrow_back Ep. 6 - [DATE] Back to project Send invite account_box grid_on setti…" at bounding box center [580, 302] width 1160 height 773
click at [1120, 137] on div "arrow_back Ep. 6 - [DATE] Back to project Send invite account_box grid_on setti…" at bounding box center [580, 302] width 1160 height 773
drag, startPoint x: 1100, startPoint y: 148, endPoint x: 1088, endPoint y: 134, distance: 18.4
click at [1100, 144] on div "[PERSON_NAME] iPhone 16 Pro Max info ROOM ID: 285034456 85% battery_std fullscr…" at bounding box center [580, 488] width 1075 height 997
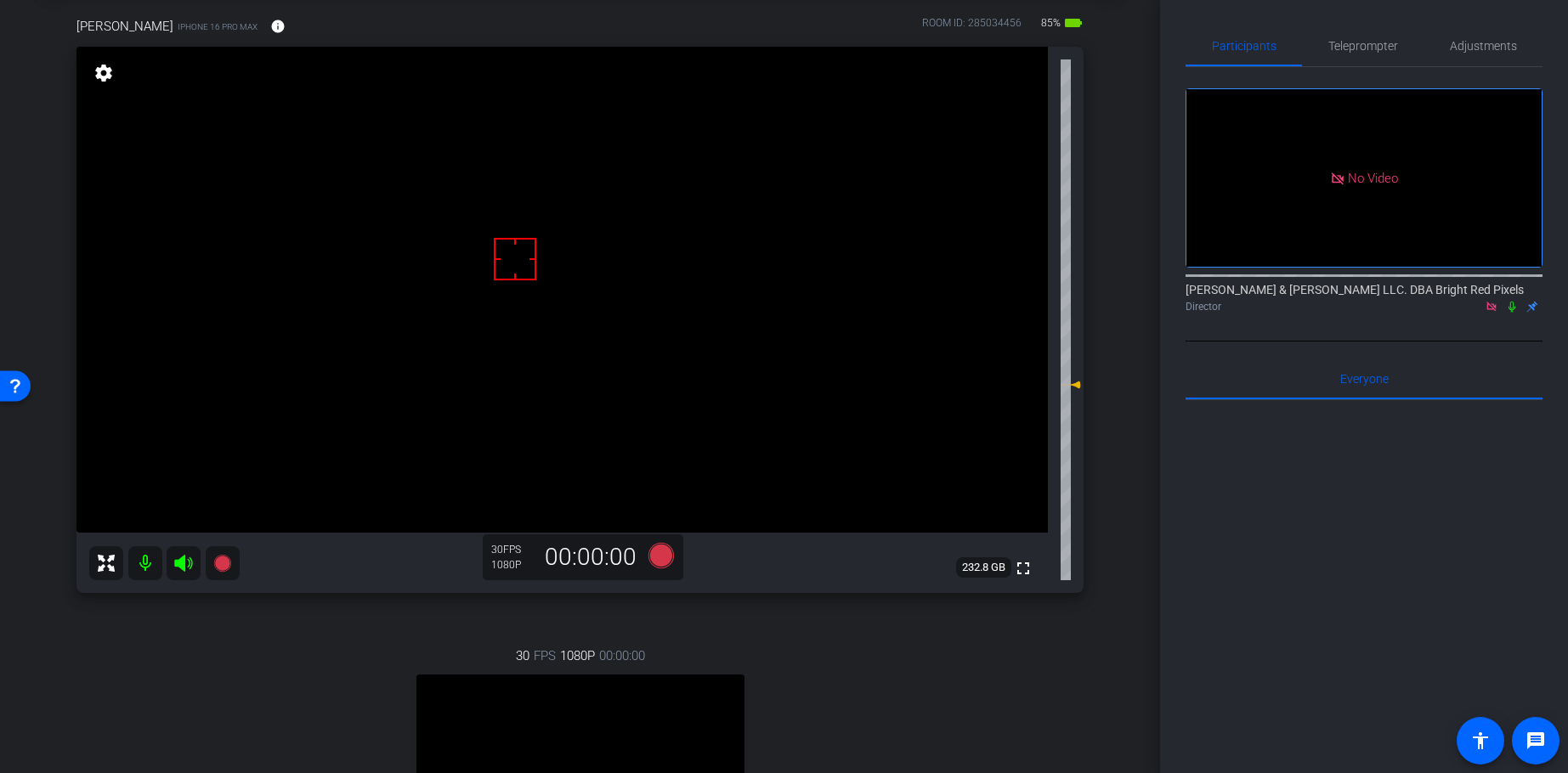
click at [1122, 496] on div "arrow_back Ep. 6 - [DATE] Back to project Send invite account_box grid_on setti…" at bounding box center [580, 302] width 1160 height 773
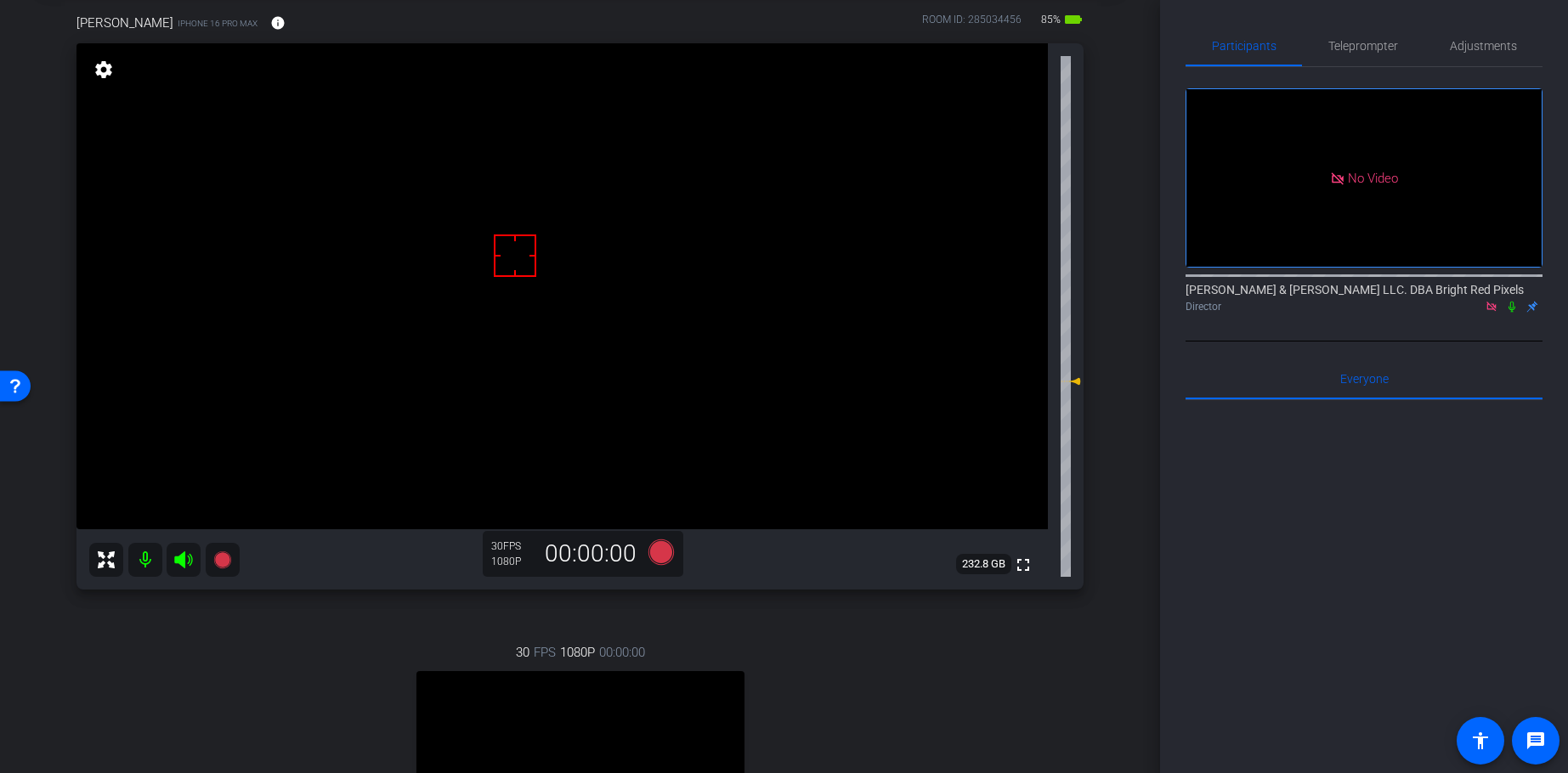
click at [1120, 498] on div "arrow_back Ep. 6 - [DATE] Back to project Send invite account_box grid_on setti…" at bounding box center [580, 299] width 1160 height 773
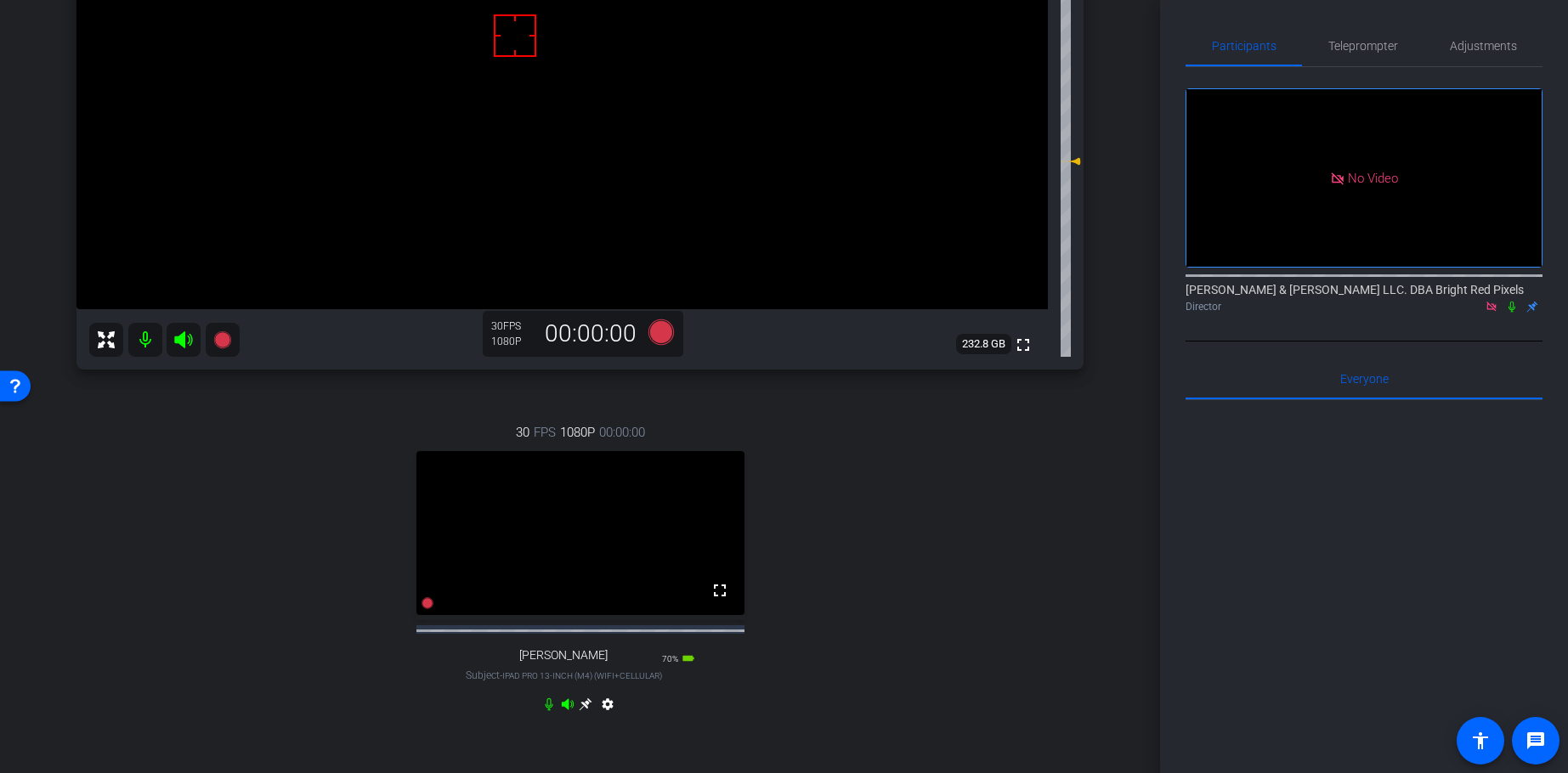
scroll to position [283, 0]
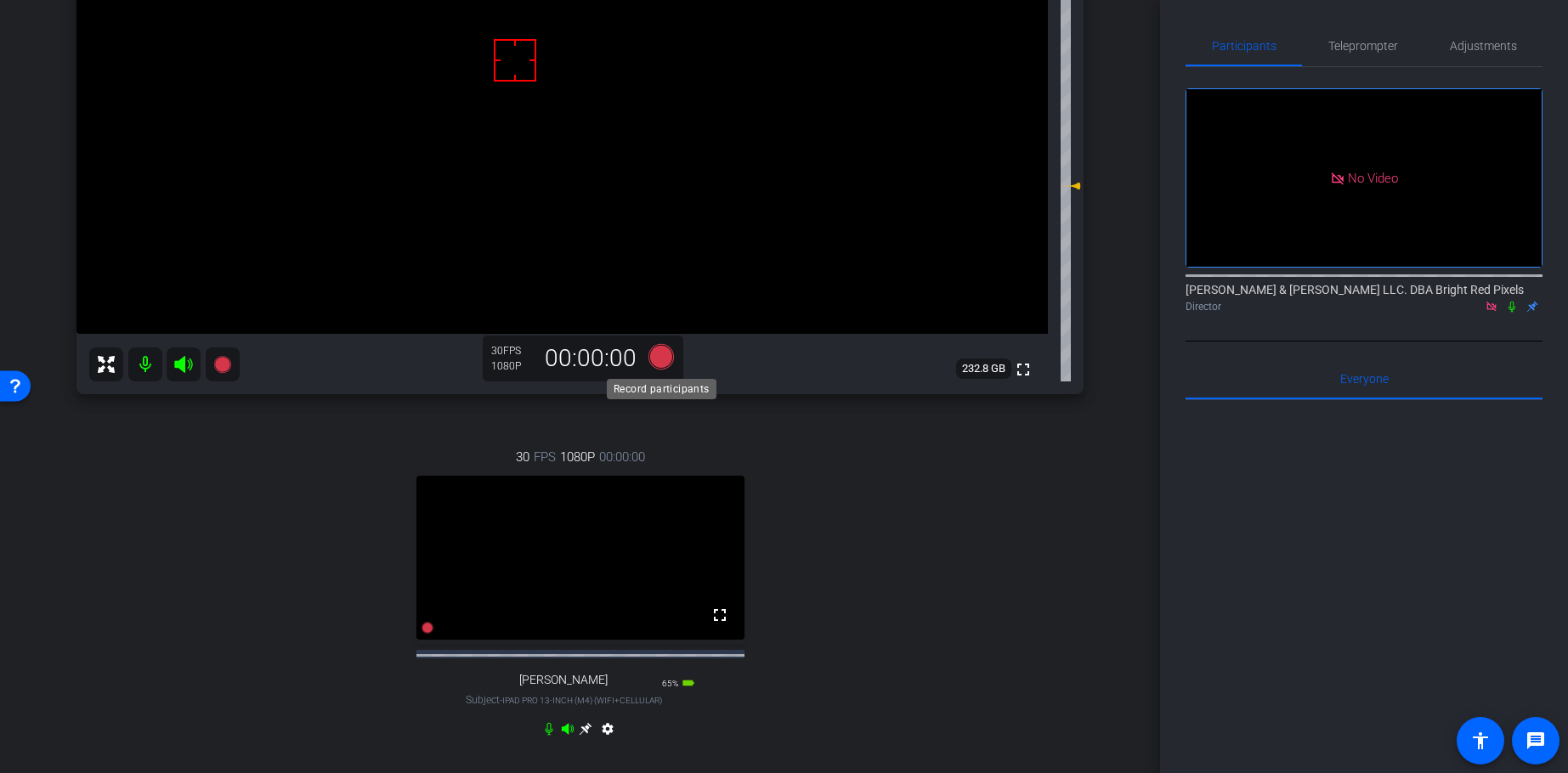
click at [661, 356] on icon at bounding box center [660, 357] width 25 height 25
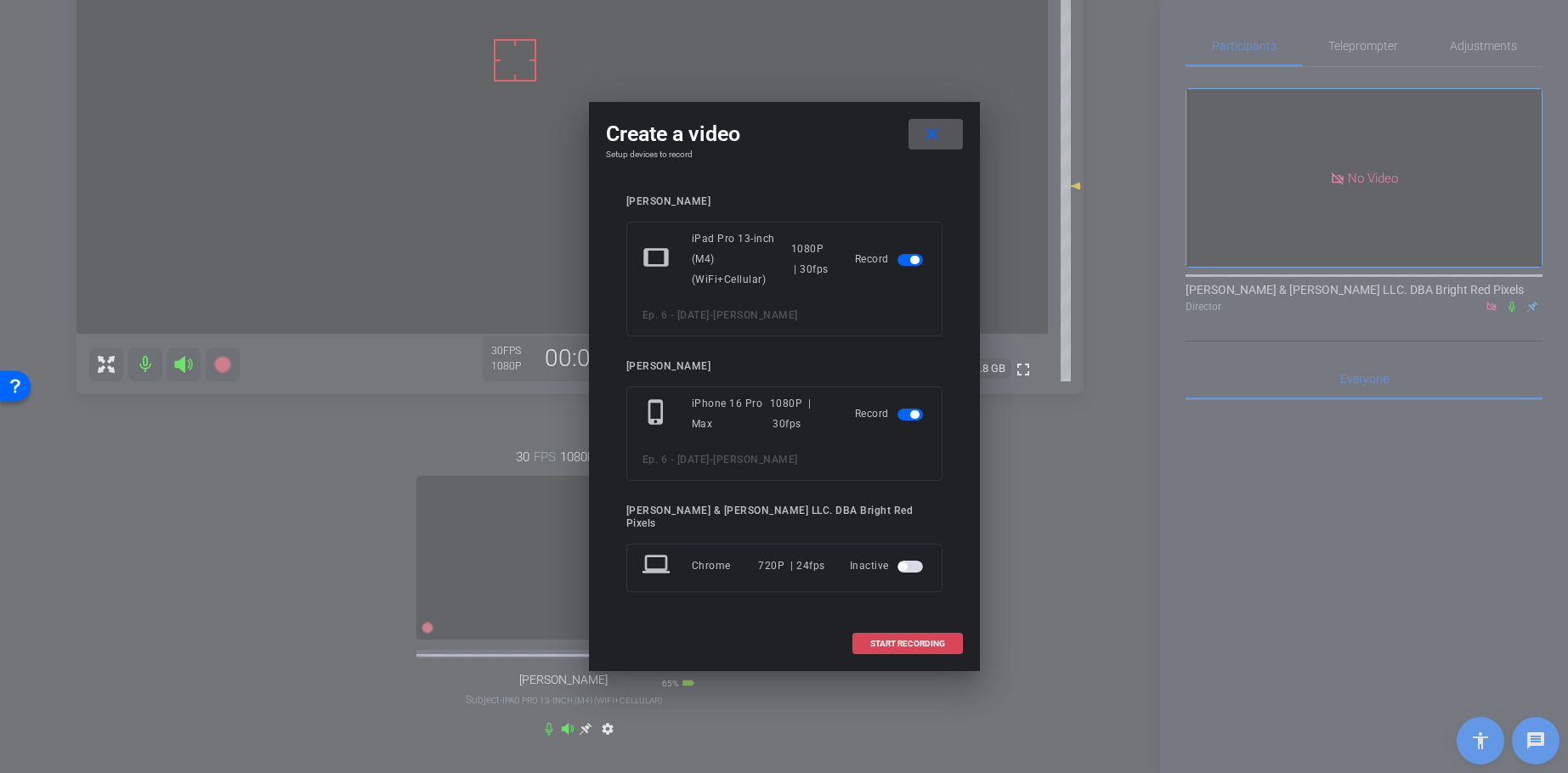
click at [913, 640] on span "START RECORDING" at bounding box center [907, 644] width 74 height 9
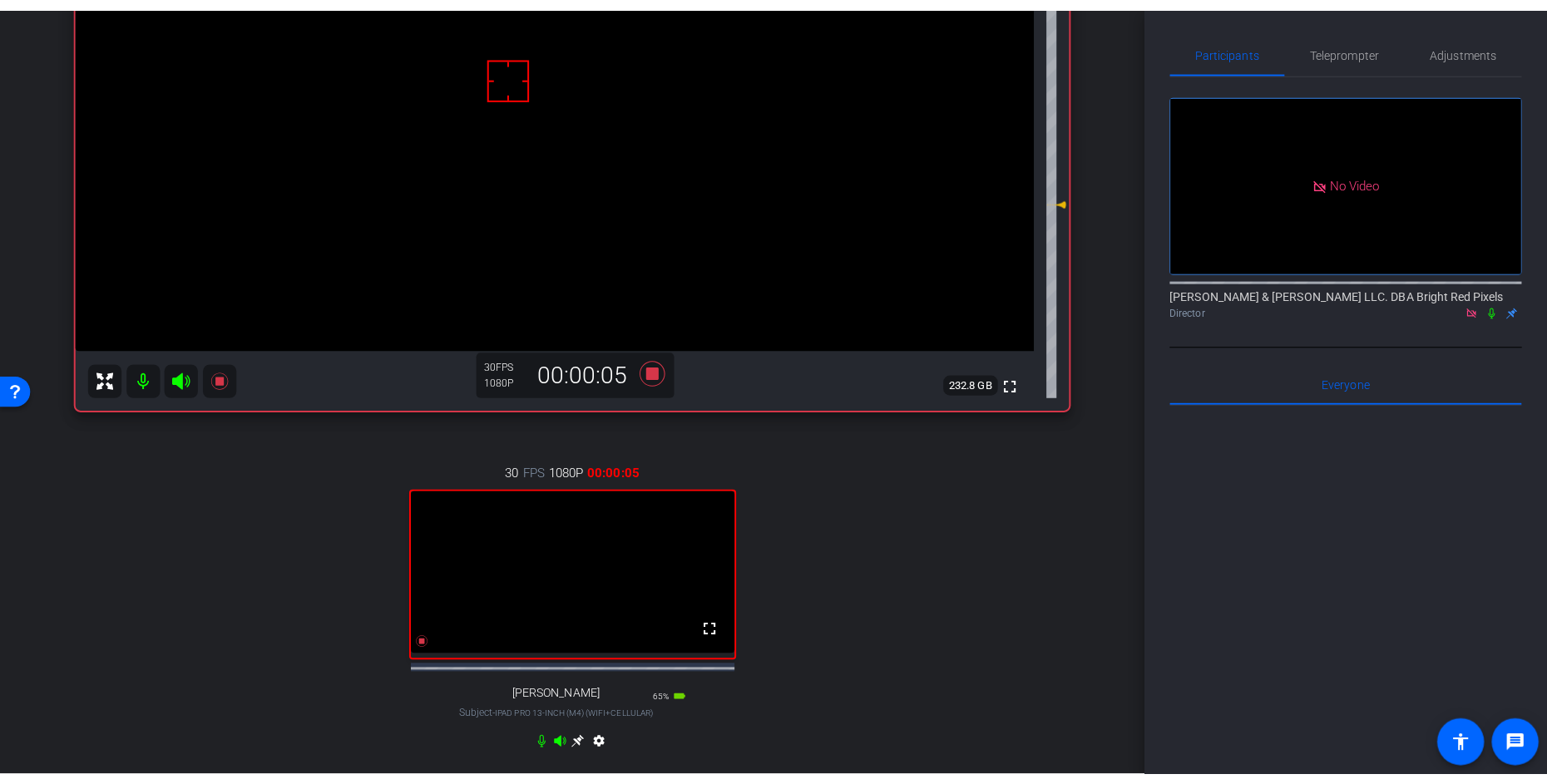
scroll to position [262, 0]
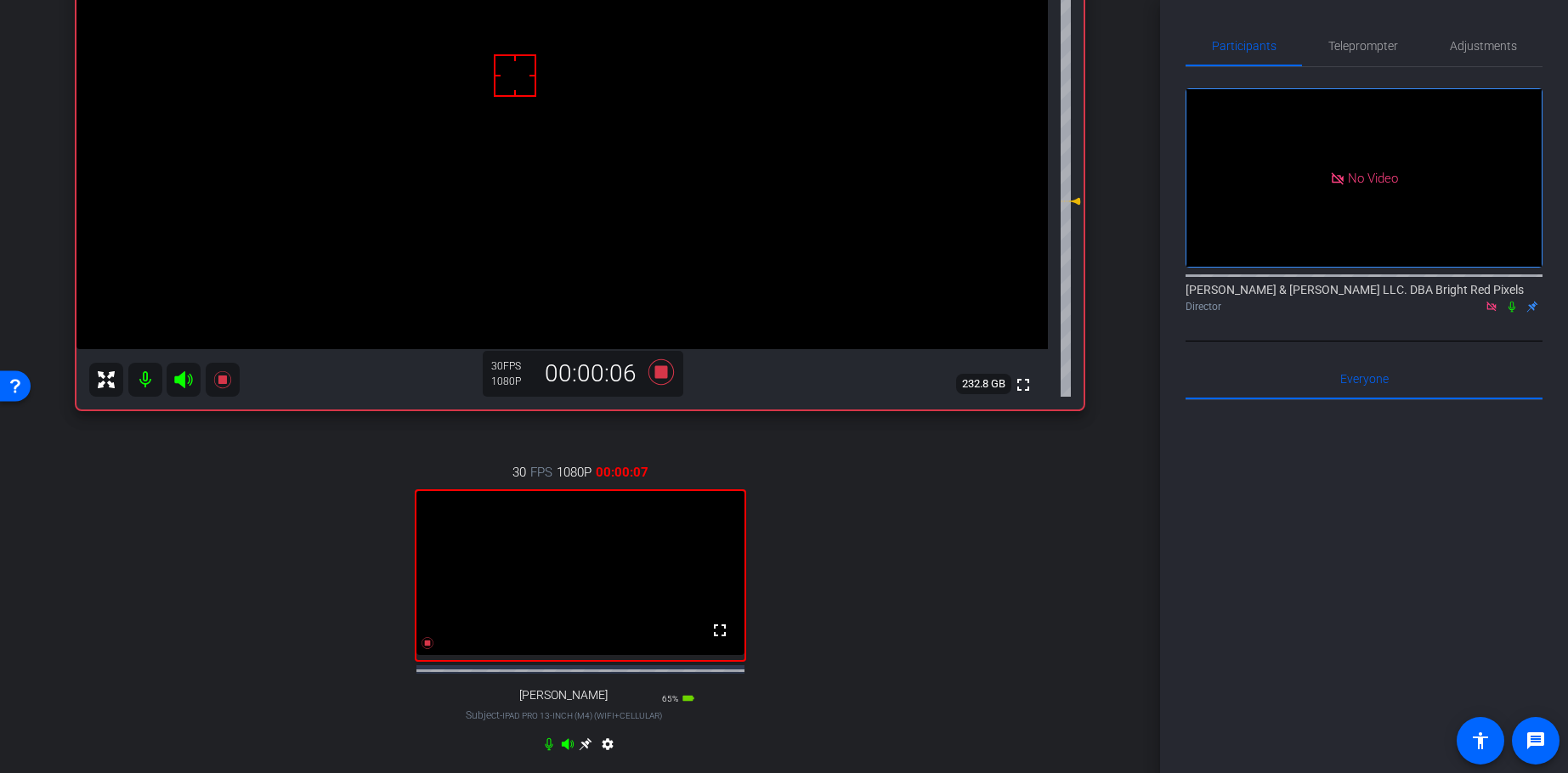
click at [1414, 301] on icon at bounding box center [1512, 306] width 7 height 11
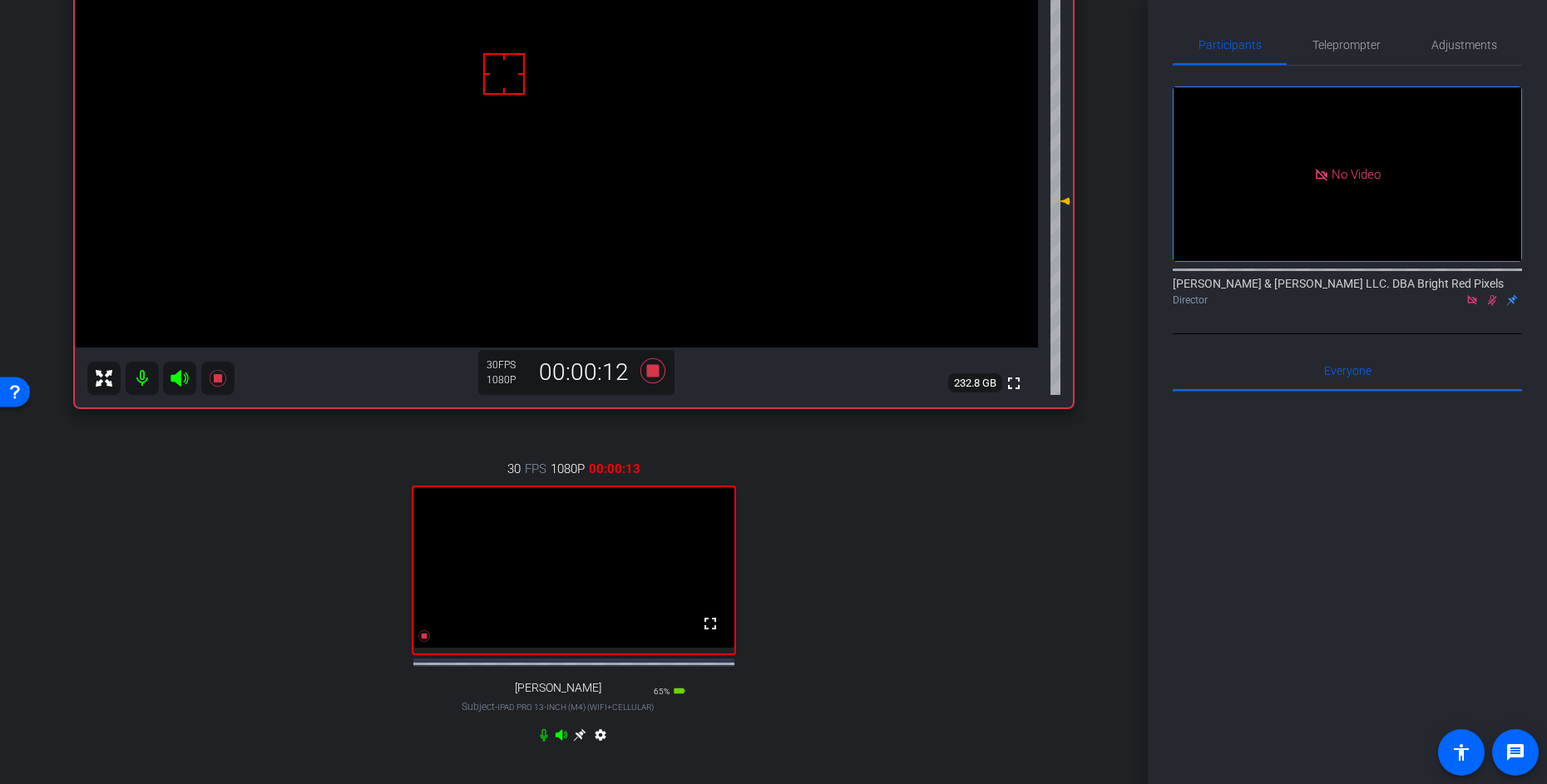
click at [1112, 588] on div "arrow_back Ep. 6 - [DATE] Back to project Send invite account_box grid_on setti…" at bounding box center [573, 392] width 1148 height 784
click at [1384, 295] on icon at bounding box center [1493, 300] width 9 height 10
click at [1384, 433] on div at bounding box center [1347, 597] width 349 height 411
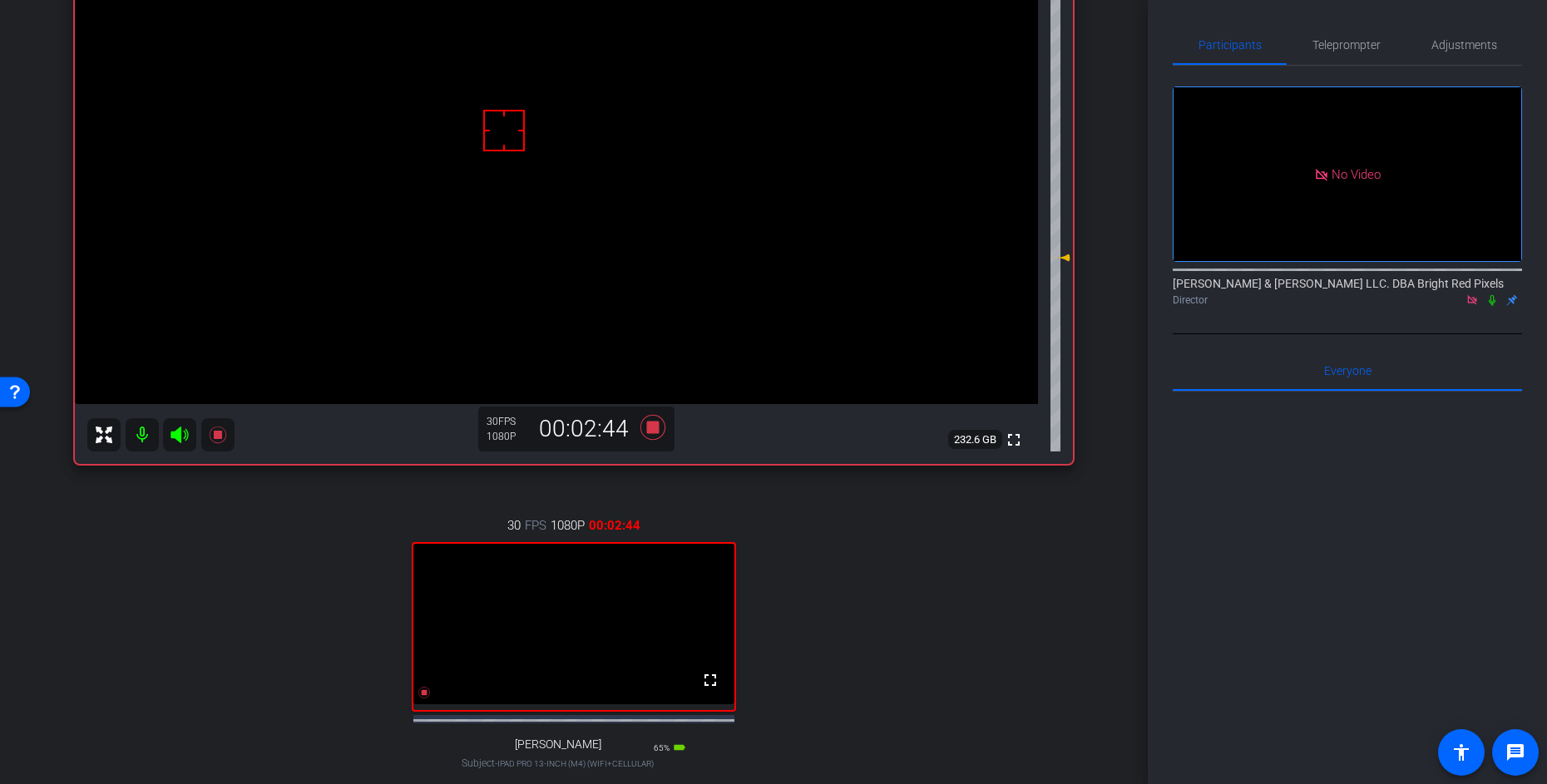
scroll to position [239, 0]
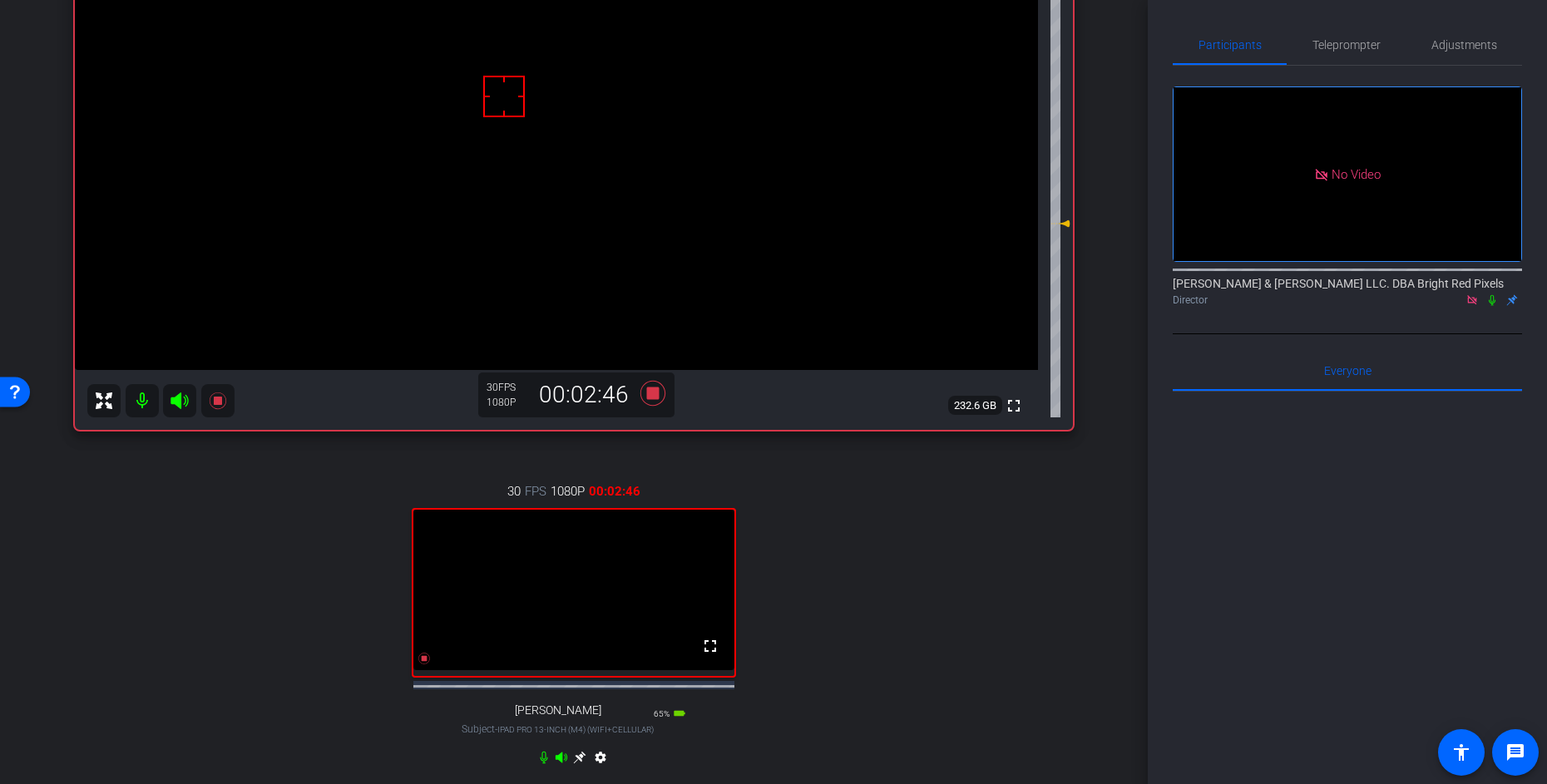
click at [1363, 430] on div at bounding box center [1347, 597] width 349 height 411
click at [1384, 294] on icon at bounding box center [1492, 300] width 13 height 11
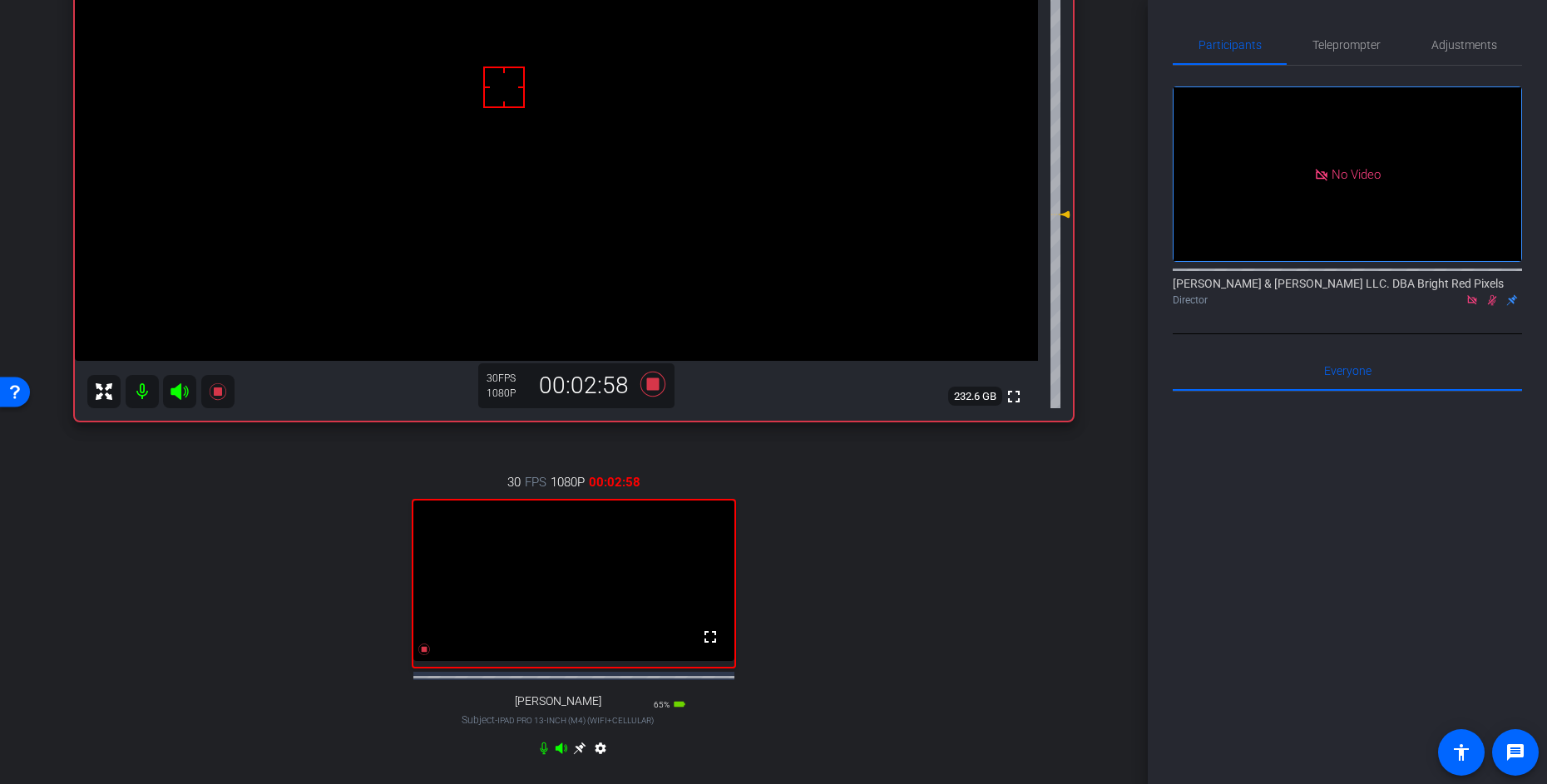
scroll to position [247, 0]
click at [1298, 424] on div at bounding box center [1347, 597] width 349 height 411
